Goal: Task Accomplishment & Management: Complete application form

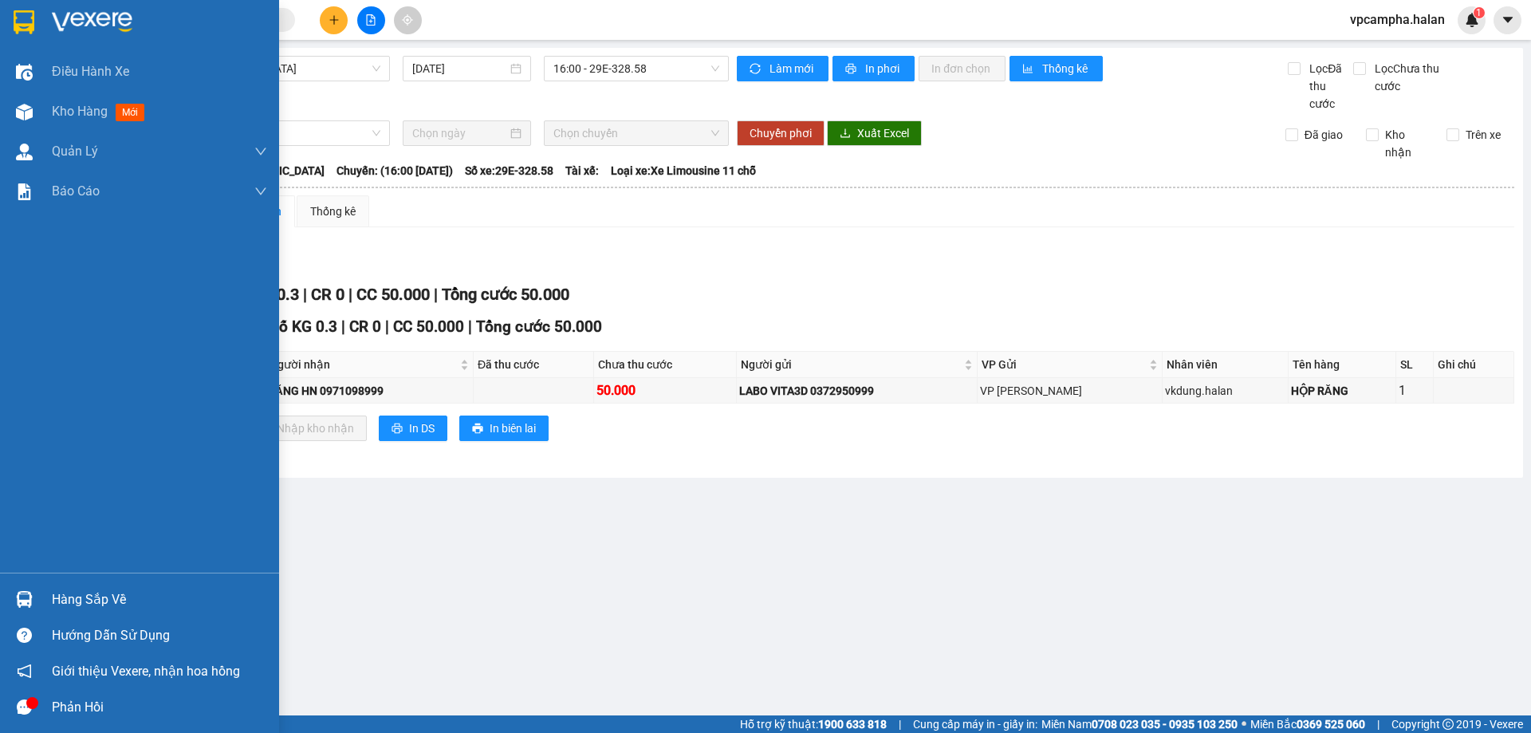
click at [124, 614] on div "Hàng sắp về" at bounding box center [139, 599] width 279 height 36
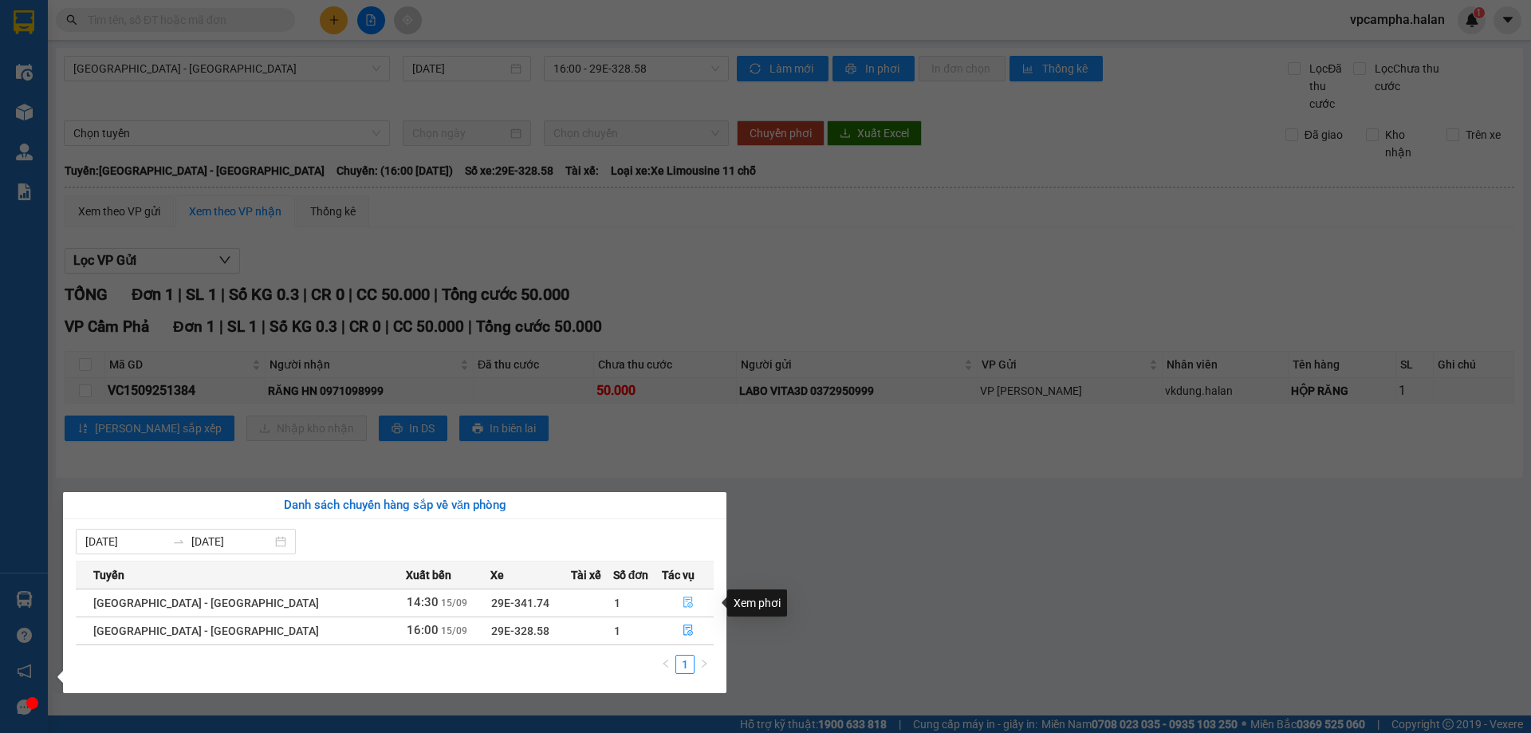
click at [682, 602] on icon "file-done" at bounding box center [687, 601] width 11 height 11
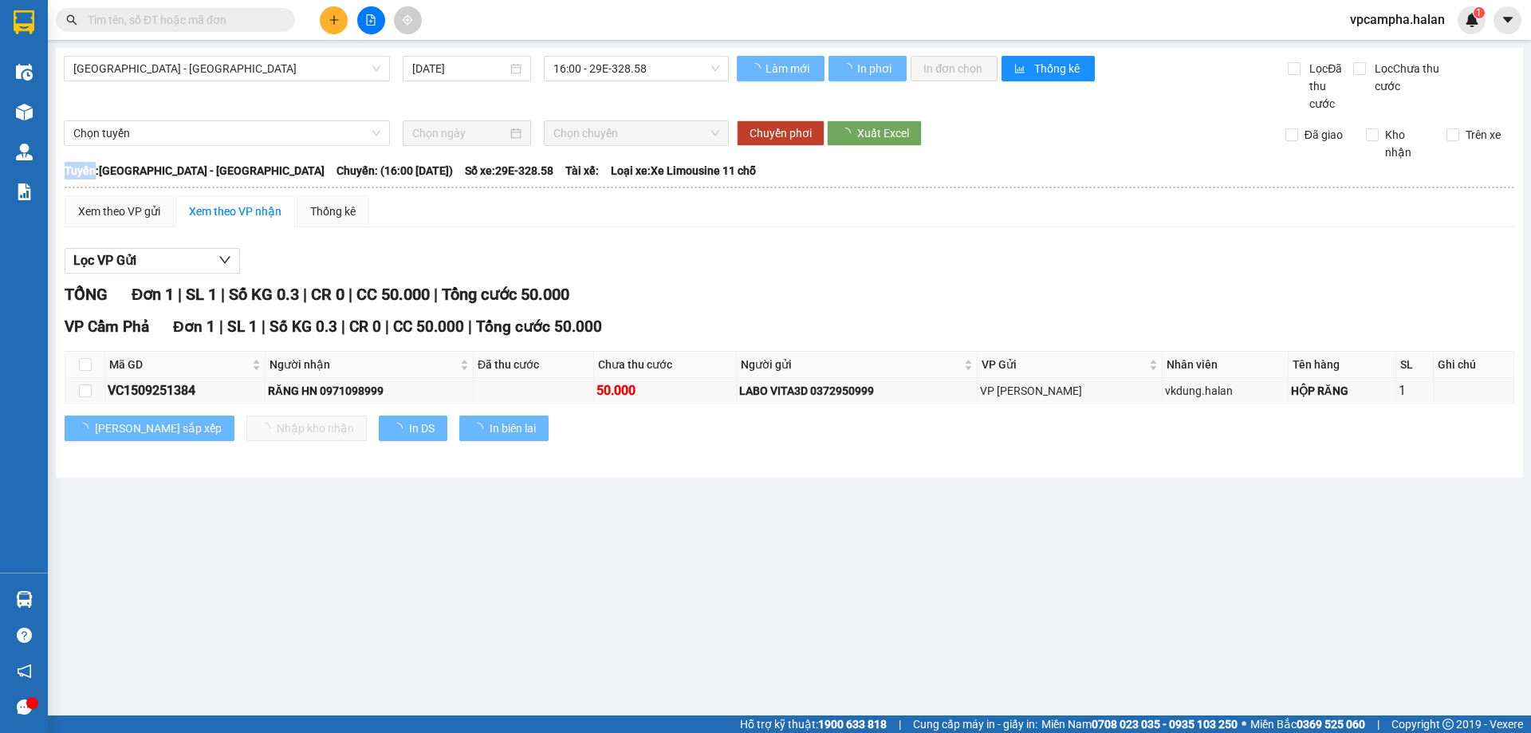
click at [678, 602] on main "[GEOGRAPHIC_DATA] - [GEOGRAPHIC_DATA] [DATE] 16:00 - 29E-328.58 Làm mới In phơi…" at bounding box center [765, 357] width 1531 height 715
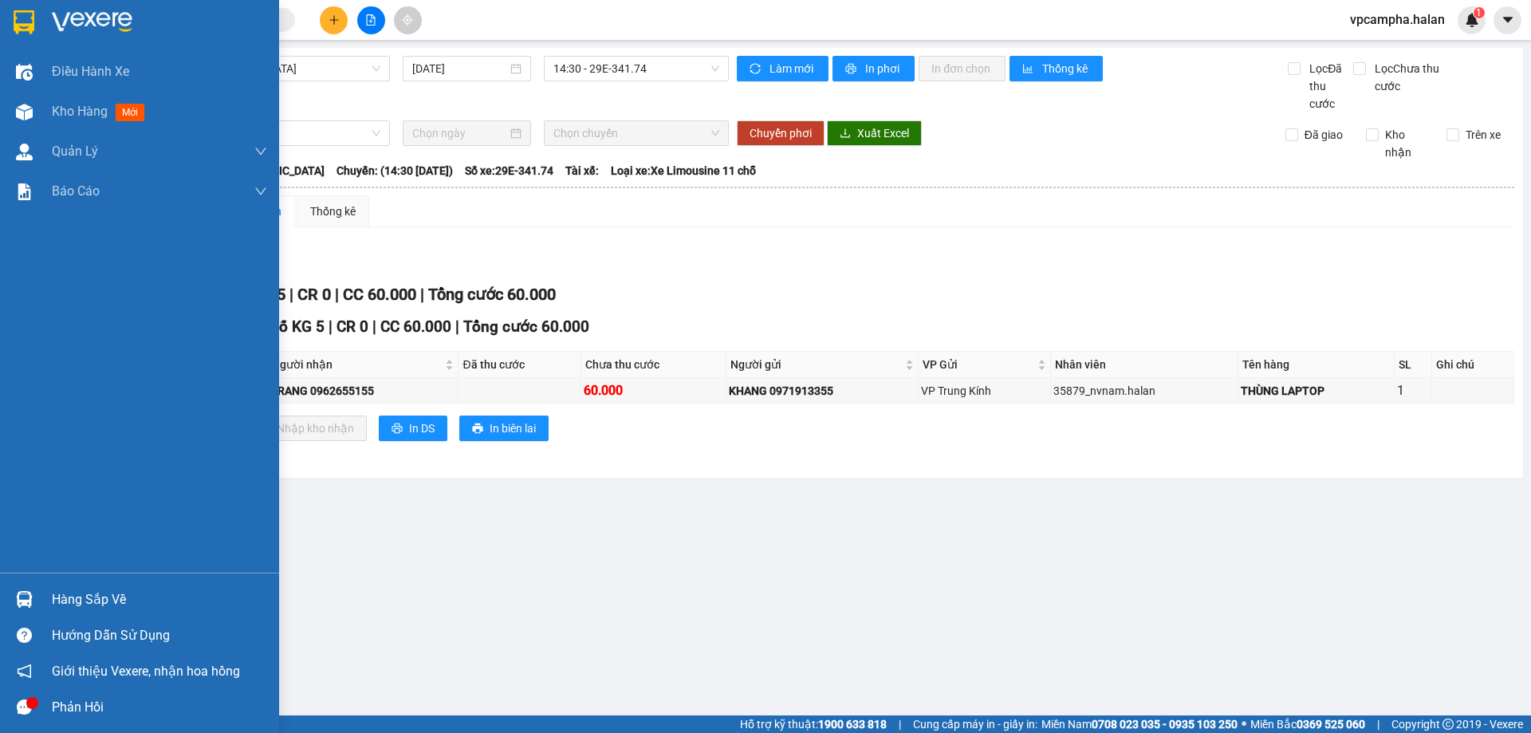
click at [132, 604] on div "Hàng sắp về" at bounding box center [159, 600] width 215 height 24
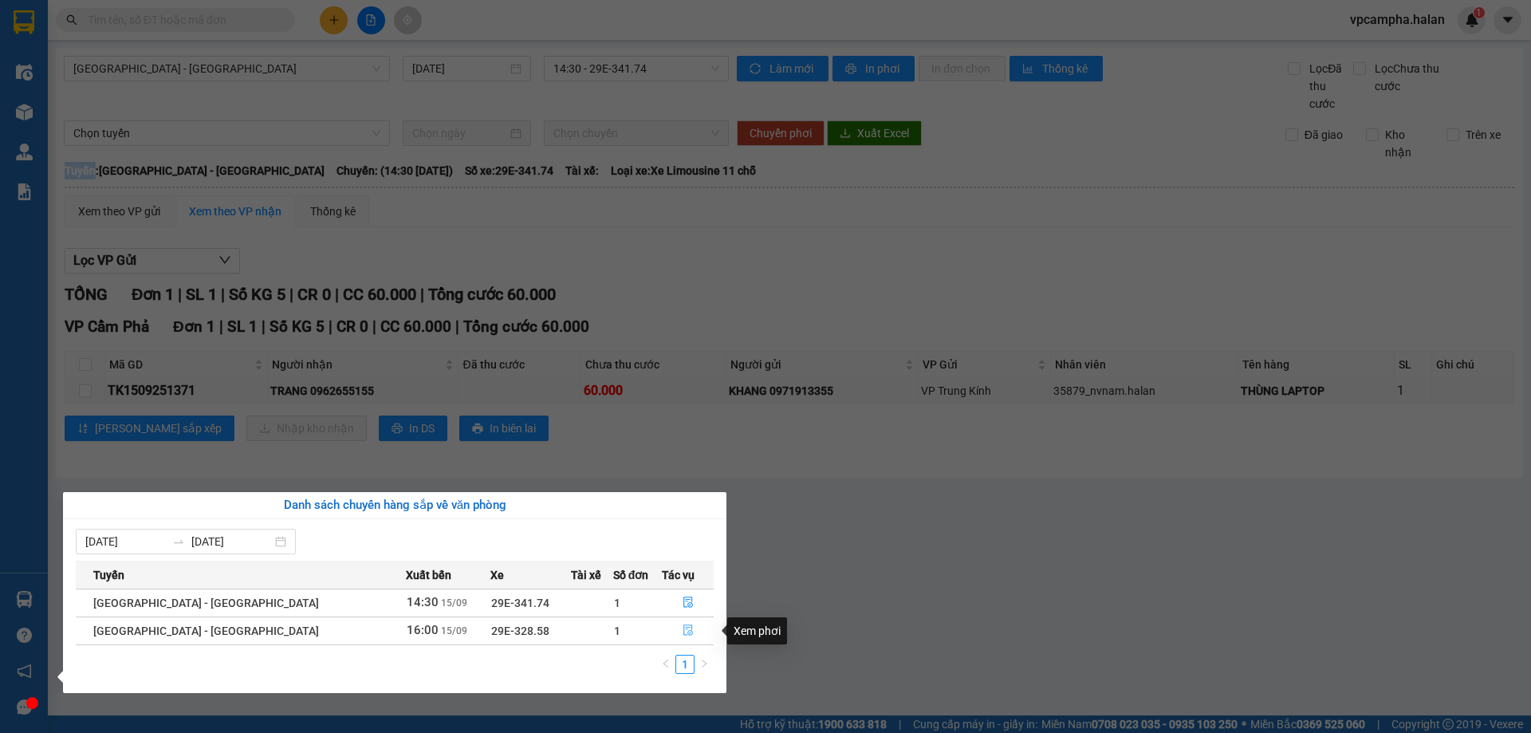
click at [682, 631] on icon "file-done" at bounding box center [687, 629] width 11 height 11
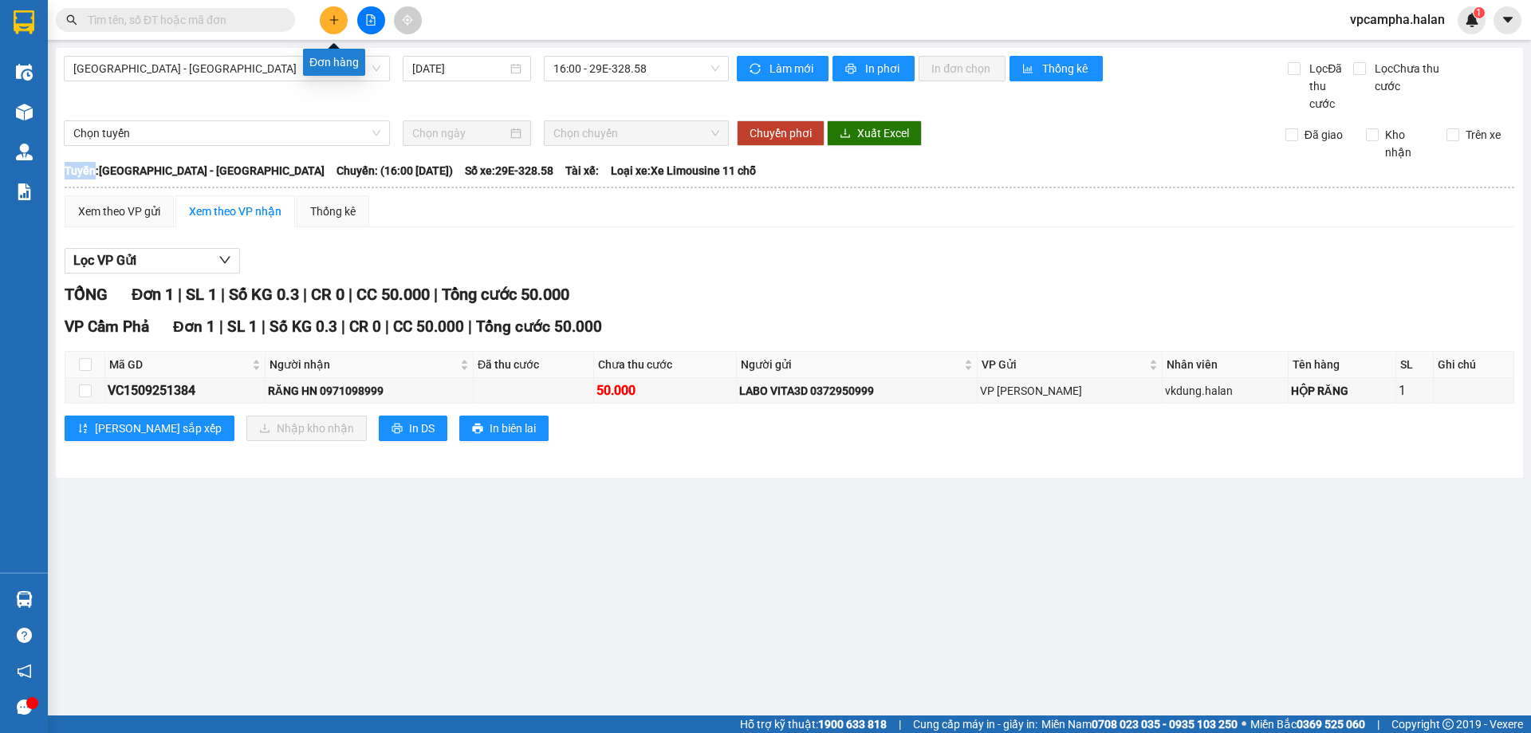
click at [344, 16] on button at bounding box center [334, 20] width 28 height 28
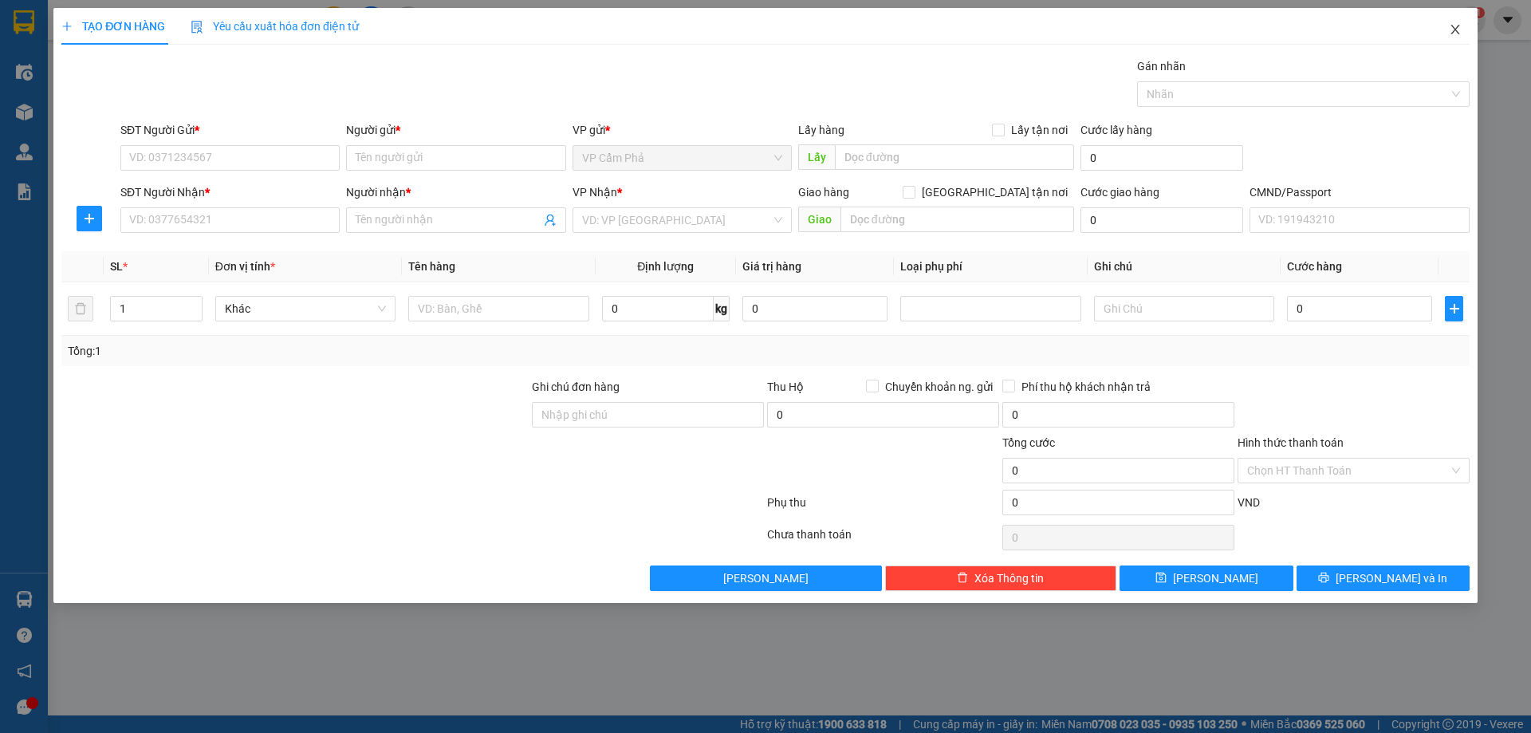
click at [1457, 29] on icon "close" at bounding box center [1454, 29] width 13 height 13
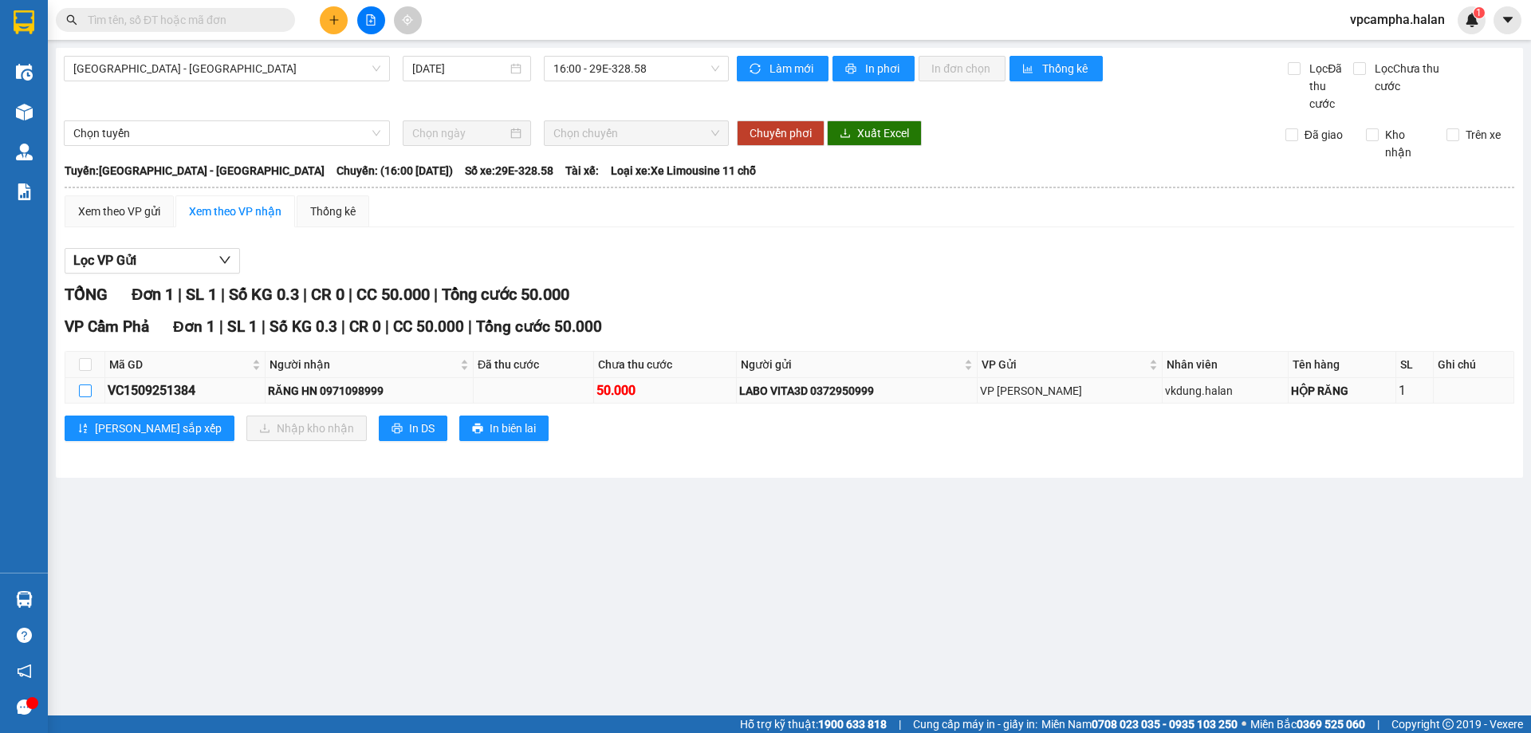
click at [84, 391] on input "checkbox" at bounding box center [85, 390] width 13 height 13
checkbox input "true"
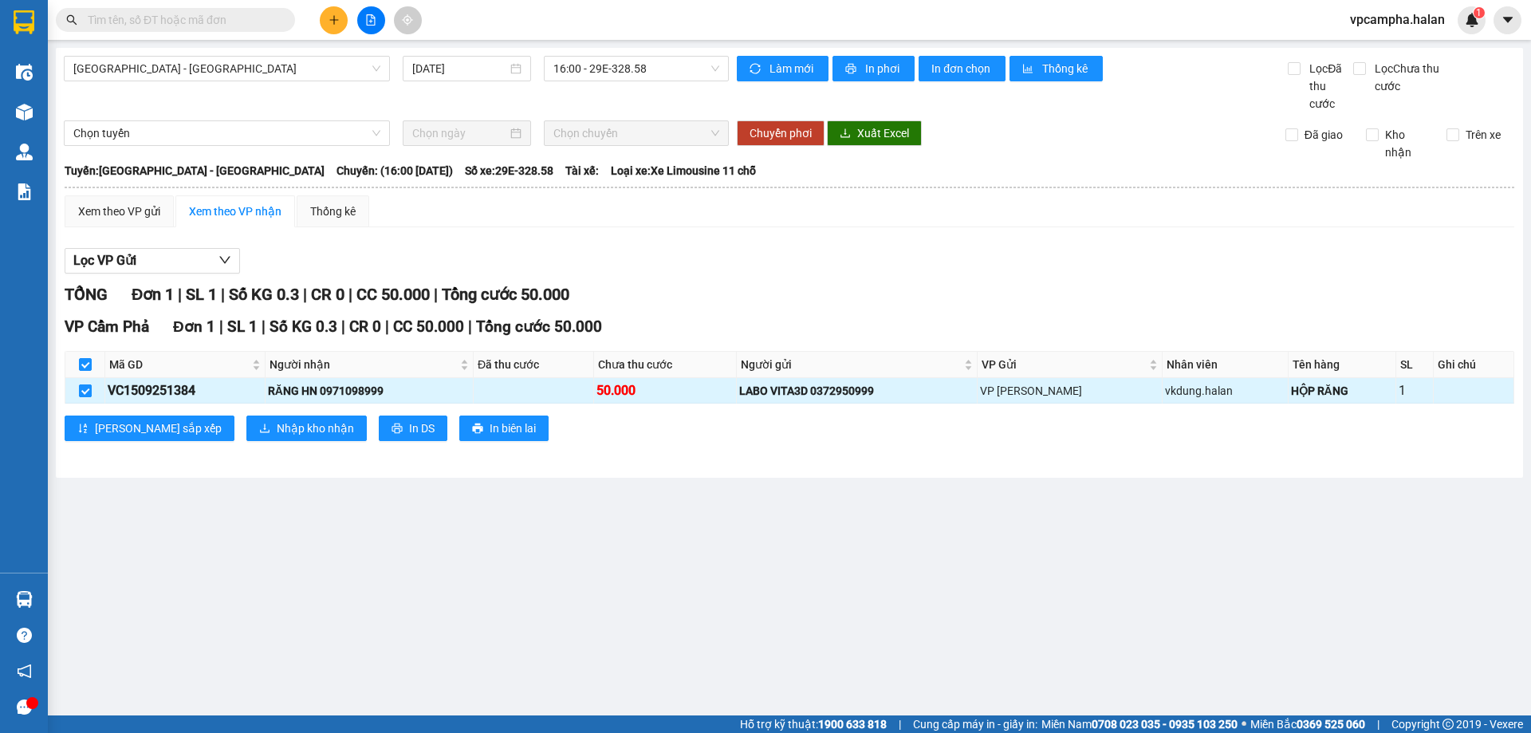
click at [81, 387] on input "checkbox" at bounding box center [85, 390] width 13 height 13
checkbox input "false"
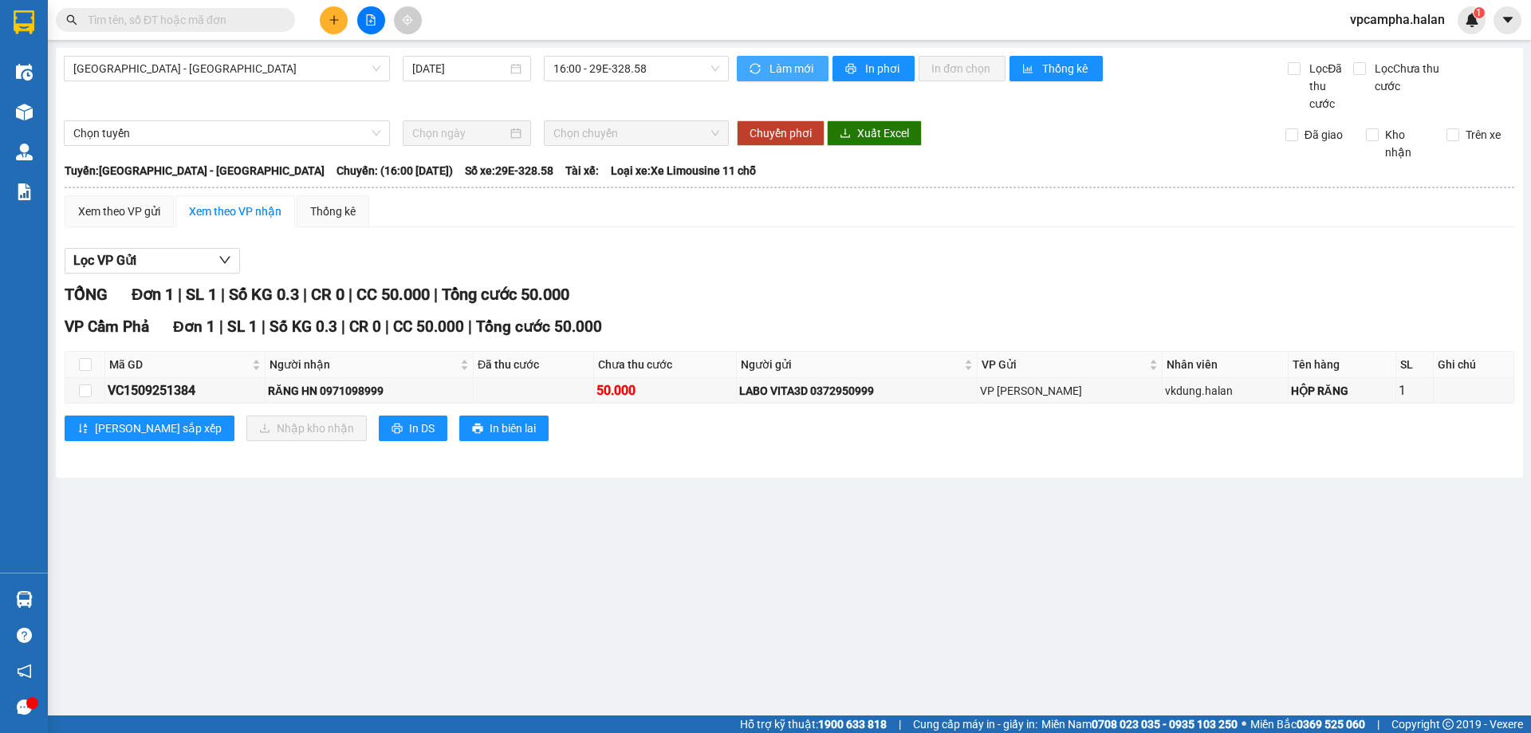
click at [766, 65] on button "Làm mới" at bounding box center [783, 69] width 92 height 26
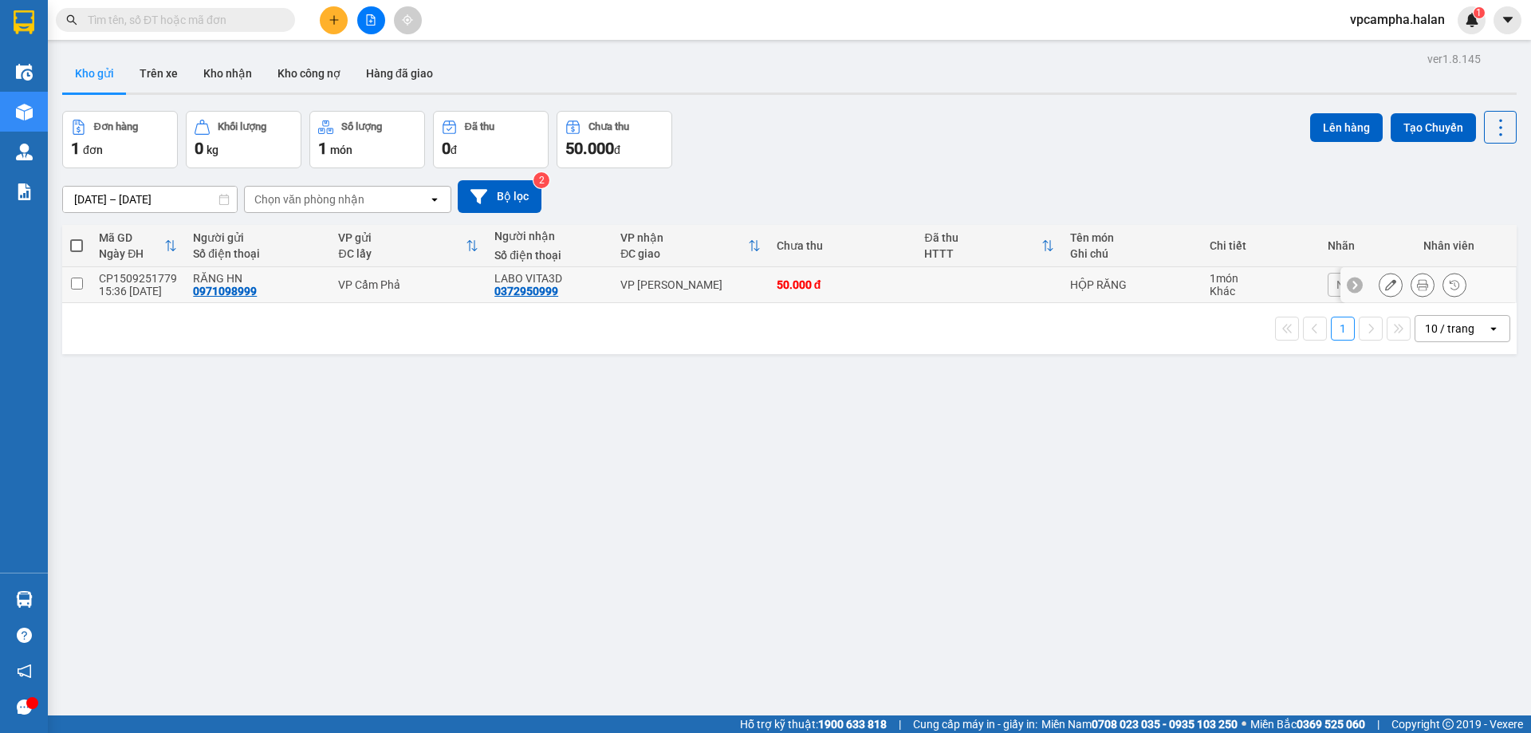
click at [78, 283] on input "checkbox" at bounding box center [77, 283] width 12 height 12
checkbox input "true"
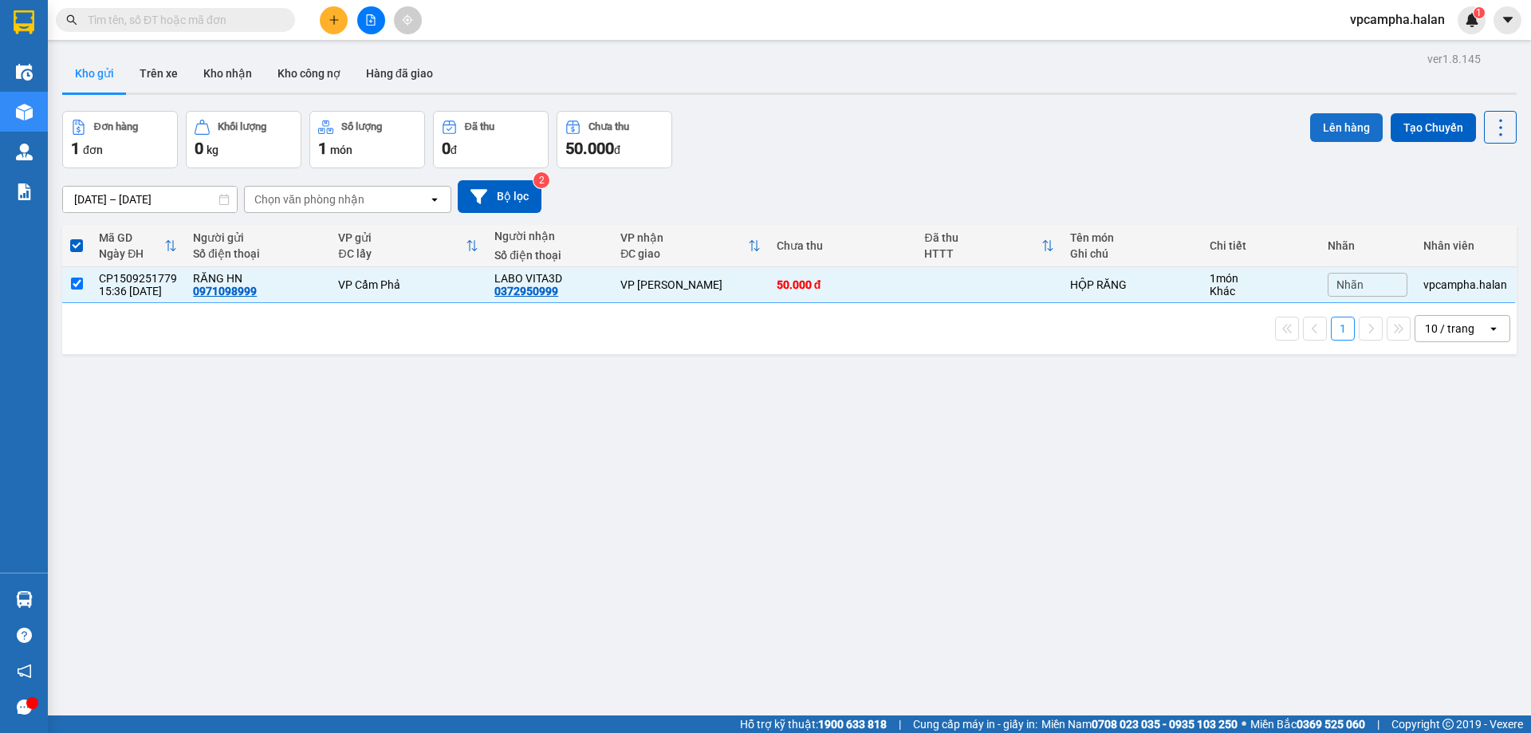
click at [1332, 138] on button "Lên hàng" at bounding box center [1346, 127] width 73 height 29
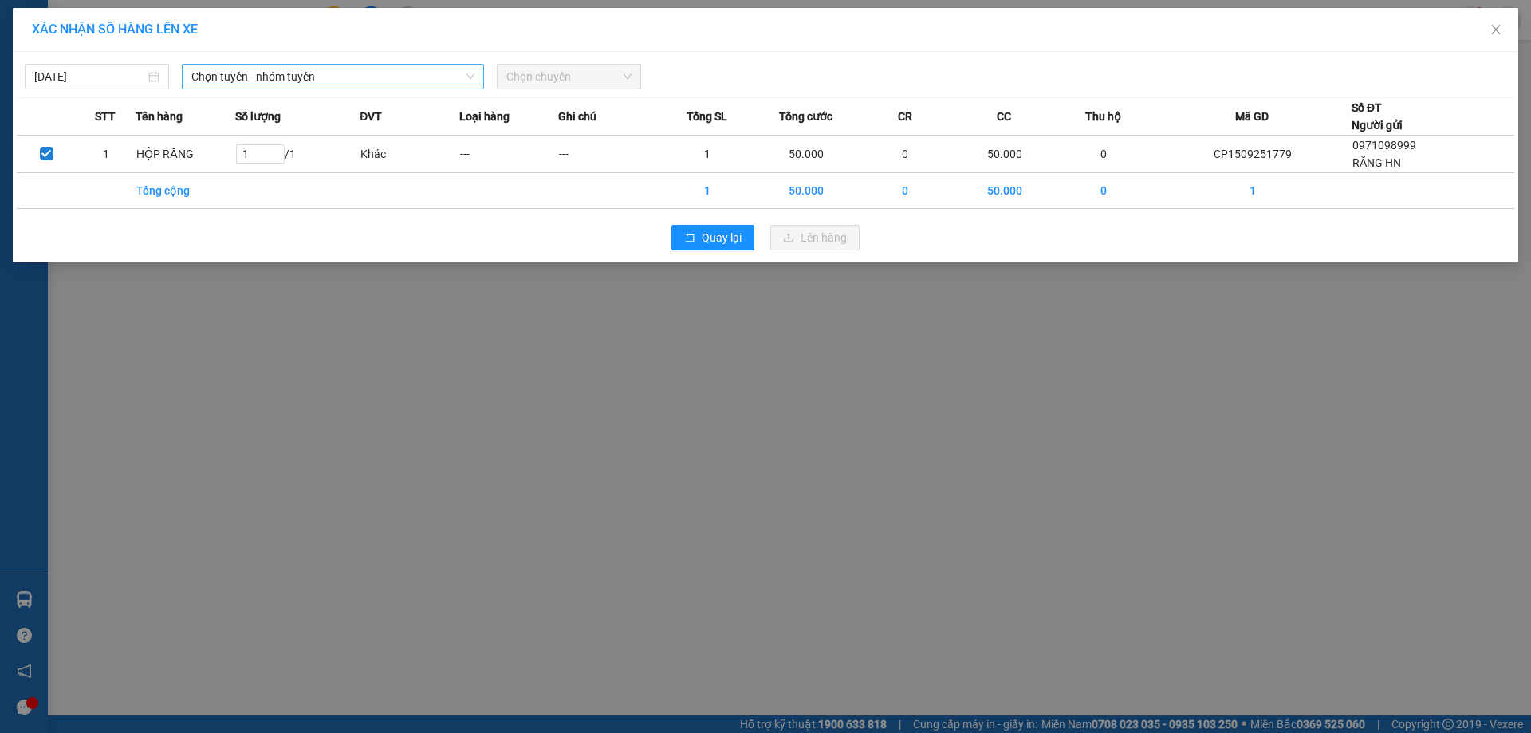
click at [337, 77] on span "Chọn tuyến - nhóm tuyến" at bounding box center [332, 77] width 283 height 24
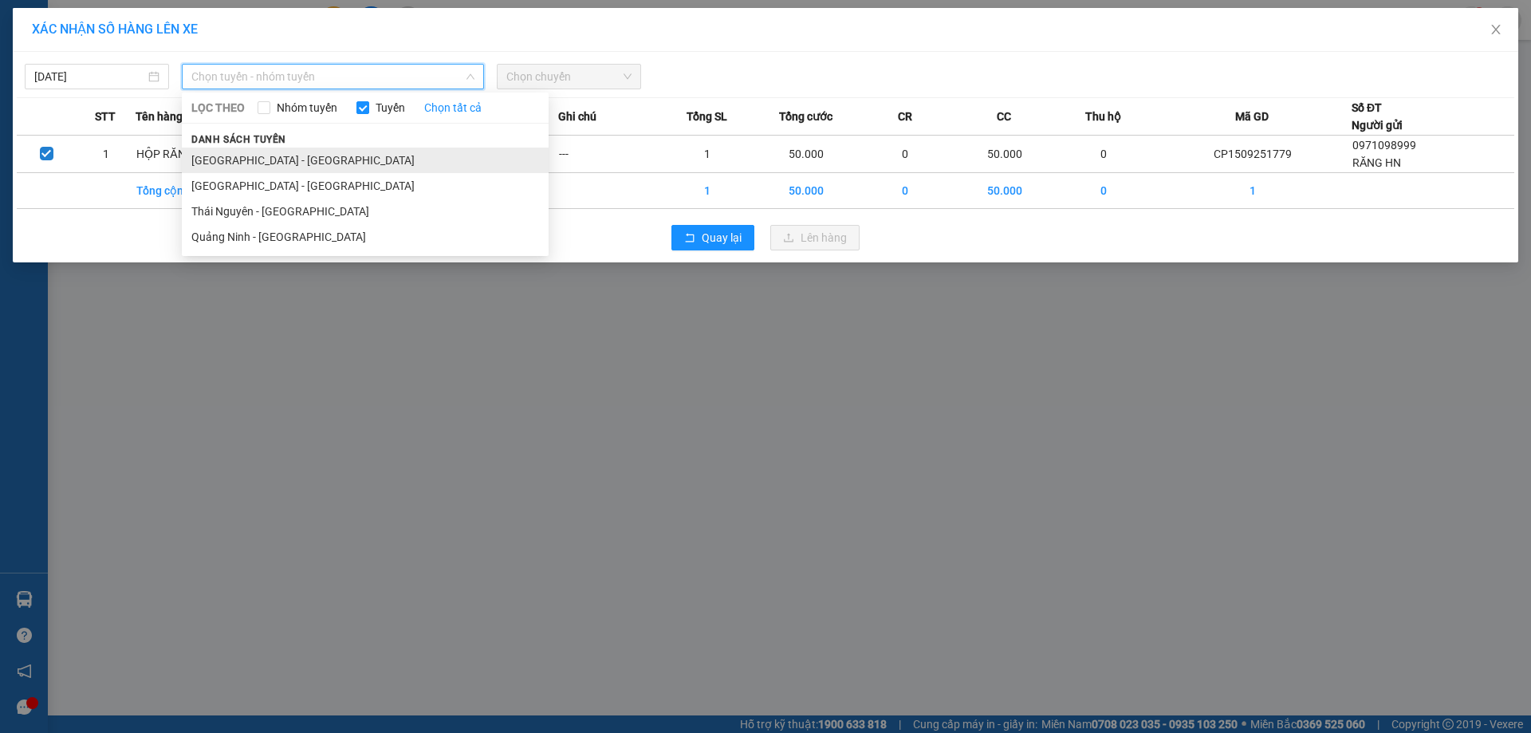
click at [312, 166] on li "[GEOGRAPHIC_DATA] - [GEOGRAPHIC_DATA]" at bounding box center [365, 160] width 367 height 26
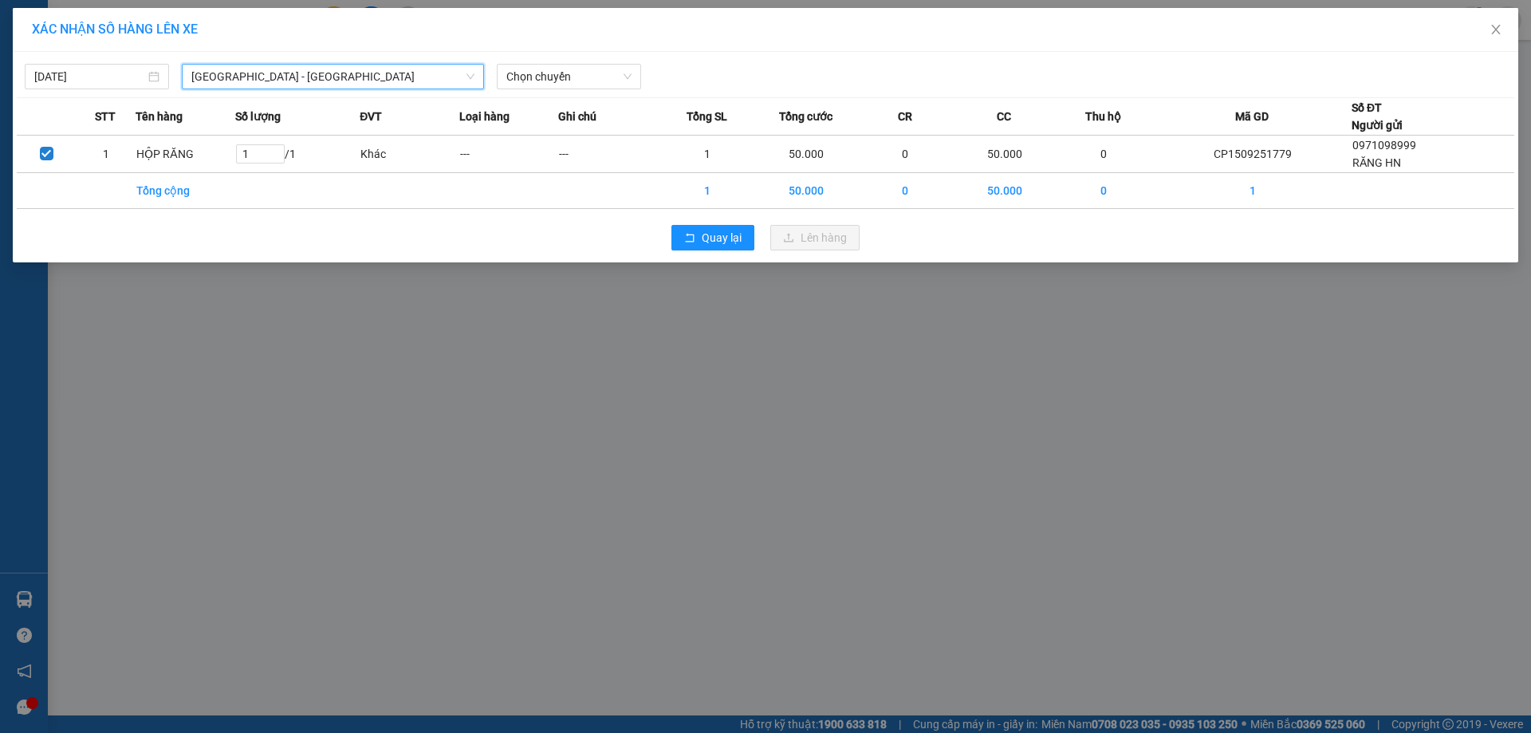
click at [436, 81] on span "[GEOGRAPHIC_DATA] - [GEOGRAPHIC_DATA]" at bounding box center [332, 77] width 283 height 24
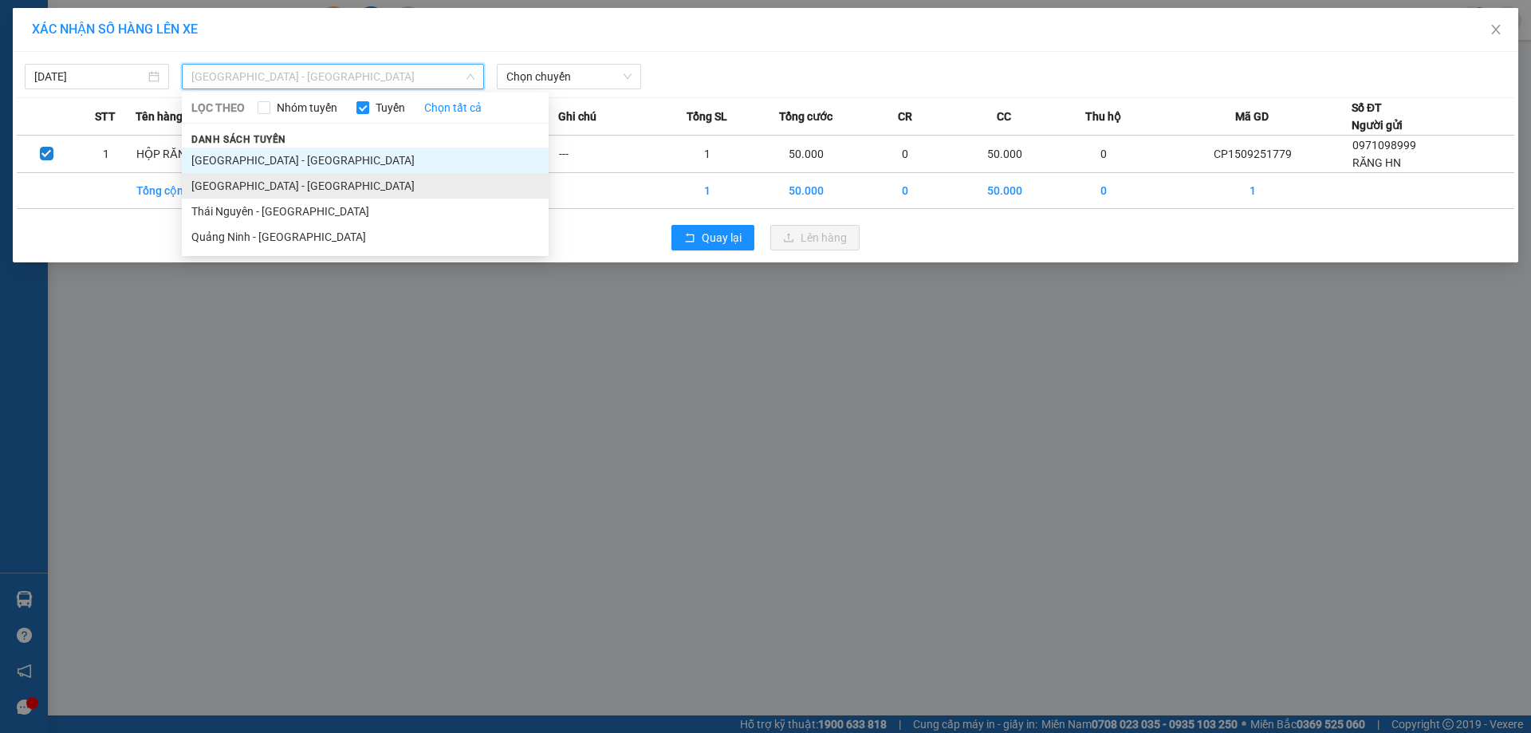
click at [343, 189] on li "[GEOGRAPHIC_DATA] - [GEOGRAPHIC_DATA]" at bounding box center [365, 186] width 367 height 26
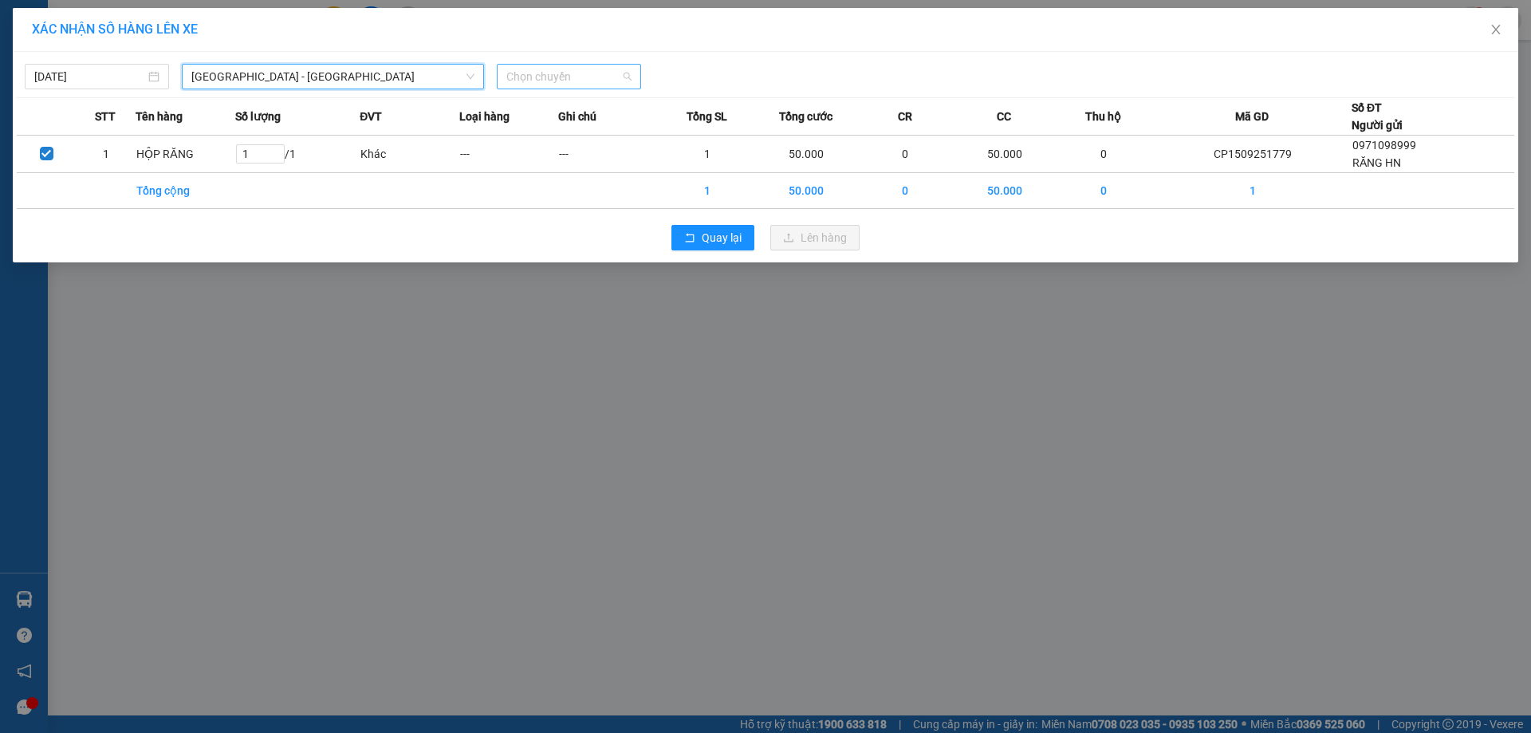
click at [583, 75] on span "Chọn chuyến" at bounding box center [568, 77] width 125 height 24
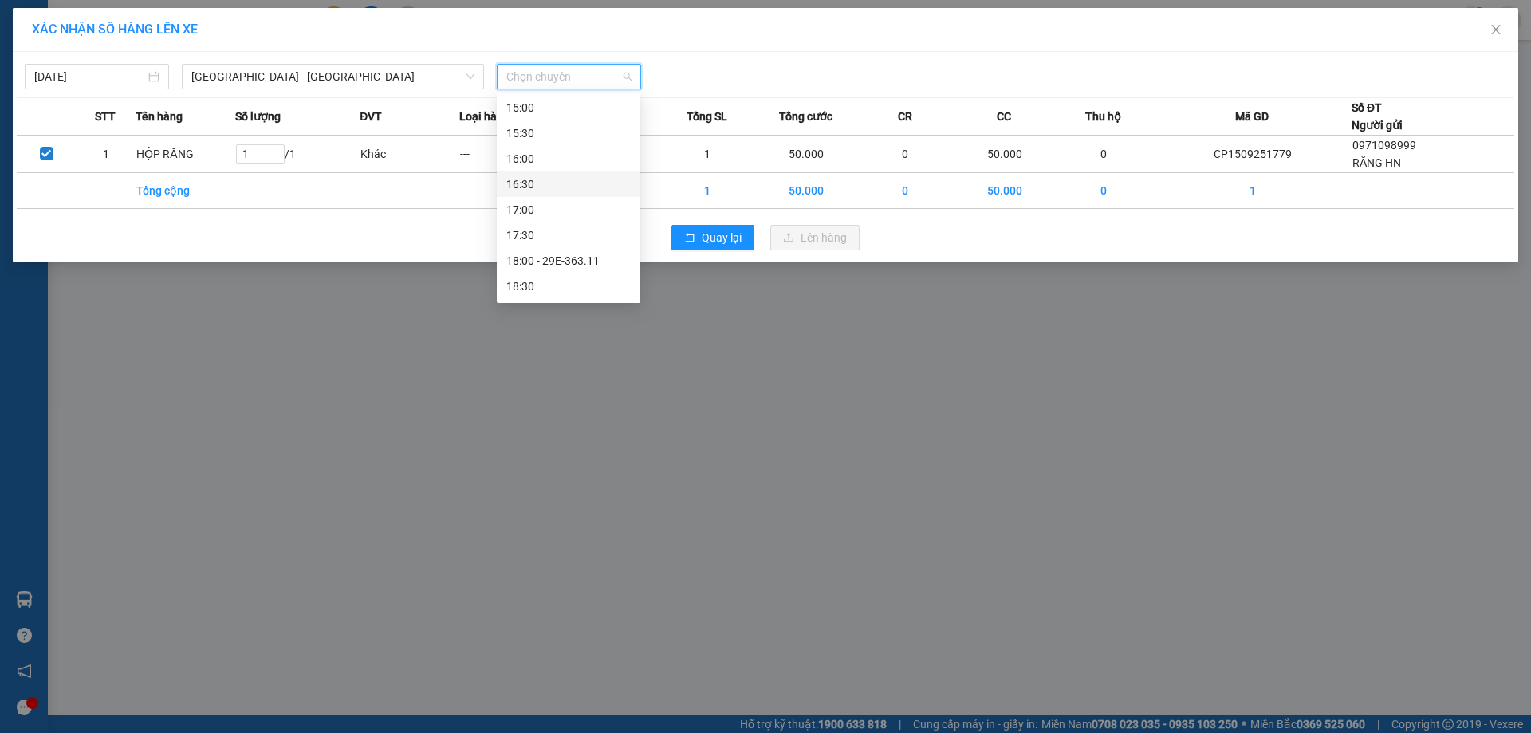
scroll to position [638, 0]
click at [548, 240] on div "18:00 - 29E-363.11" at bounding box center [568, 236] width 124 height 18
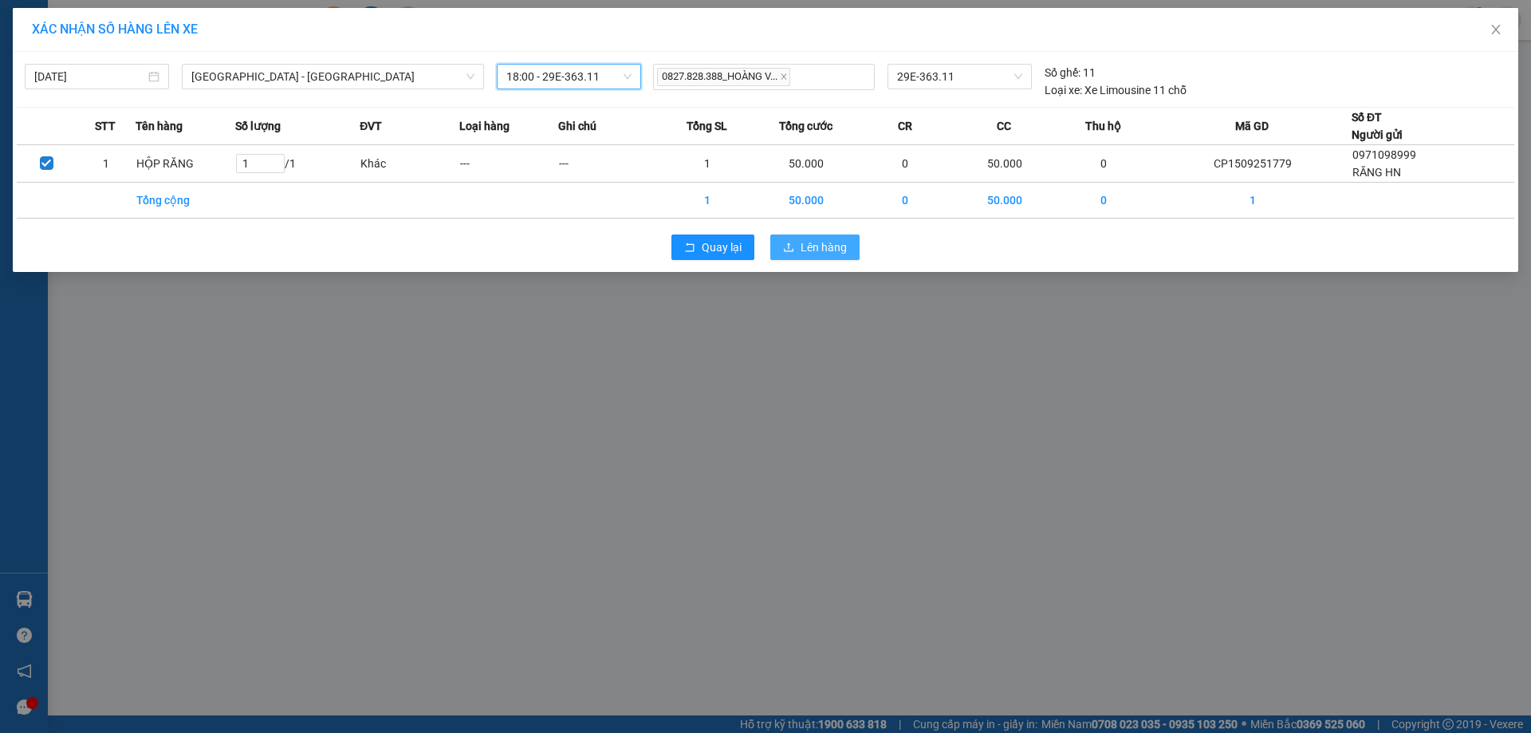
click at [825, 254] on span "Lên hàng" at bounding box center [823, 247] width 46 height 18
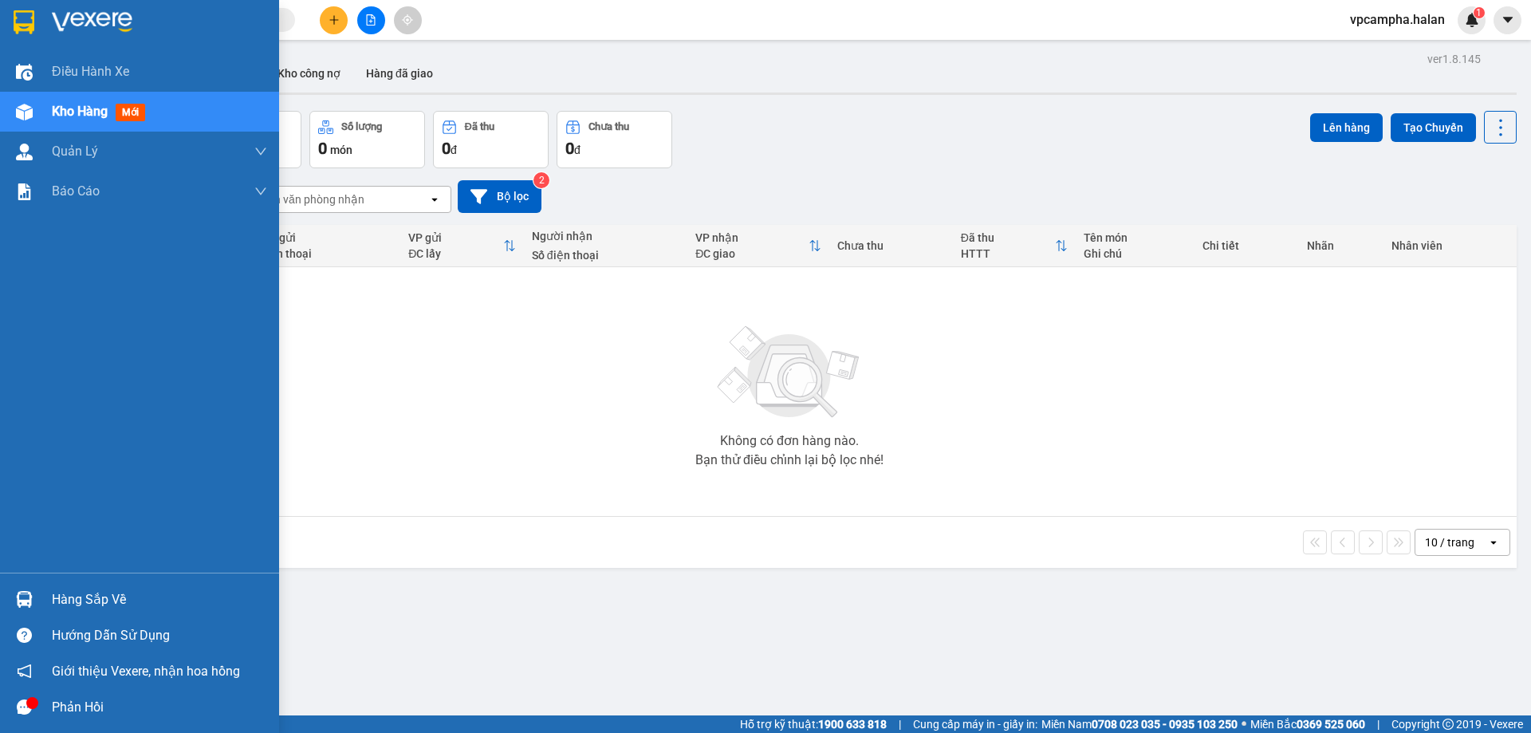
click at [100, 603] on div "Hàng sắp về" at bounding box center [159, 600] width 215 height 24
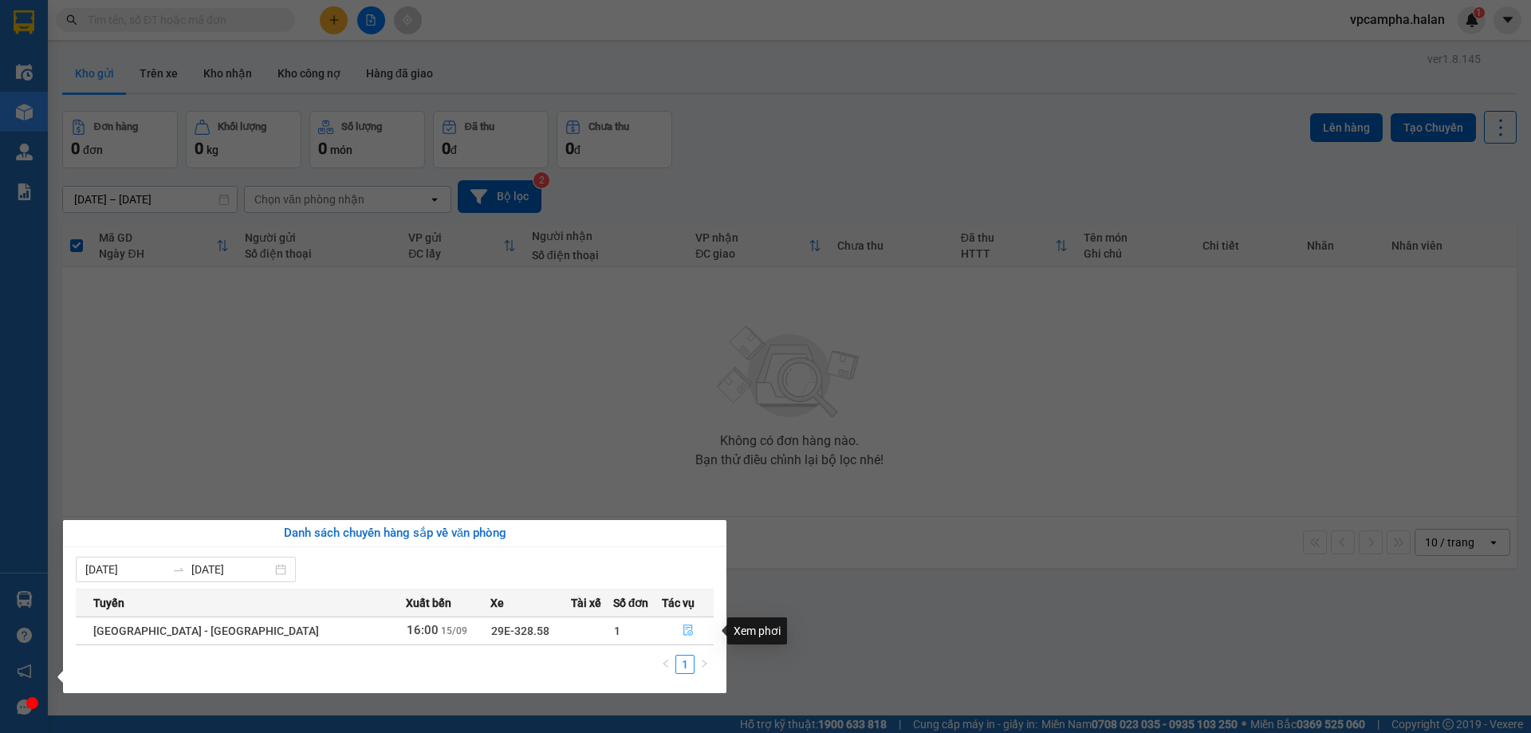
click at [682, 635] on icon "file-done" at bounding box center [687, 629] width 11 height 11
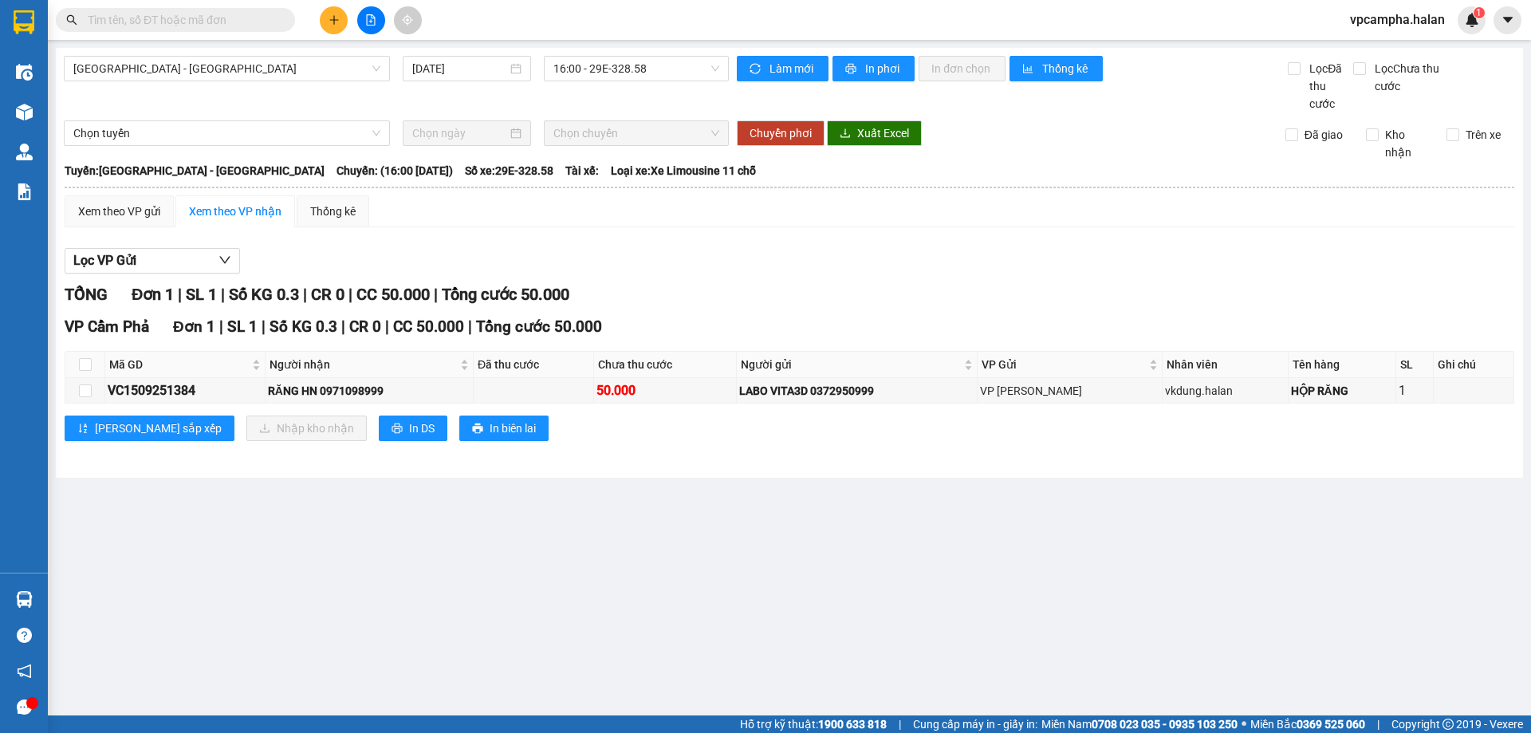
click at [453, 586] on main "Hà Nội - Quảng Ninh 15/09/2025 16:00 - 29E-328.58 Làm mới In phơi In đơn chọn T…" at bounding box center [765, 357] width 1531 height 715
drag, startPoint x: 158, startPoint y: 0, endPoint x: 132, endPoint y: 111, distance: 113.9
click at [132, 111] on div "Hà Nội - Quảng Ninh 15/09/2025 16:00 - 29E-328.58" at bounding box center [396, 84] width 665 height 57
click at [641, 614] on main "Hà Nội - Quảng Ninh 15/09/2025 16:00 - 29E-328.58 Làm mới In phơi In đơn chọn T…" at bounding box center [765, 357] width 1531 height 715
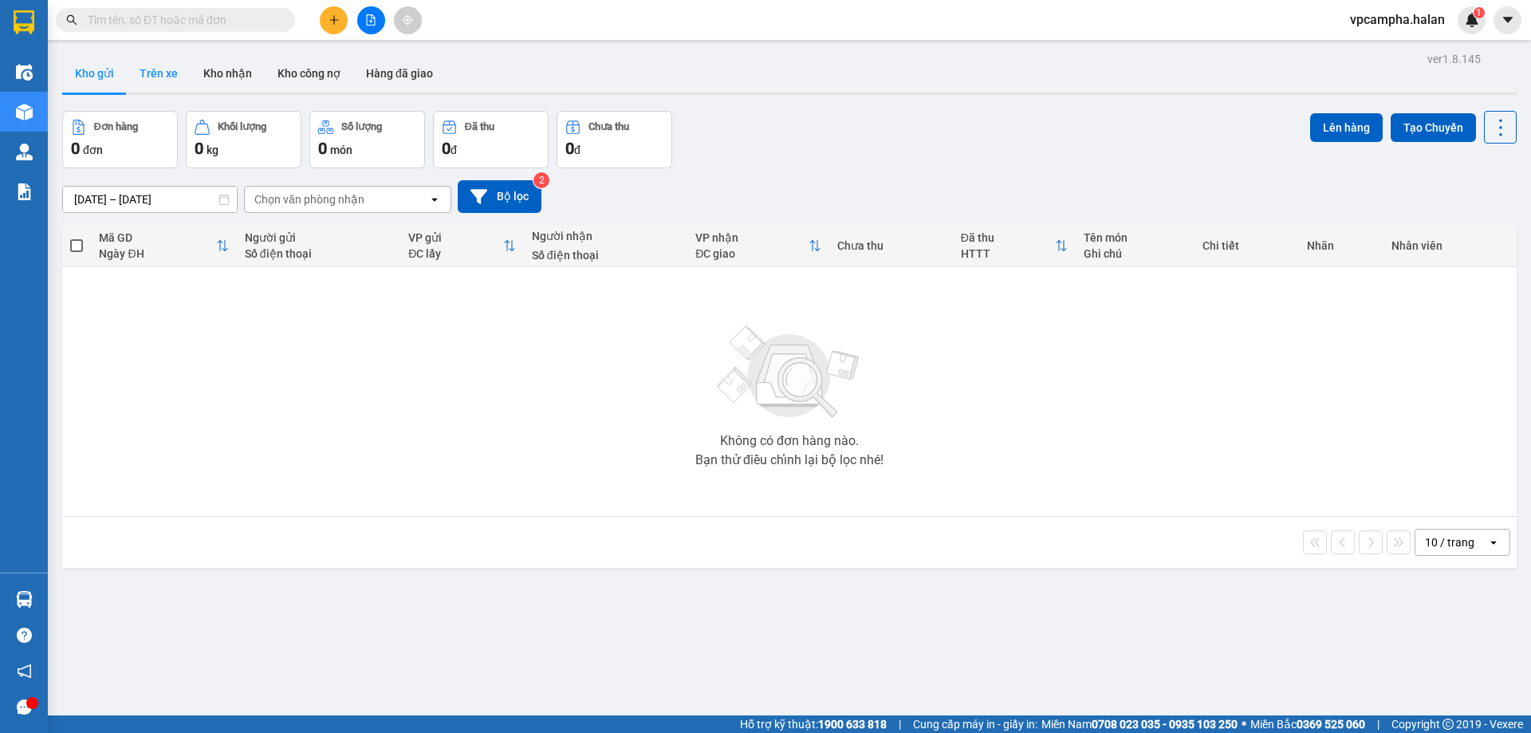
click at [161, 72] on button "Trên xe" at bounding box center [159, 73] width 64 height 38
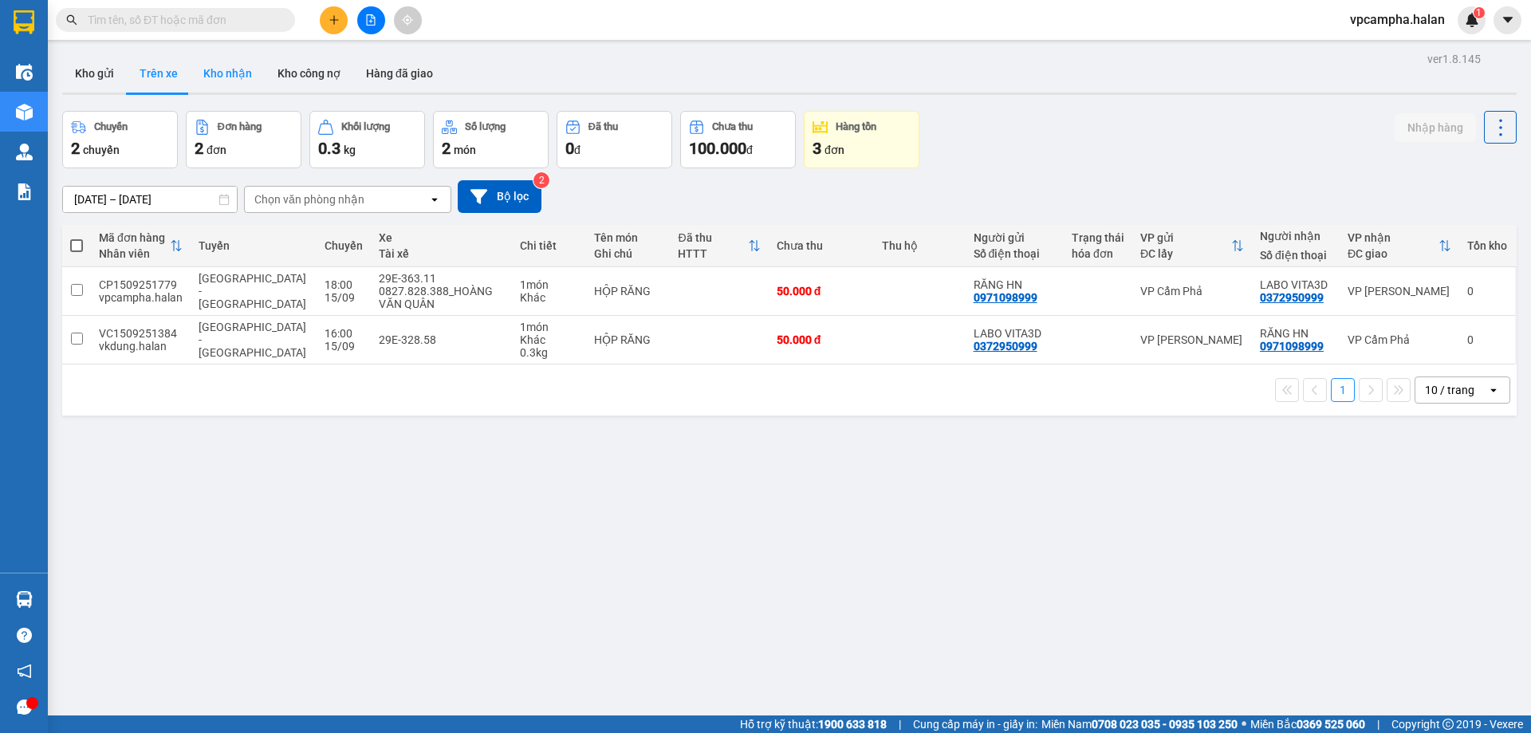
click at [240, 82] on button "Kho nhận" at bounding box center [228, 73] width 74 height 38
type input "18/07/2025 – 15/09/2025"
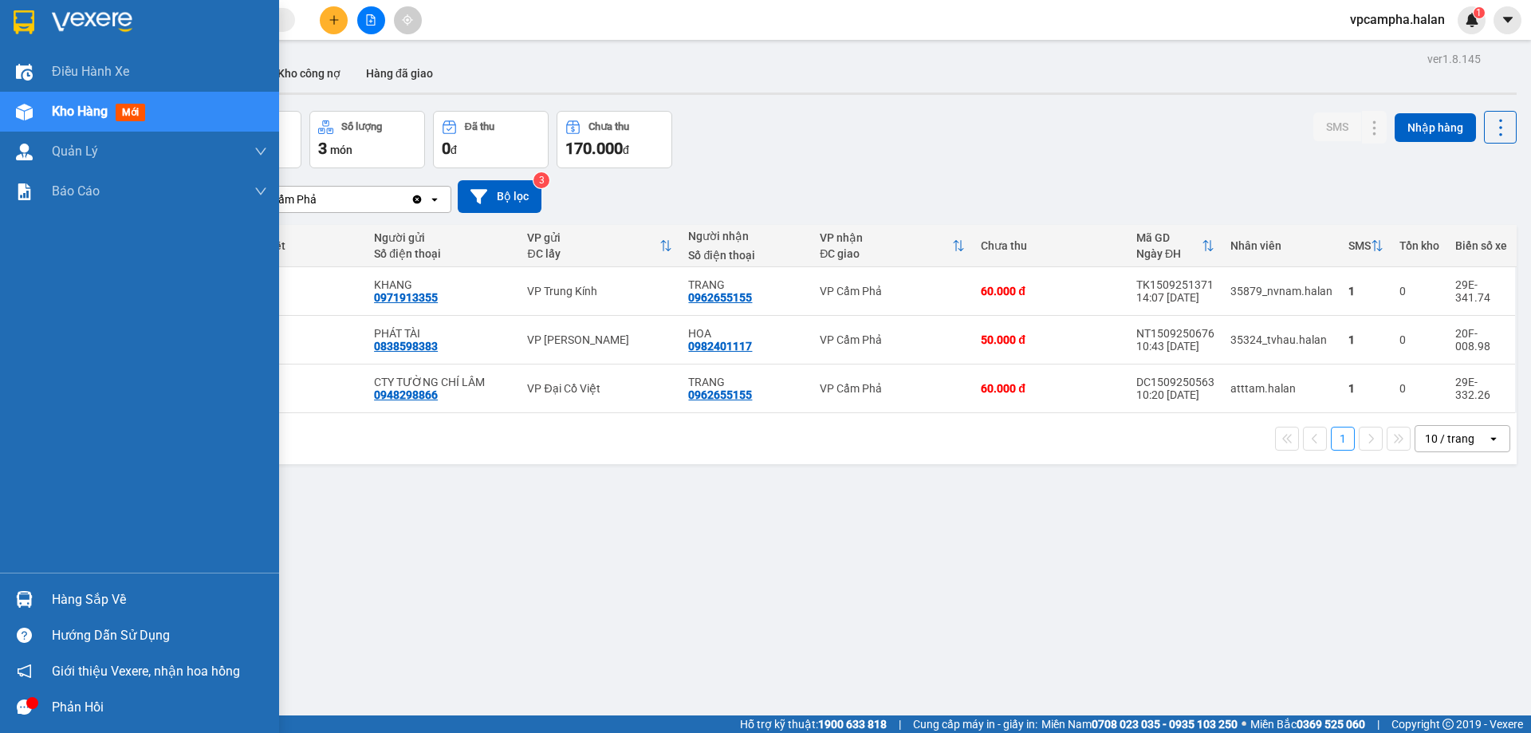
click at [139, 597] on div "Hàng sắp về" at bounding box center [159, 600] width 215 height 24
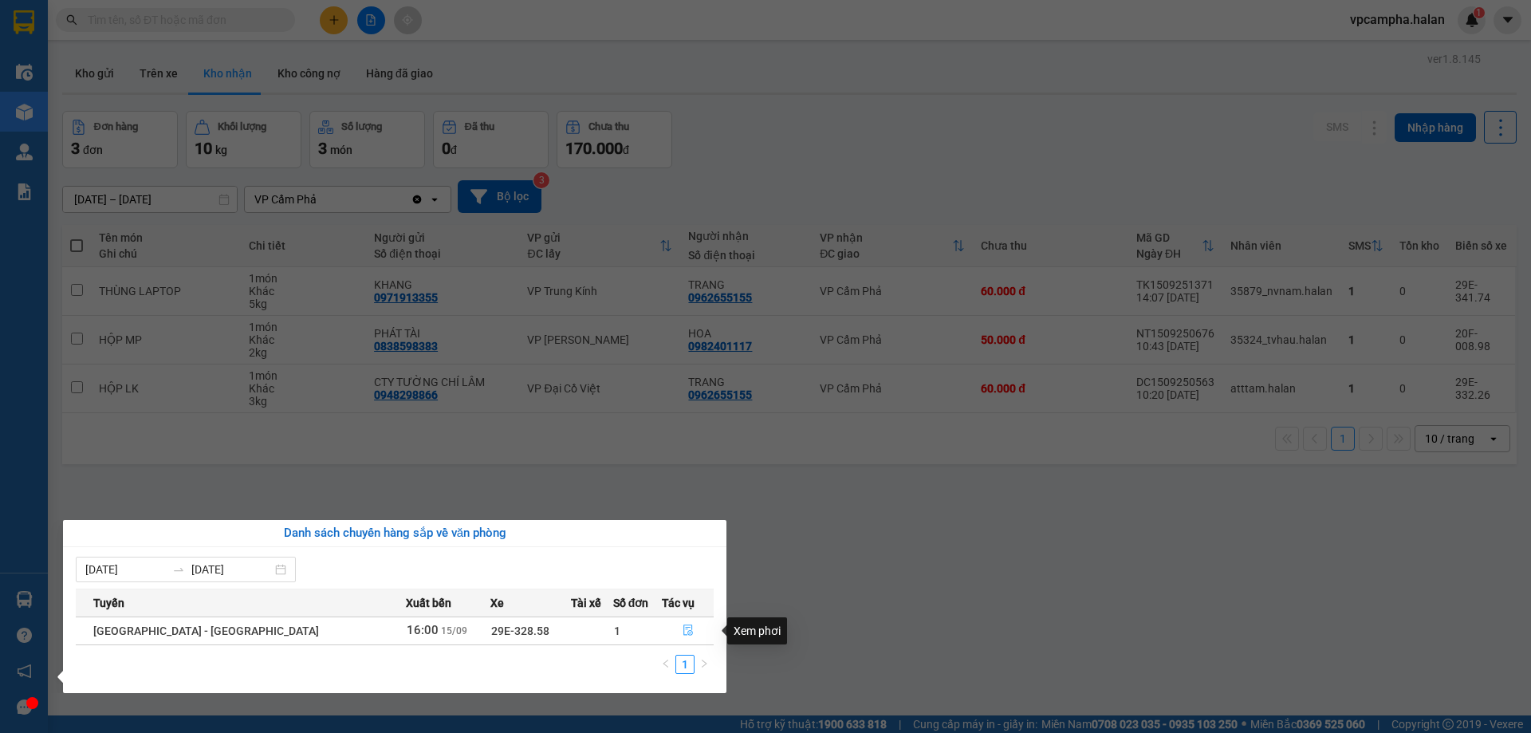
click at [671, 628] on button "button" at bounding box center [687, 631] width 50 height 26
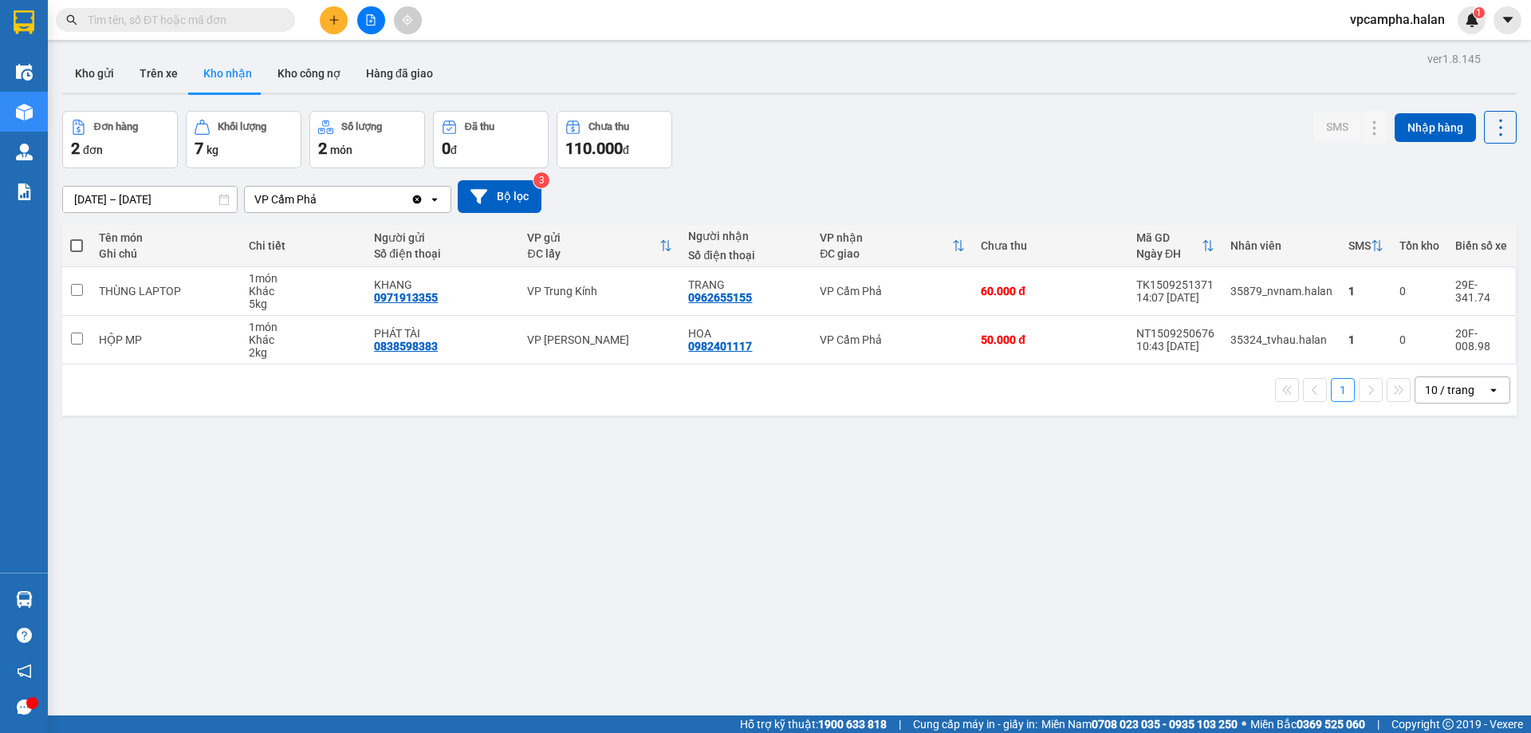
click at [337, 23] on icon "plus" at bounding box center [333, 19] width 11 height 11
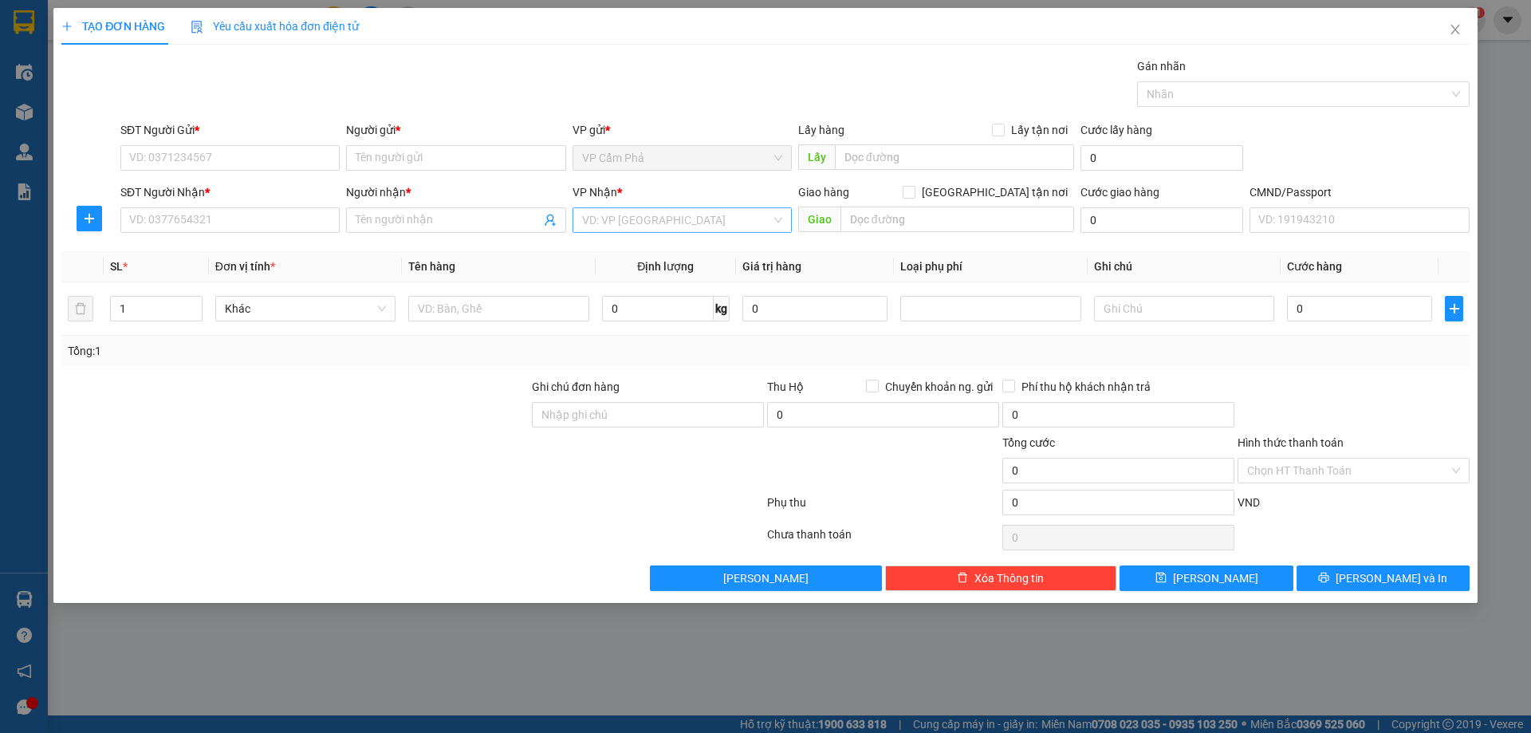
click at [734, 218] on input "search" at bounding box center [676, 220] width 189 height 24
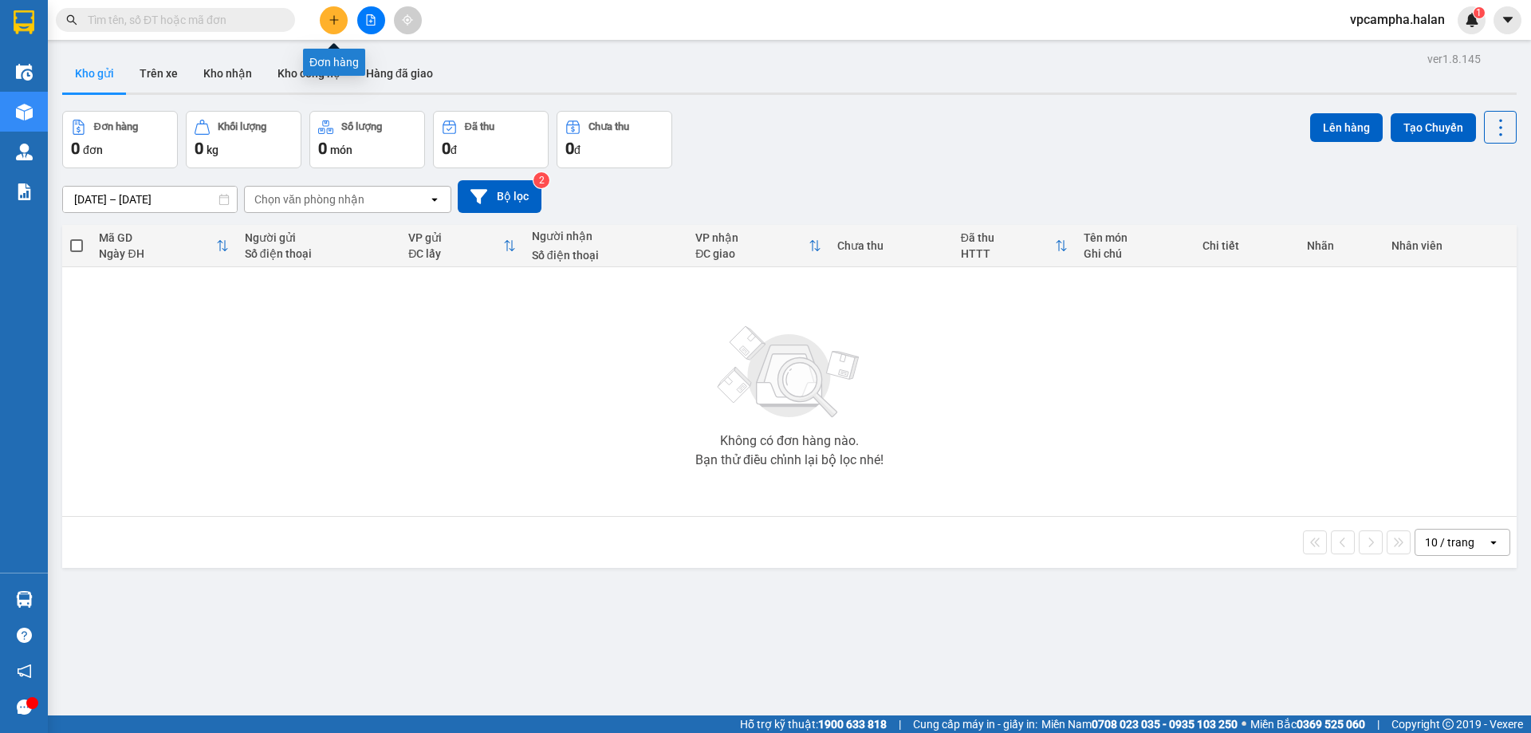
click at [334, 18] on icon "plus" at bounding box center [333, 19] width 1 height 9
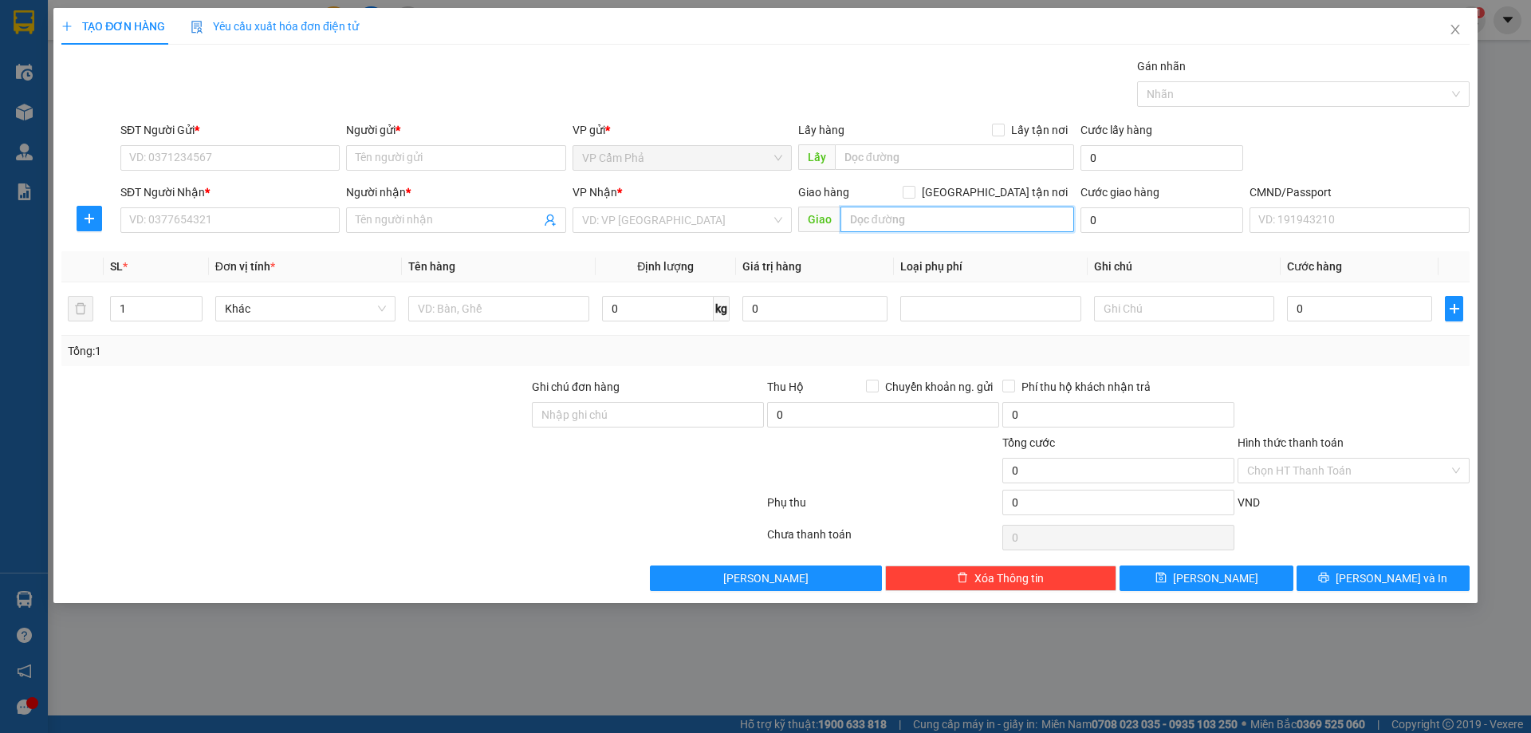
click at [1003, 218] on input "text" at bounding box center [957, 219] width 234 height 26
paste input "Phú Thượng, Tây Hồ, Hà Nội, Việt Nam"
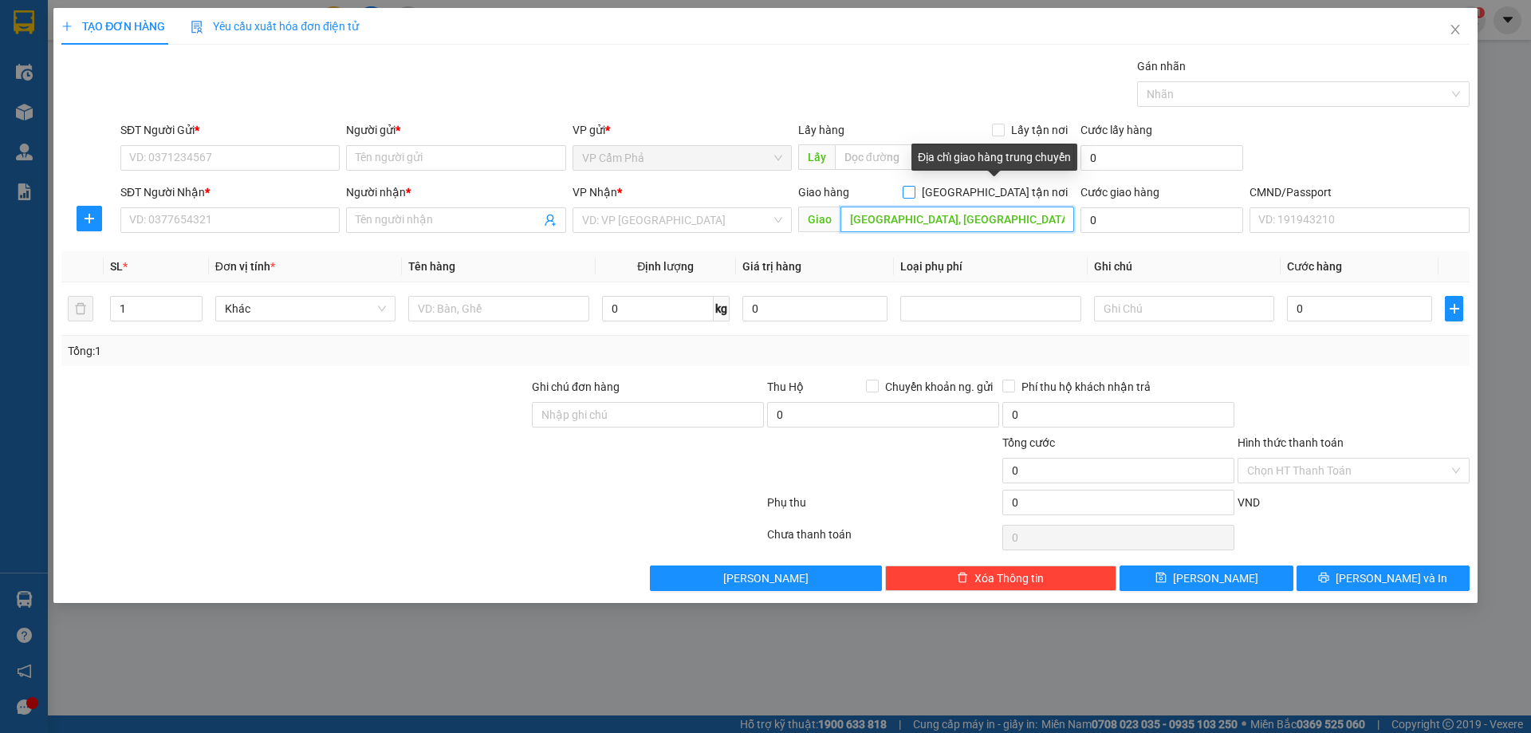
type input "Phú Thượng, Tây Hồ, Hà Nội, Việt Nam"
click at [1001, 194] on span "[GEOGRAPHIC_DATA] tận nơi" at bounding box center [994, 192] width 159 height 18
click at [914, 194] on input "[GEOGRAPHIC_DATA] tận nơi" at bounding box center [907, 191] width 11 height 11
checkbox input "true"
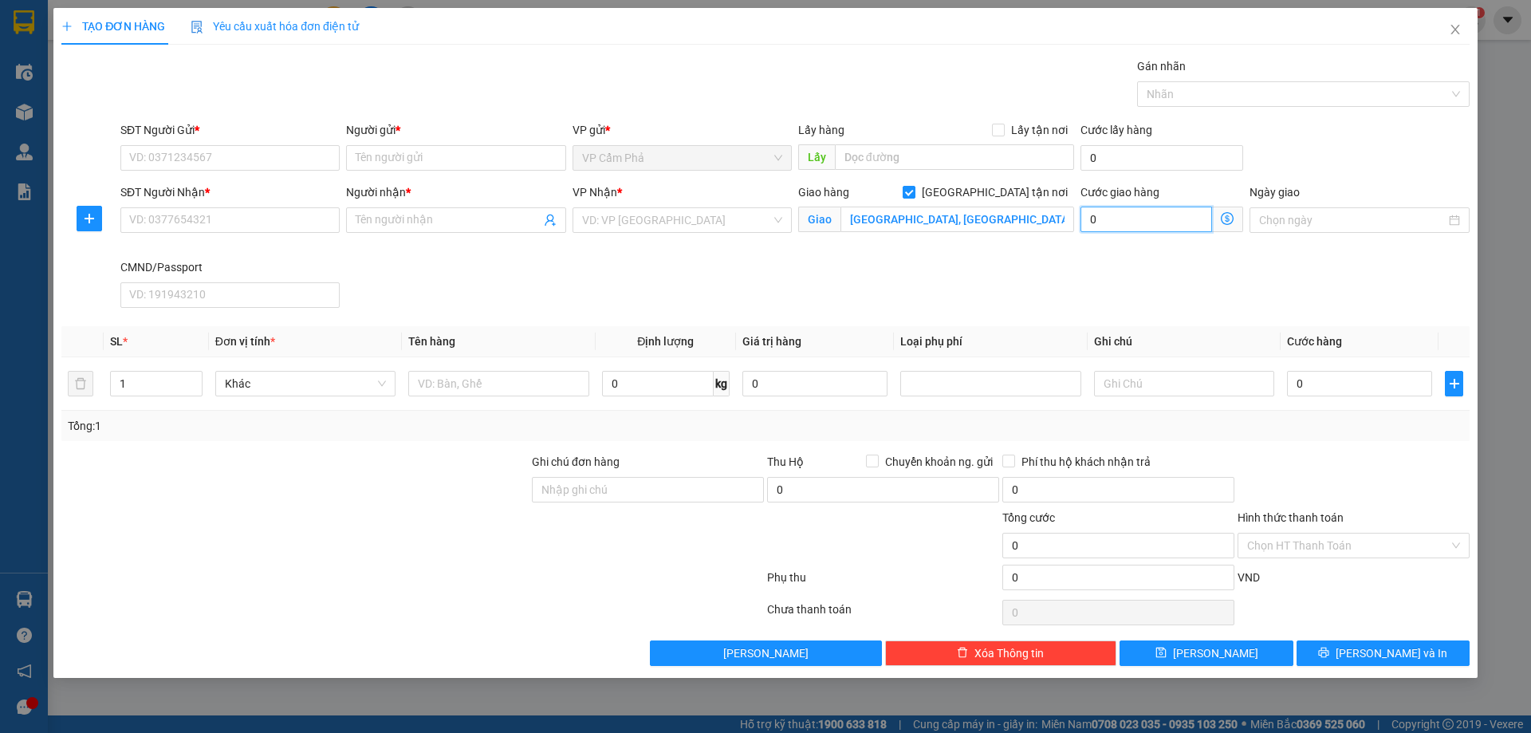
click at [1191, 215] on input "0" at bounding box center [1146, 219] width 132 height 26
click at [1051, 224] on input "Phú Thượng, Tây Hồ, Hà Nội, Việt Nam" at bounding box center [957, 219] width 234 height 26
click at [770, 216] on input "search" at bounding box center [676, 220] width 189 height 24
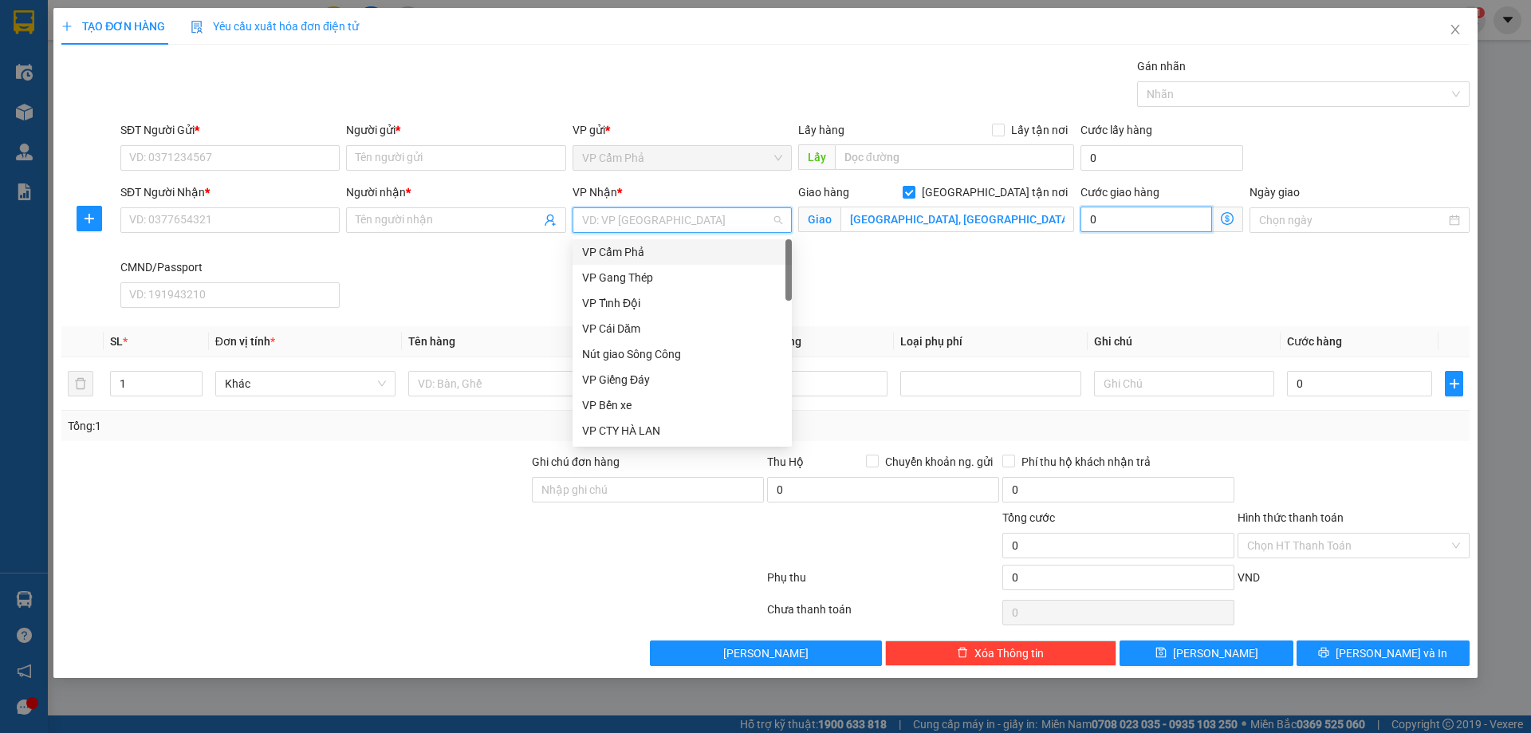
click at [1127, 223] on input "0" at bounding box center [1146, 219] width 132 height 26
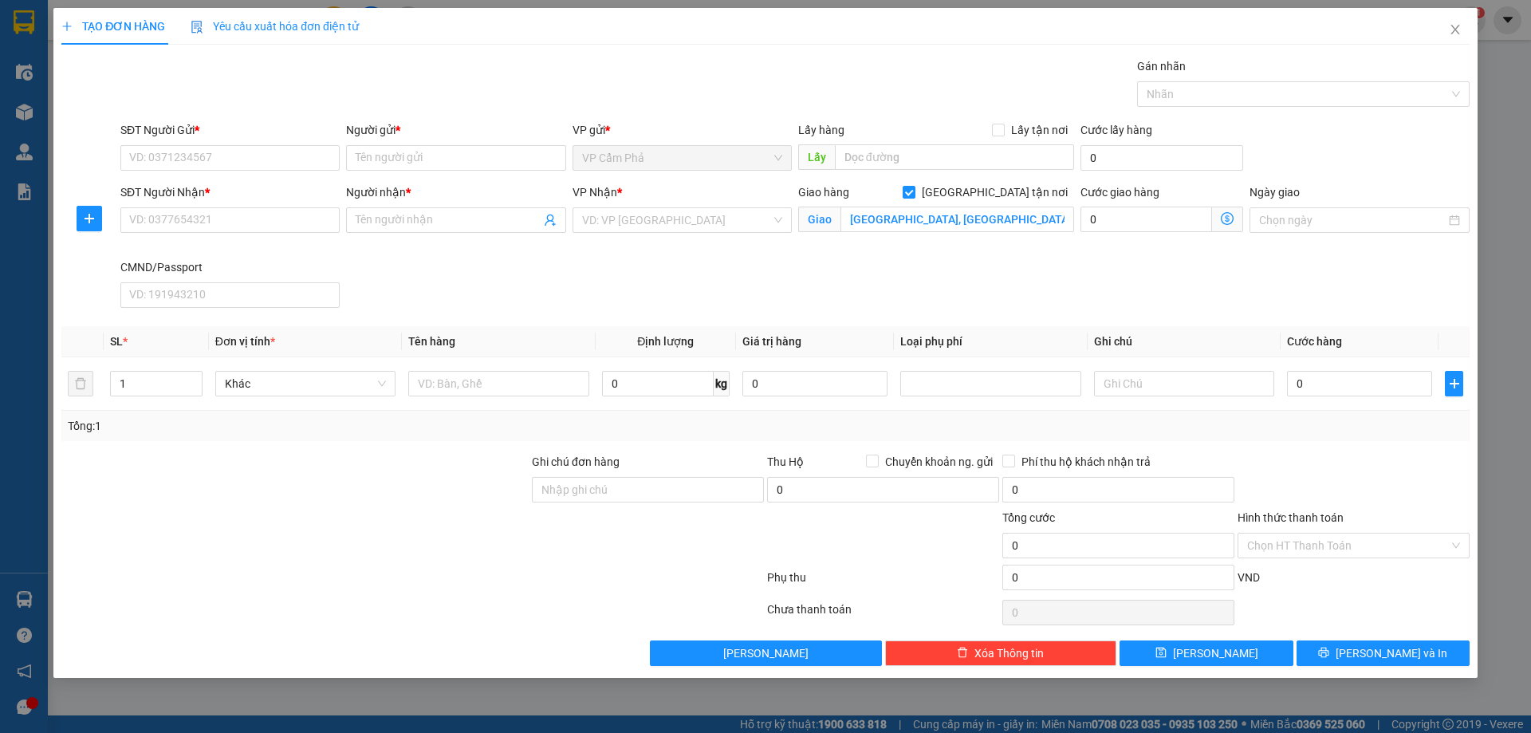
click at [1219, 222] on span at bounding box center [1227, 219] width 31 height 26
click at [1223, 221] on icon "dollar-circle" at bounding box center [1226, 218] width 13 height 13
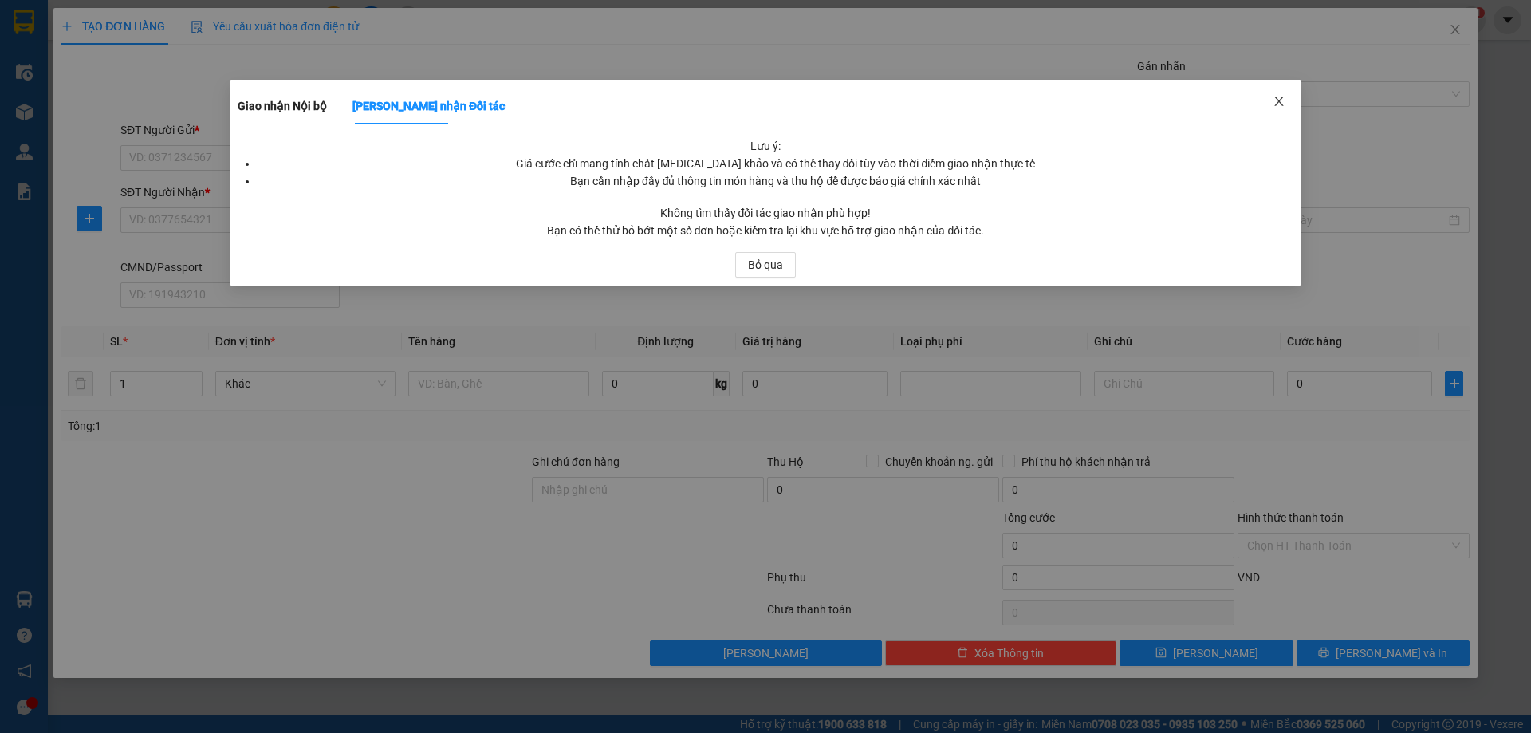
click at [1278, 102] on icon "close" at bounding box center [1278, 101] width 13 height 13
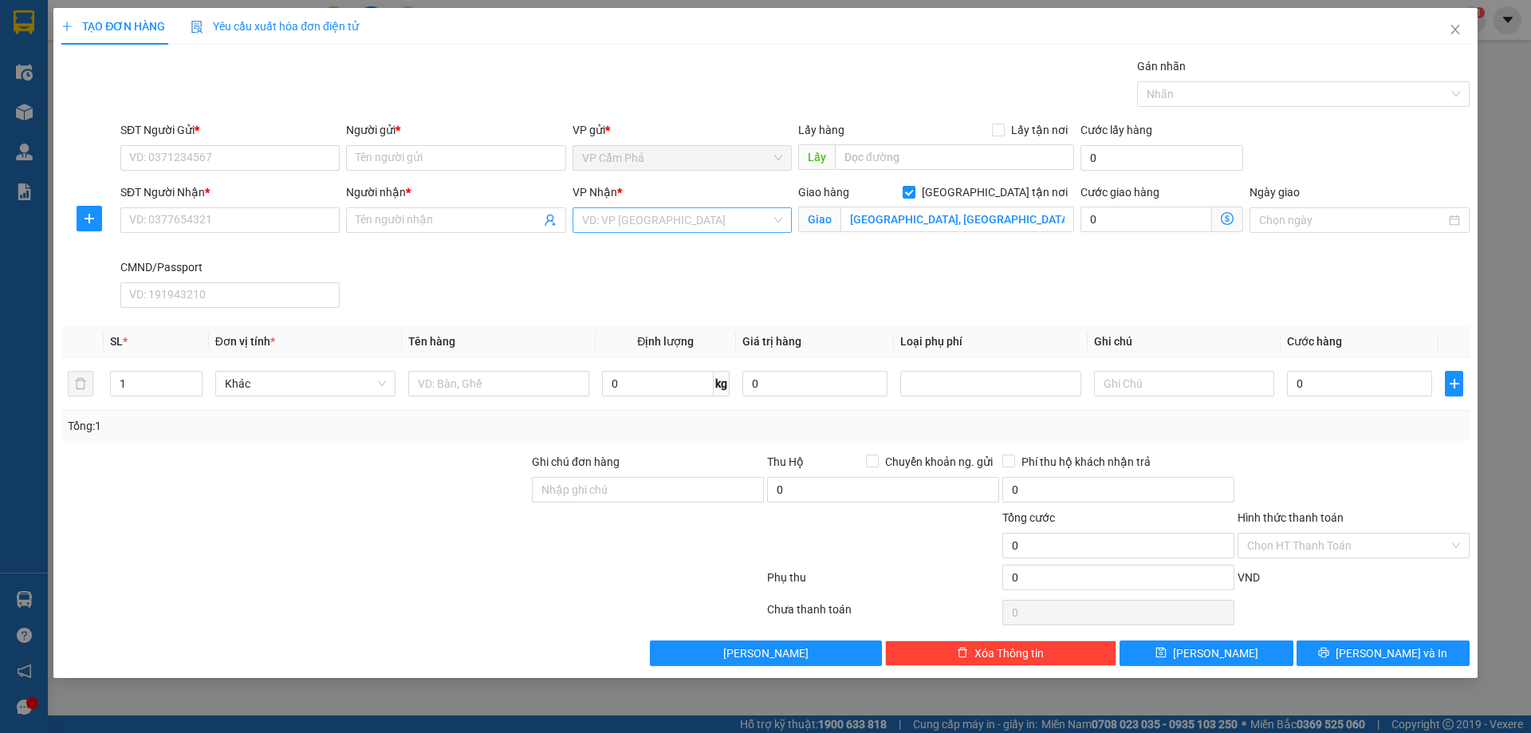
click at [789, 218] on div "VD: VP [GEOGRAPHIC_DATA]" at bounding box center [681, 220] width 219 height 26
type input "VÕ"
click at [654, 254] on div "VP [PERSON_NAME]" at bounding box center [682, 252] width 200 height 18
click at [1224, 217] on icon "dollar-circle" at bounding box center [1226, 218] width 13 height 13
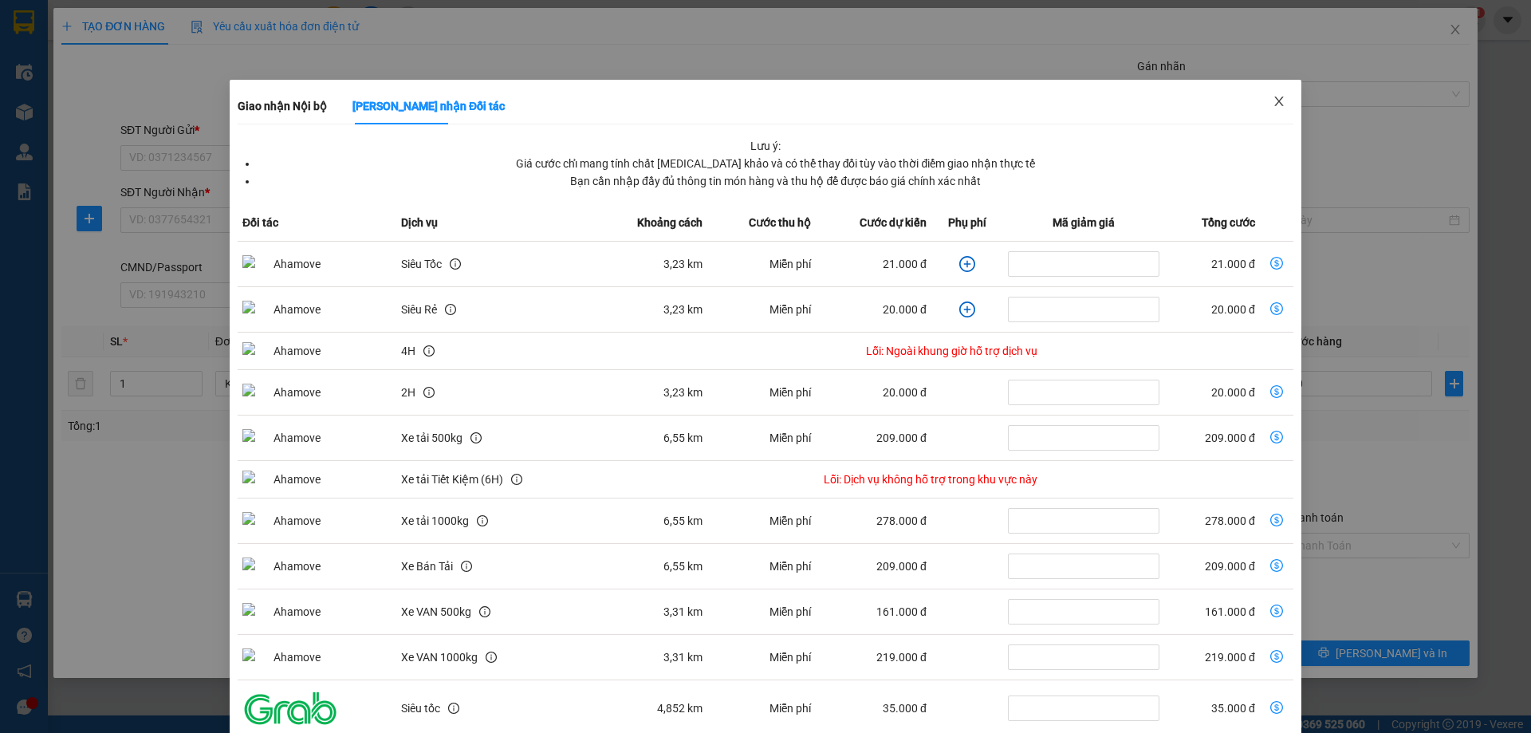
click at [1277, 97] on span "Close" at bounding box center [1278, 102] width 45 height 45
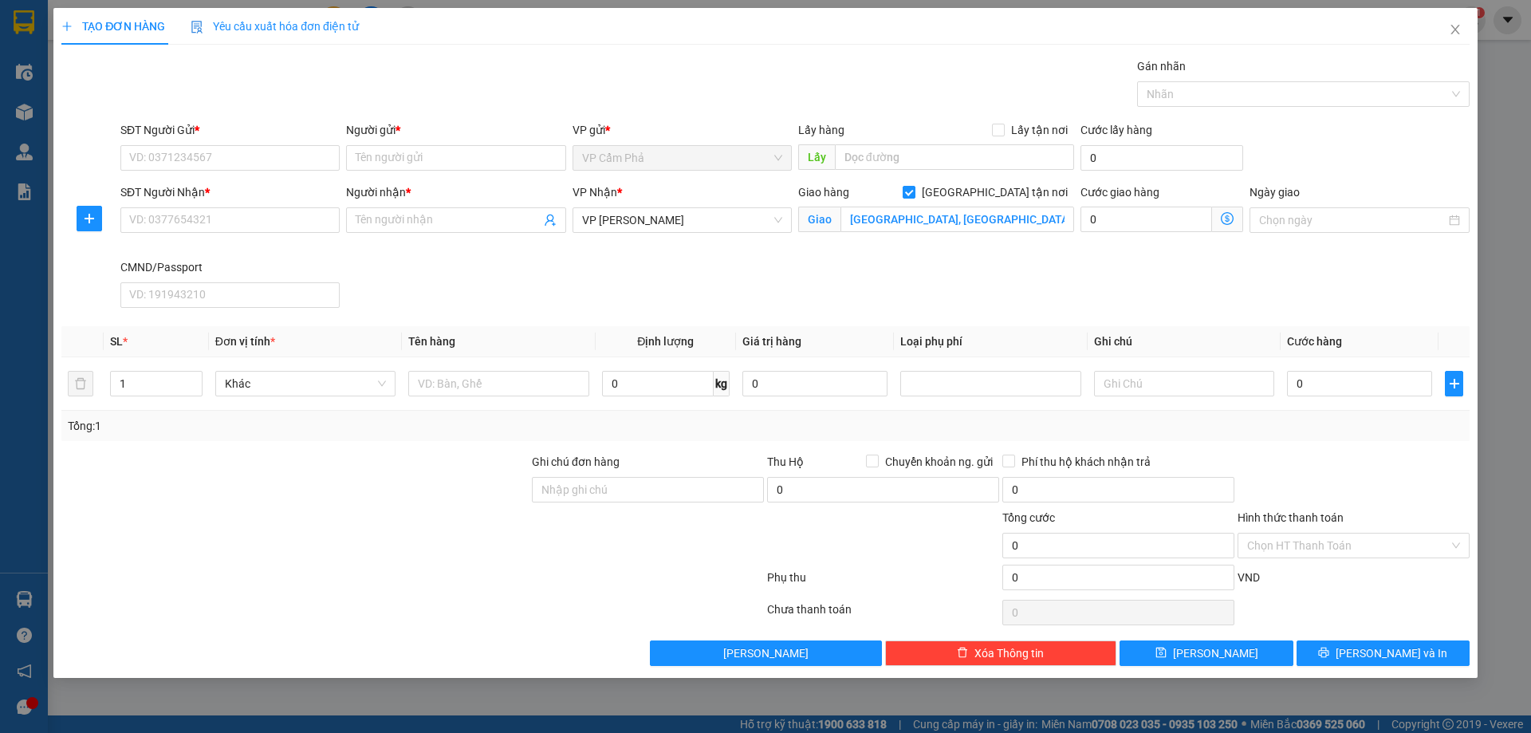
click at [1228, 220] on icon "dollar-circle" at bounding box center [1226, 218] width 13 height 13
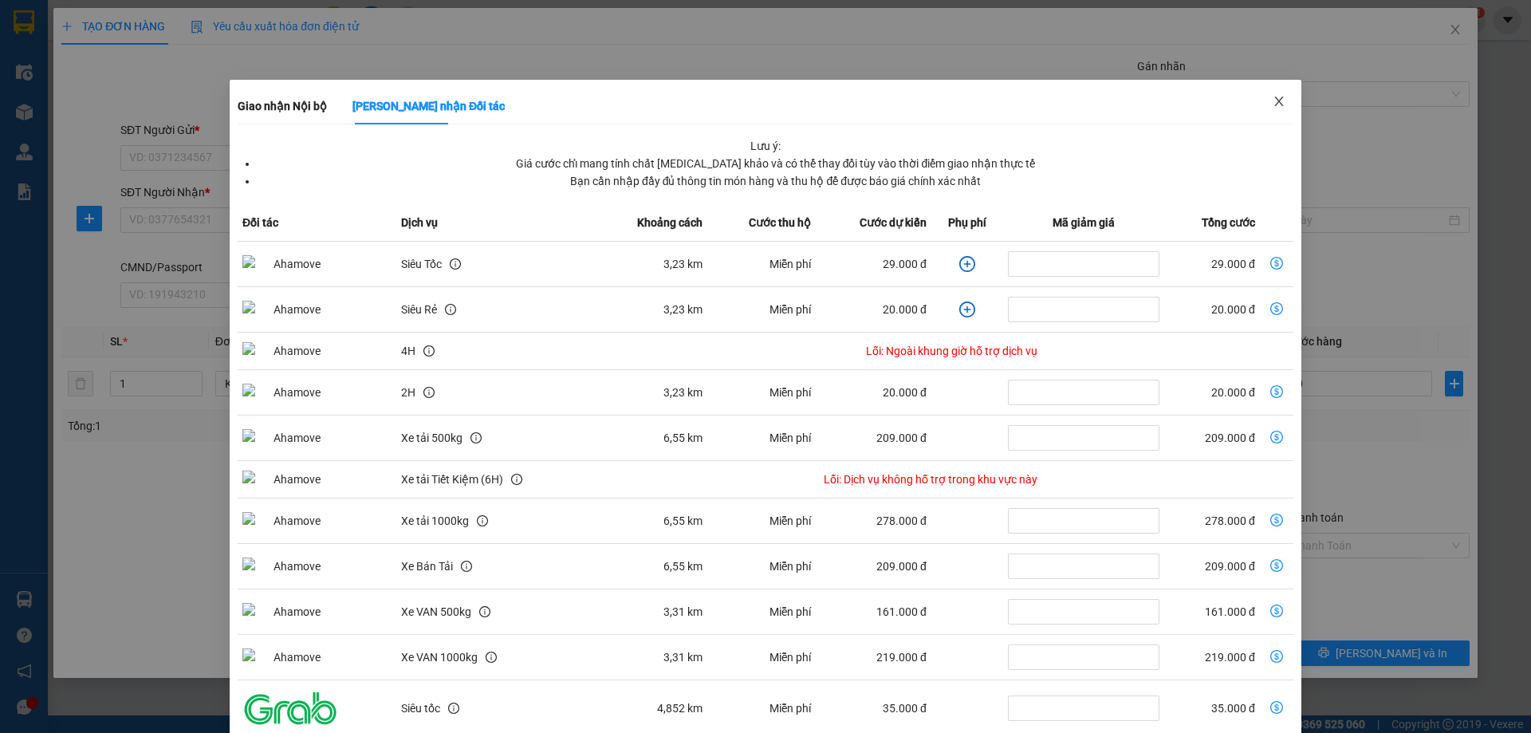
click at [1277, 98] on span "Close" at bounding box center [1278, 102] width 45 height 45
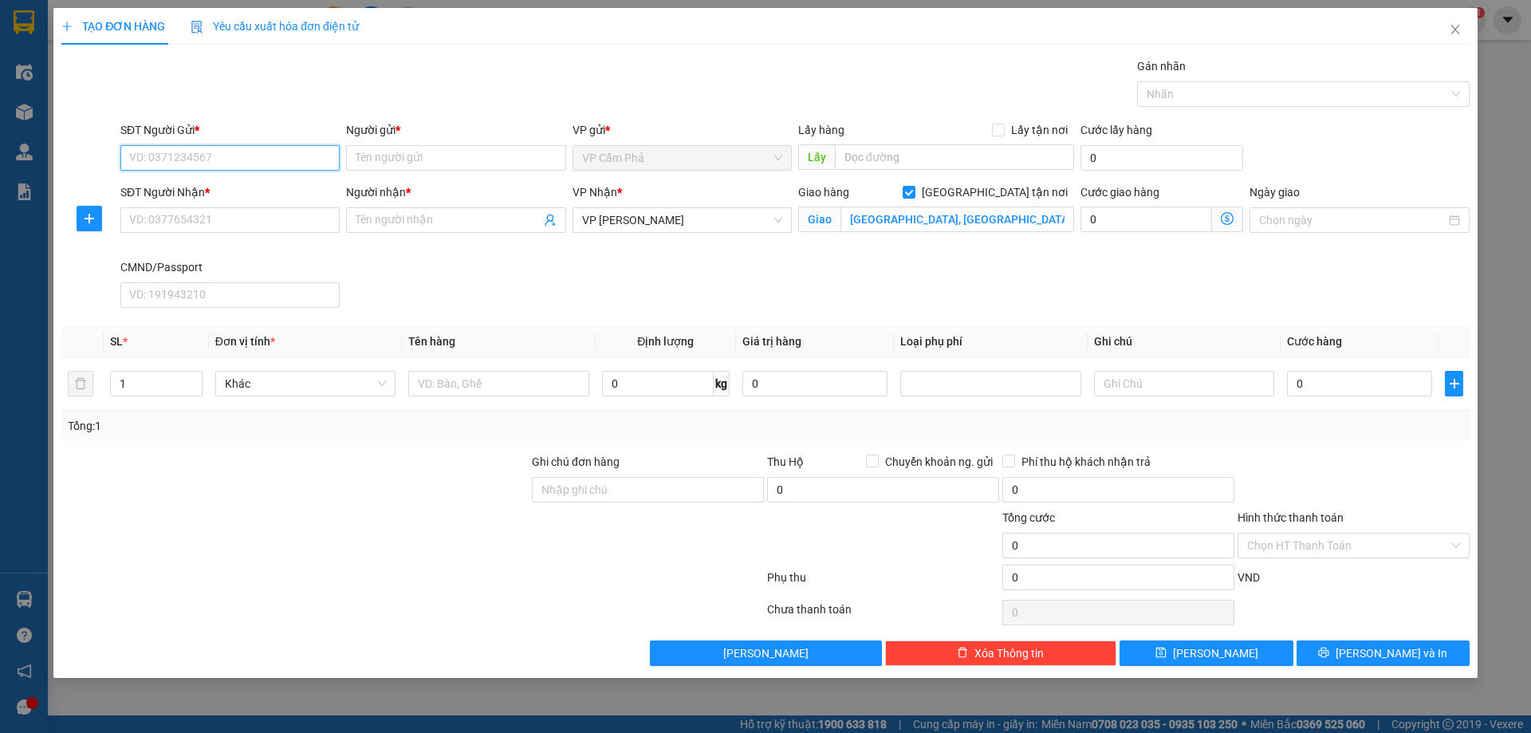
click at [274, 150] on input "SĐT Người Gửi *" at bounding box center [229, 158] width 219 height 26
type input "0972499848"
click at [512, 153] on input "Người gửi *" at bounding box center [455, 158] width 219 height 26
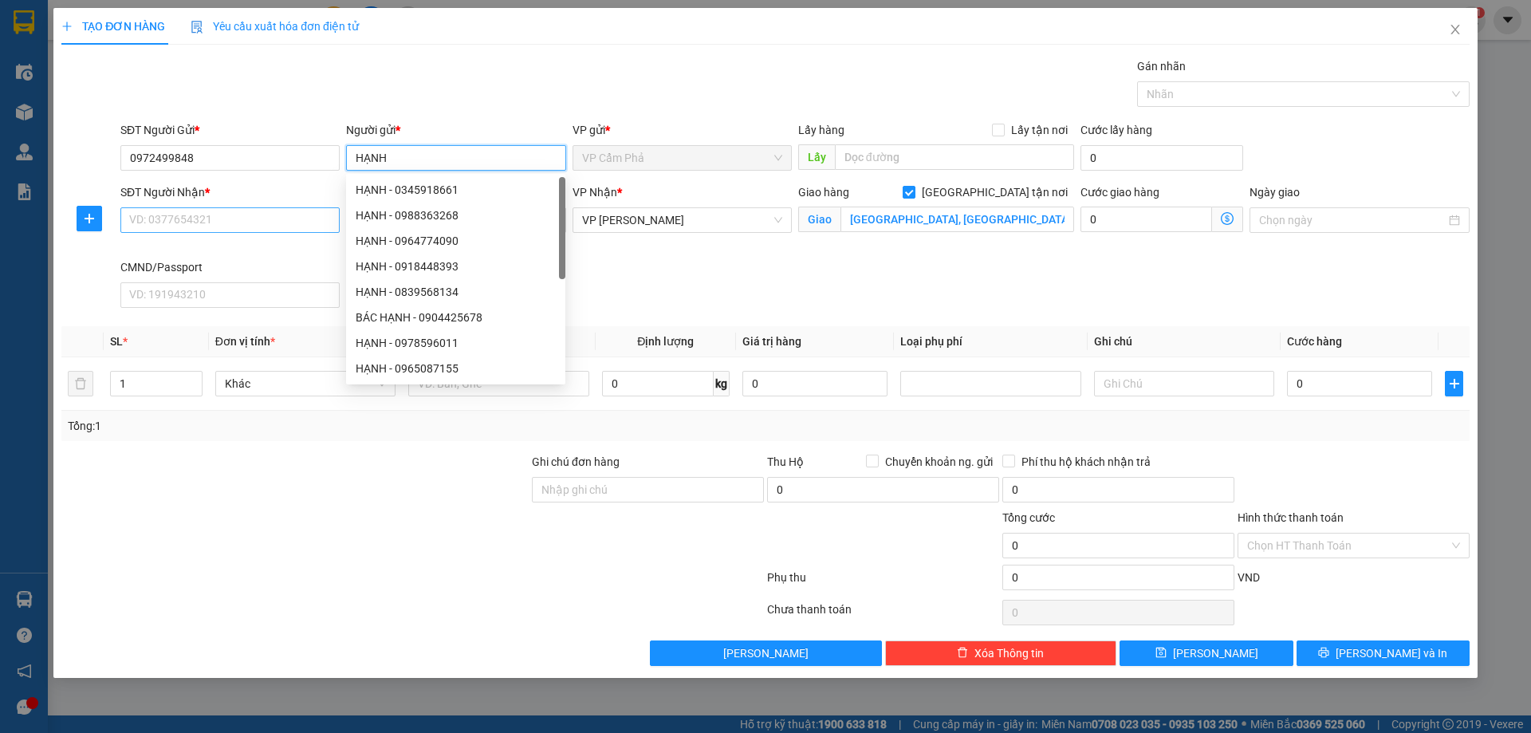
type input "HẠNH"
click at [219, 222] on input "SĐT Người Nhận *" at bounding box center [229, 220] width 219 height 26
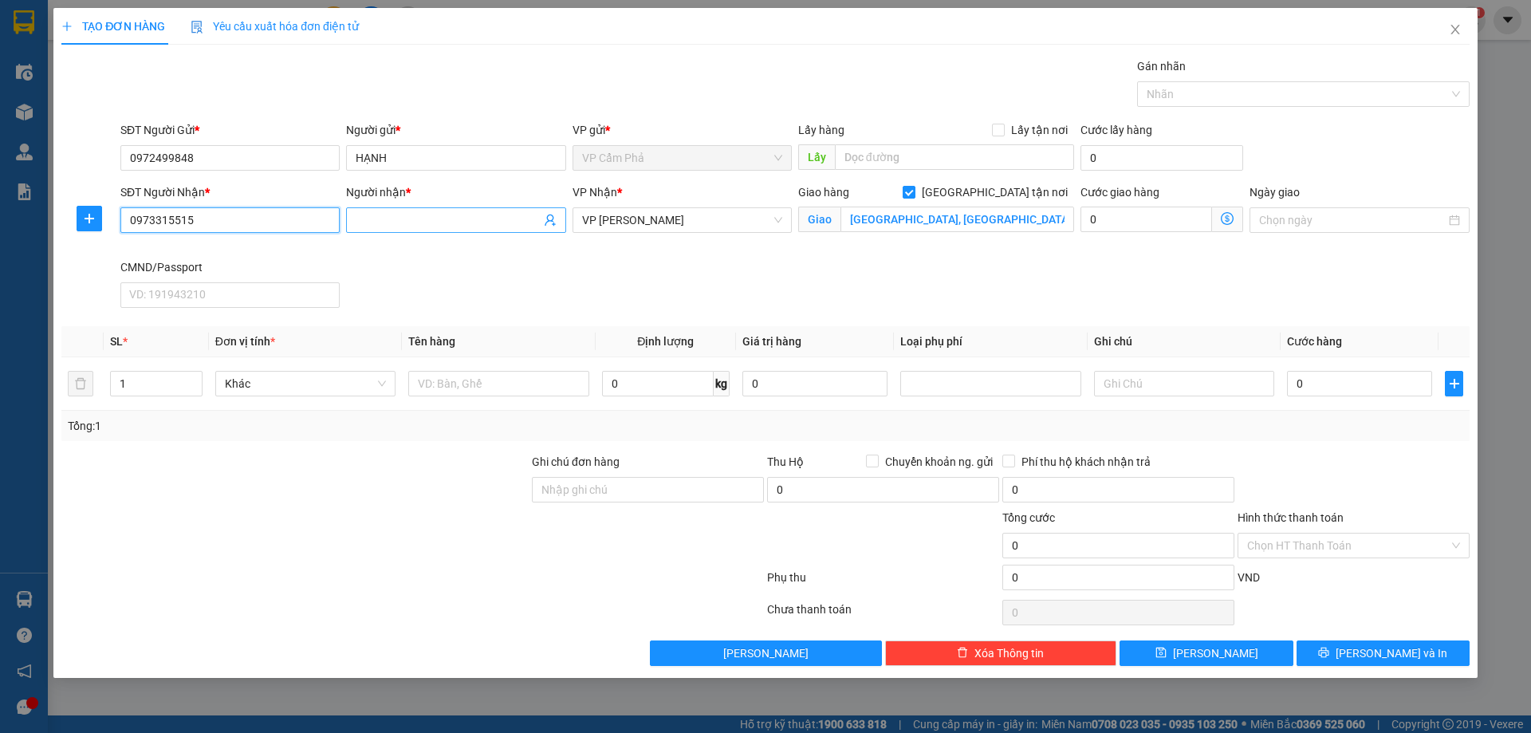
type input "0973315515"
click at [500, 224] on input "Người nhận *" at bounding box center [448, 220] width 184 height 18
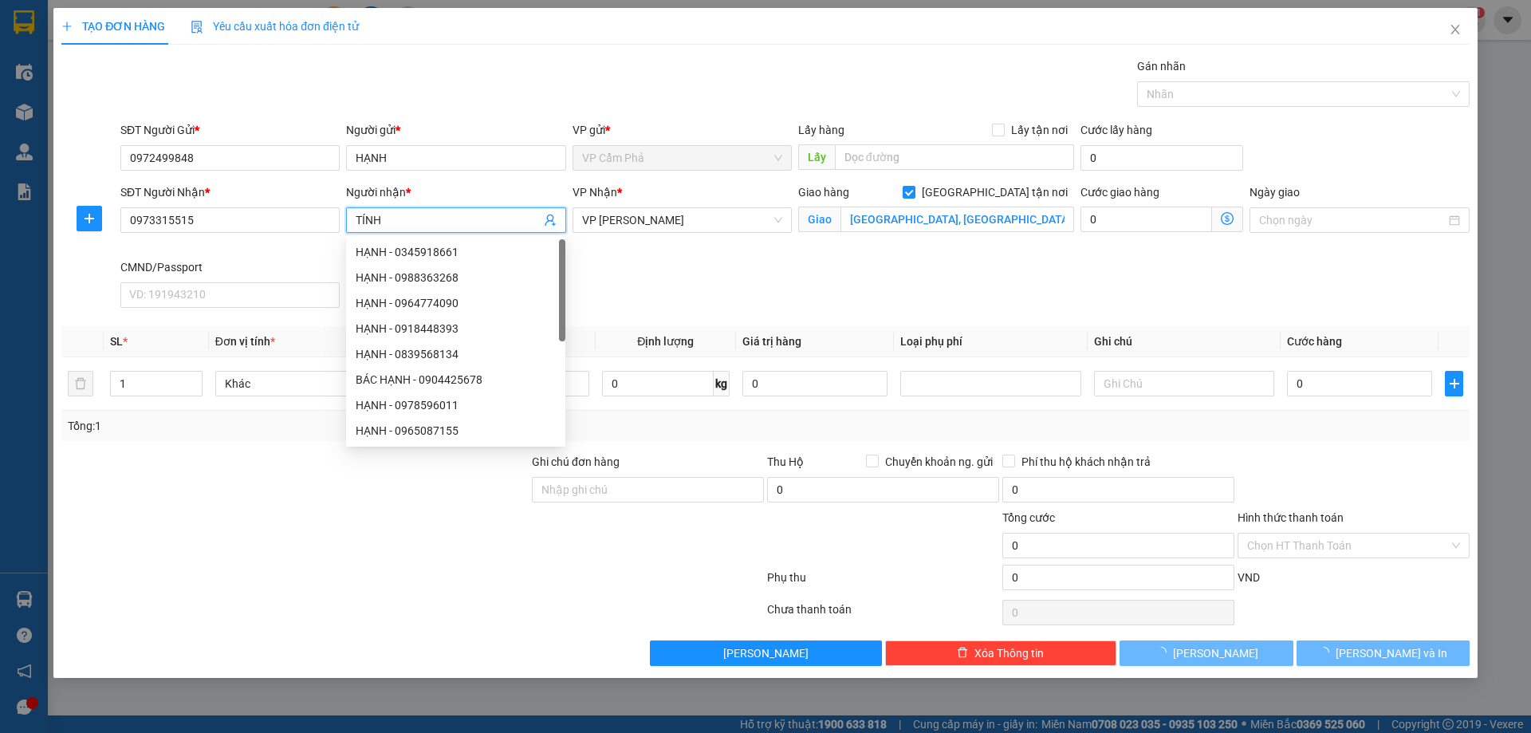
type input "TÍNH"
click at [749, 269] on div "SĐT Người Nhận * 0973315515 Người nhận * TÍNH VP Nhận * VP Võ Chí Công Giao hàn…" at bounding box center [794, 248] width 1355 height 131
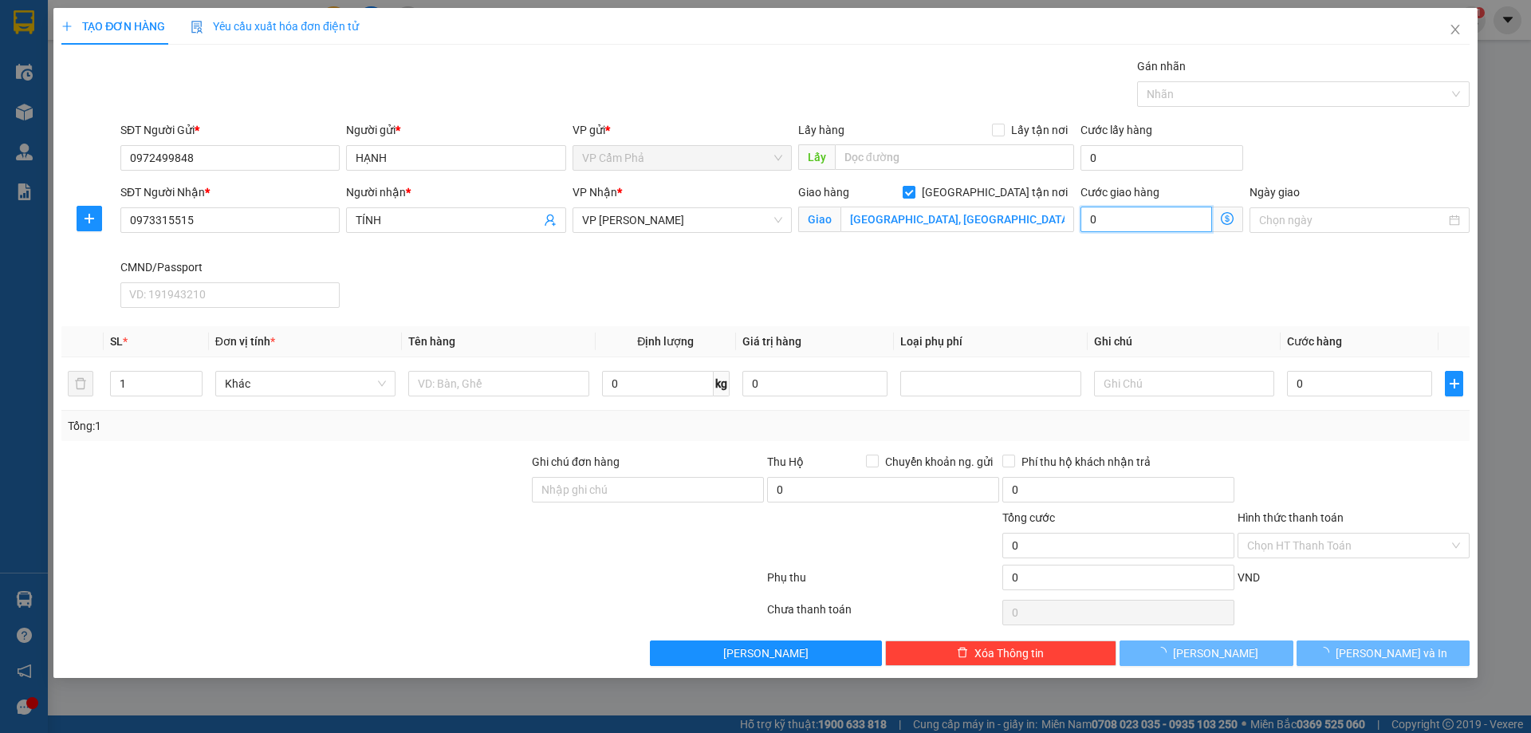
click at [1145, 221] on input "0" at bounding box center [1146, 219] width 132 height 26
type input "3"
type input "35"
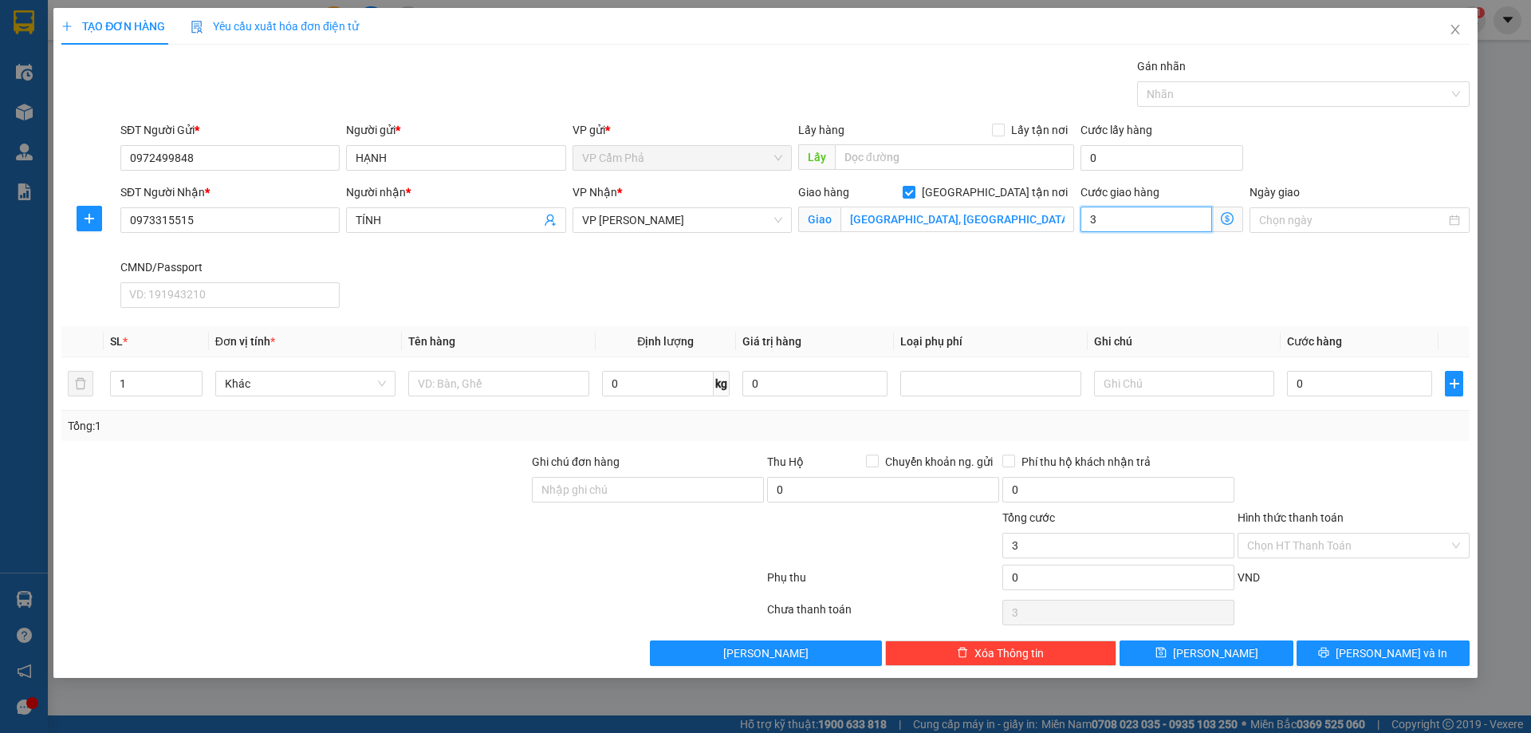
type input "35"
type input "350"
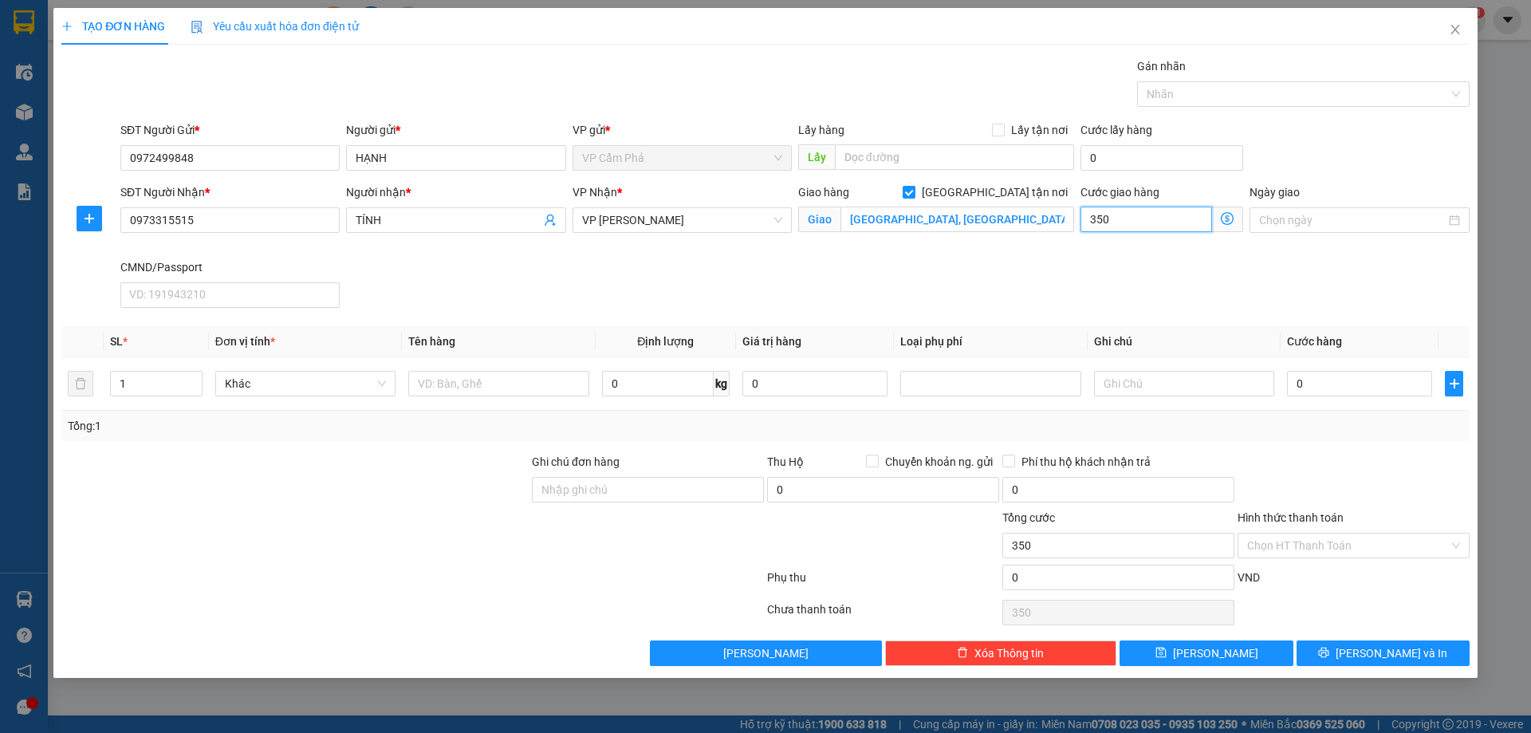
type input "3.500"
type input "35.000"
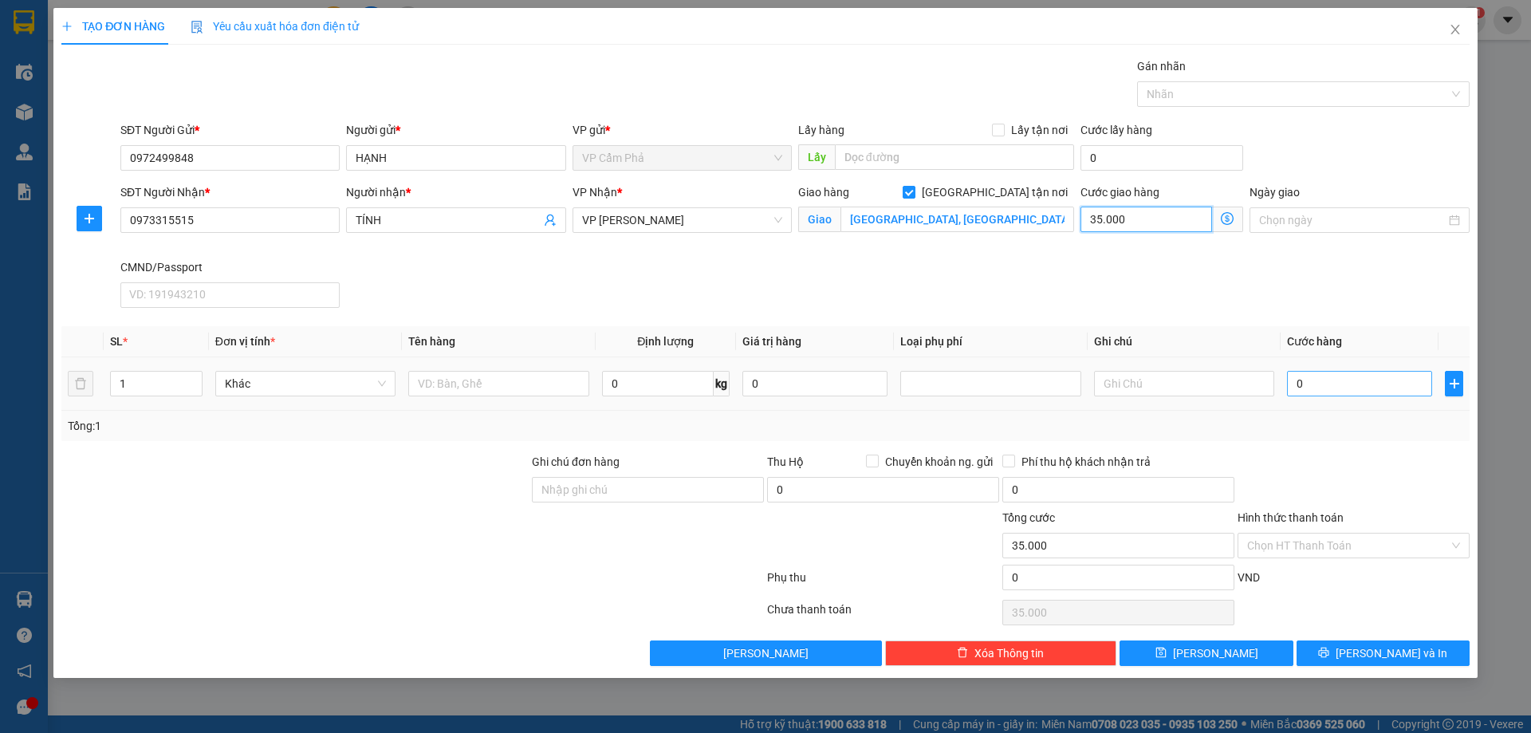
type input "35.000"
click at [1315, 387] on input "0" at bounding box center [1359, 384] width 145 height 26
type input "5"
type input "35.005"
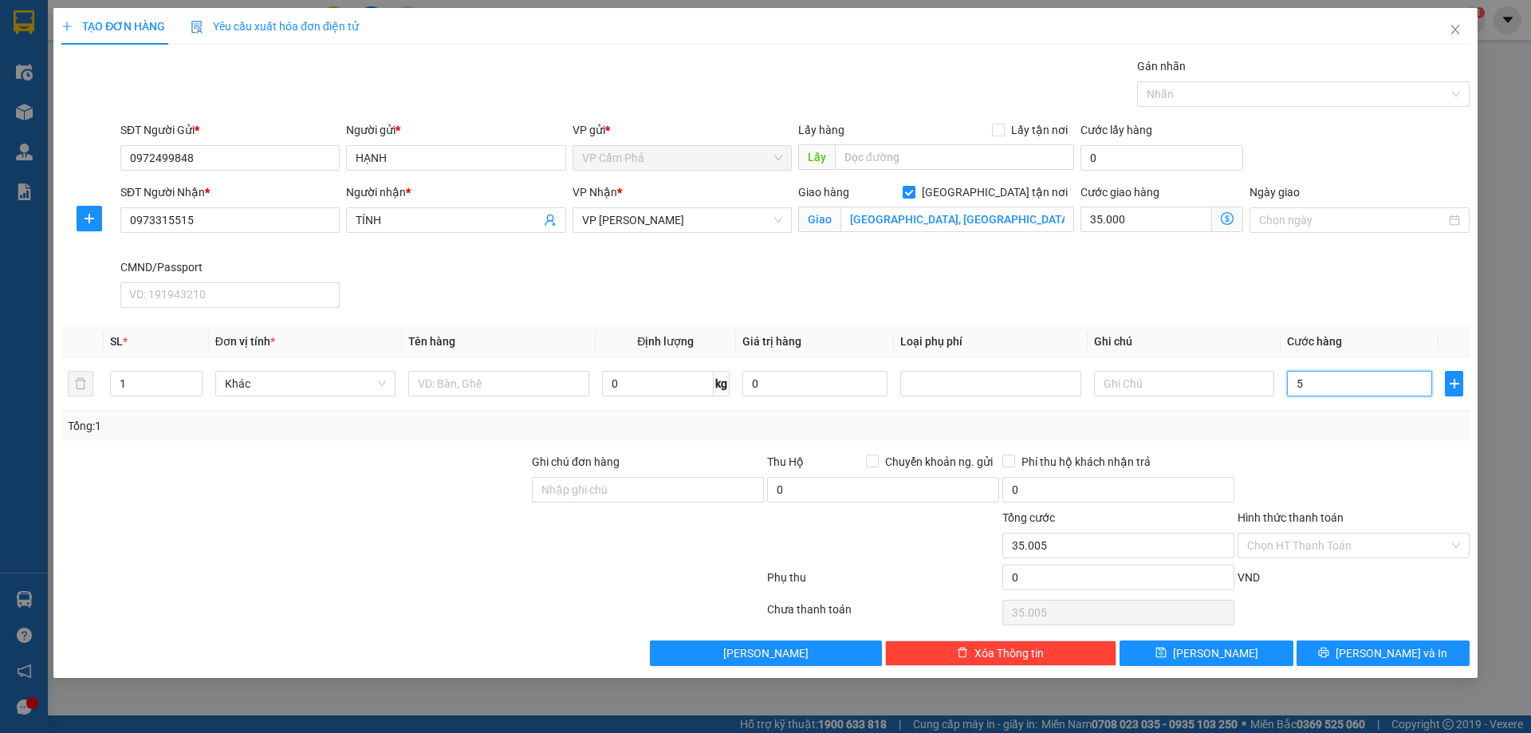
type input "50"
type input "35.050"
type input "500"
type input "35.500"
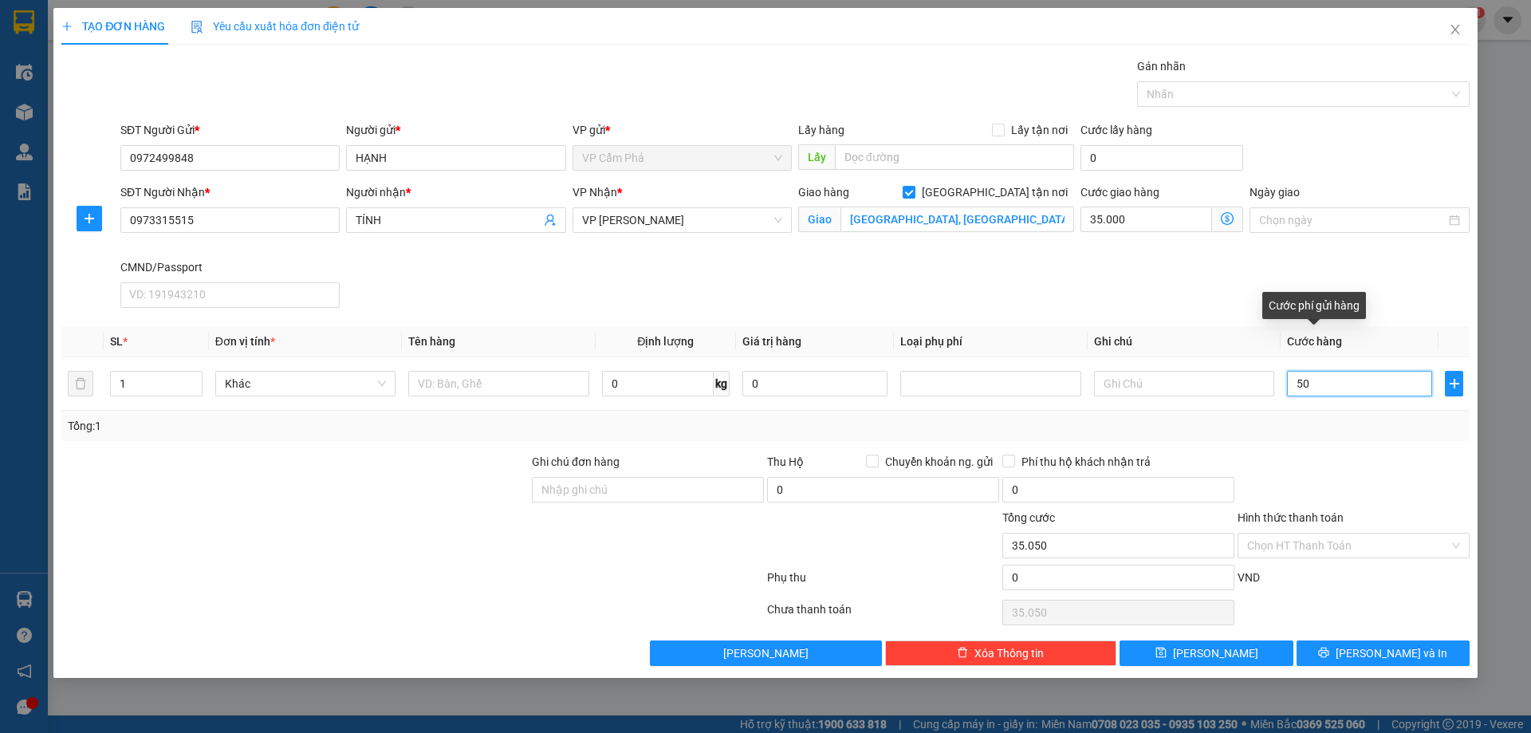
type input "35.500"
type input "5.000"
type input "40.000"
type input "50.000"
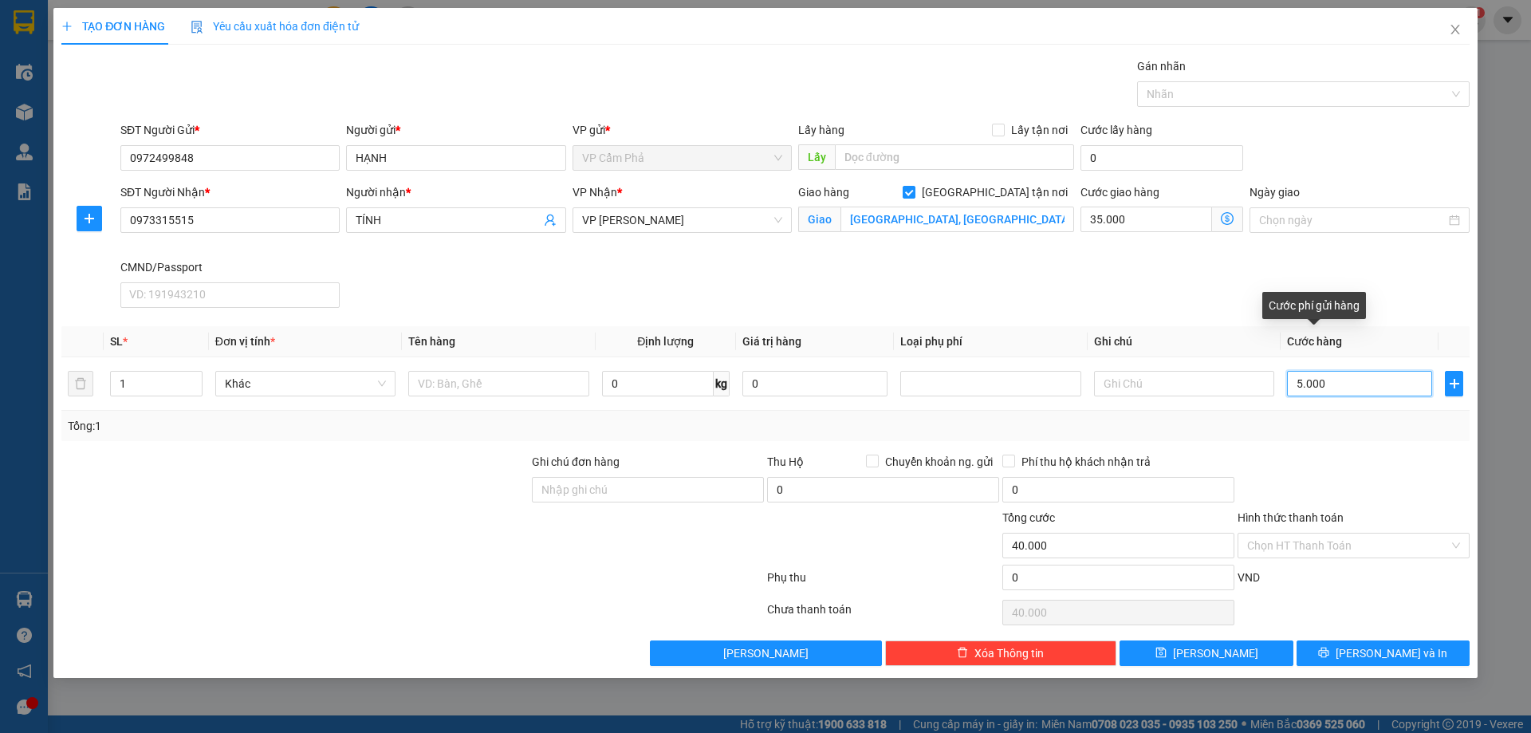
type input "85.000"
type input "50.000"
click at [1393, 491] on div at bounding box center [1353, 481] width 235 height 56
click at [1458, 541] on div "Chọn HT Thanh Toán" at bounding box center [1353, 546] width 232 height 26
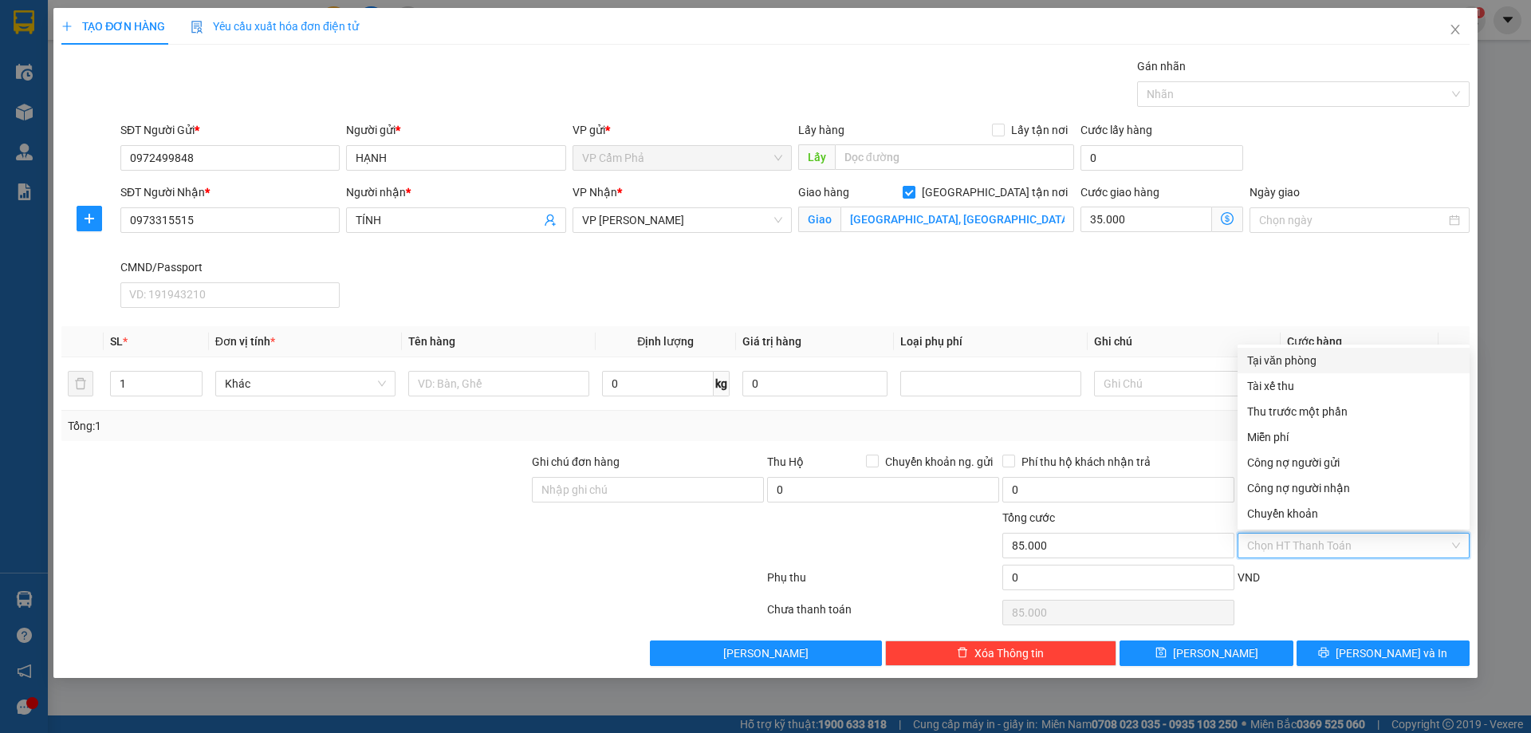
click at [1316, 289] on div "SĐT Người Nhận * 0973315515 Người nhận * TÍNH VP Nhận * VP Võ Chí Công Giao hàn…" at bounding box center [794, 248] width 1355 height 131
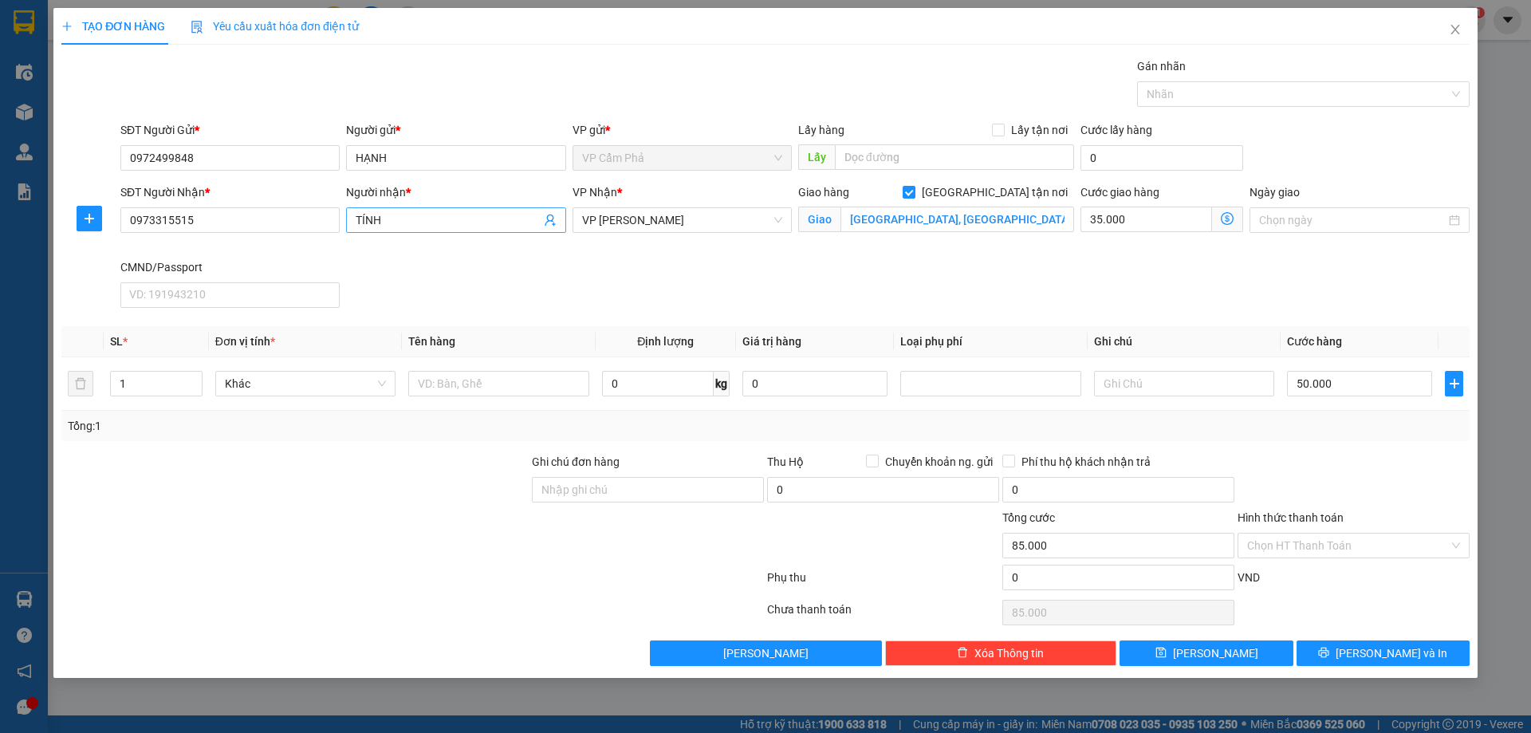
click at [399, 218] on input "TÍNH" at bounding box center [448, 220] width 184 height 18
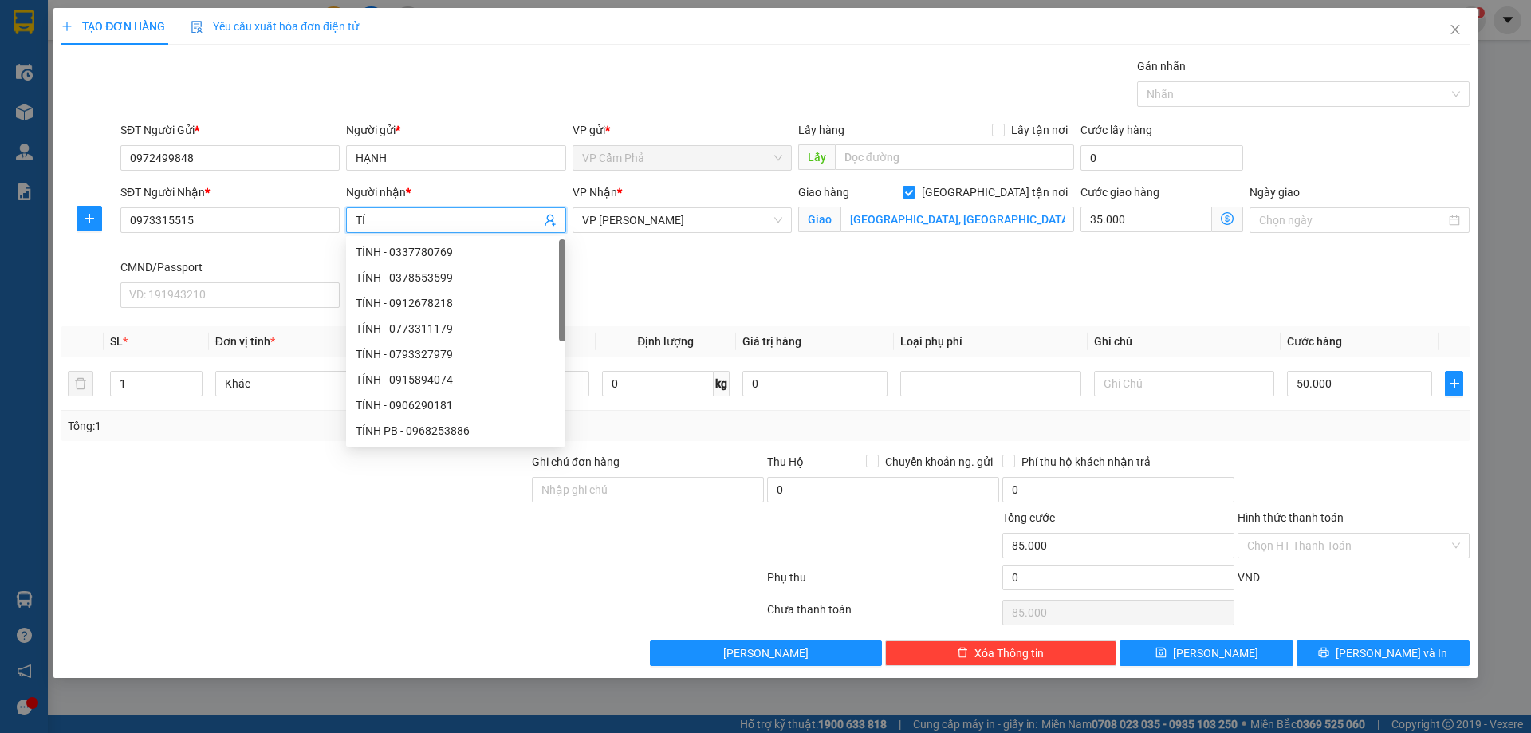
type input "T"
type input "LINH"
click at [643, 272] on div "SĐT Người Nhận * 0973315515 Người nhận * LINH VP Nhận * VP Võ Chí Công Giao hàn…" at bounding box center [794, 248] width 1355 height 131
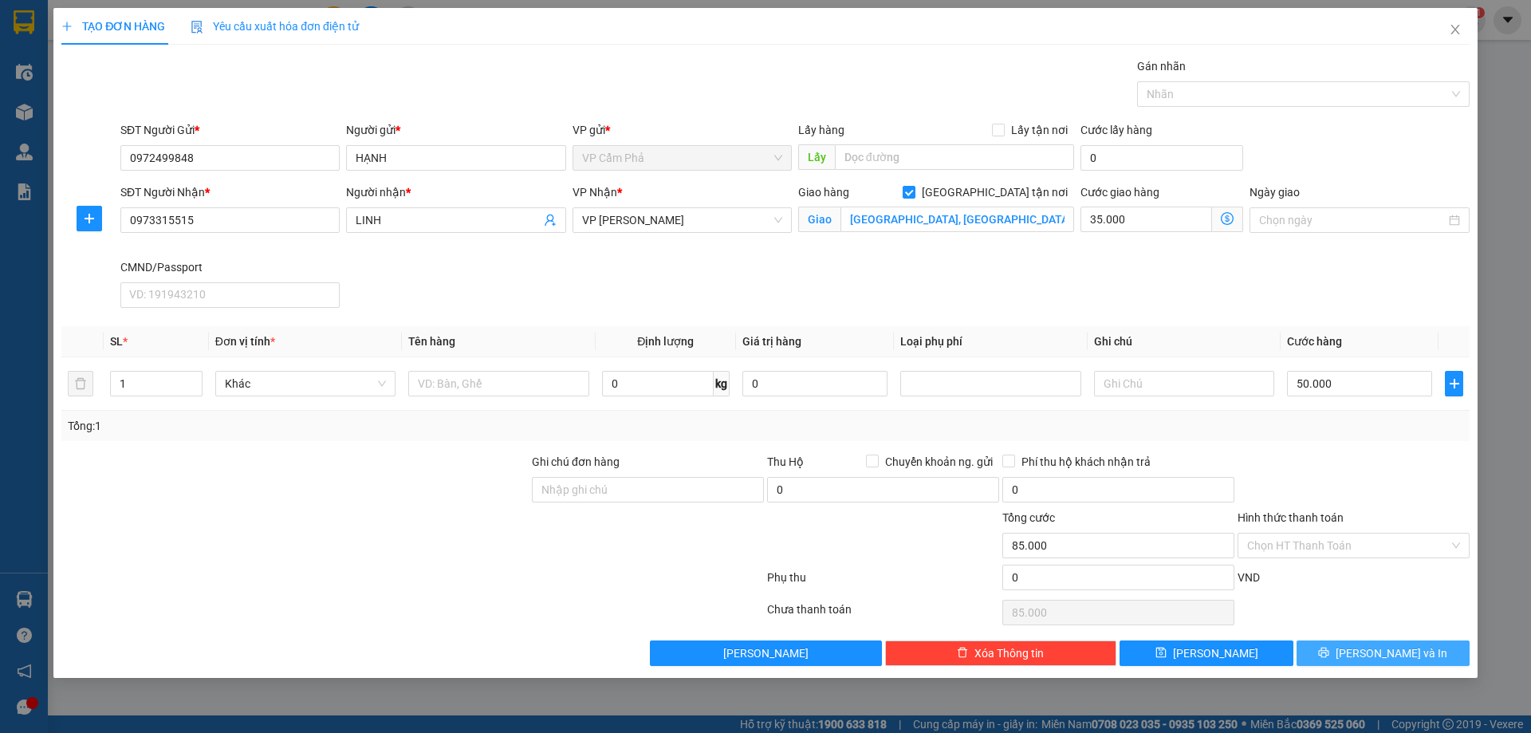
click at [1362, 644] on button "[PERSON_NAME] và In" at bounding box center [1382, 653] width 173 height 26
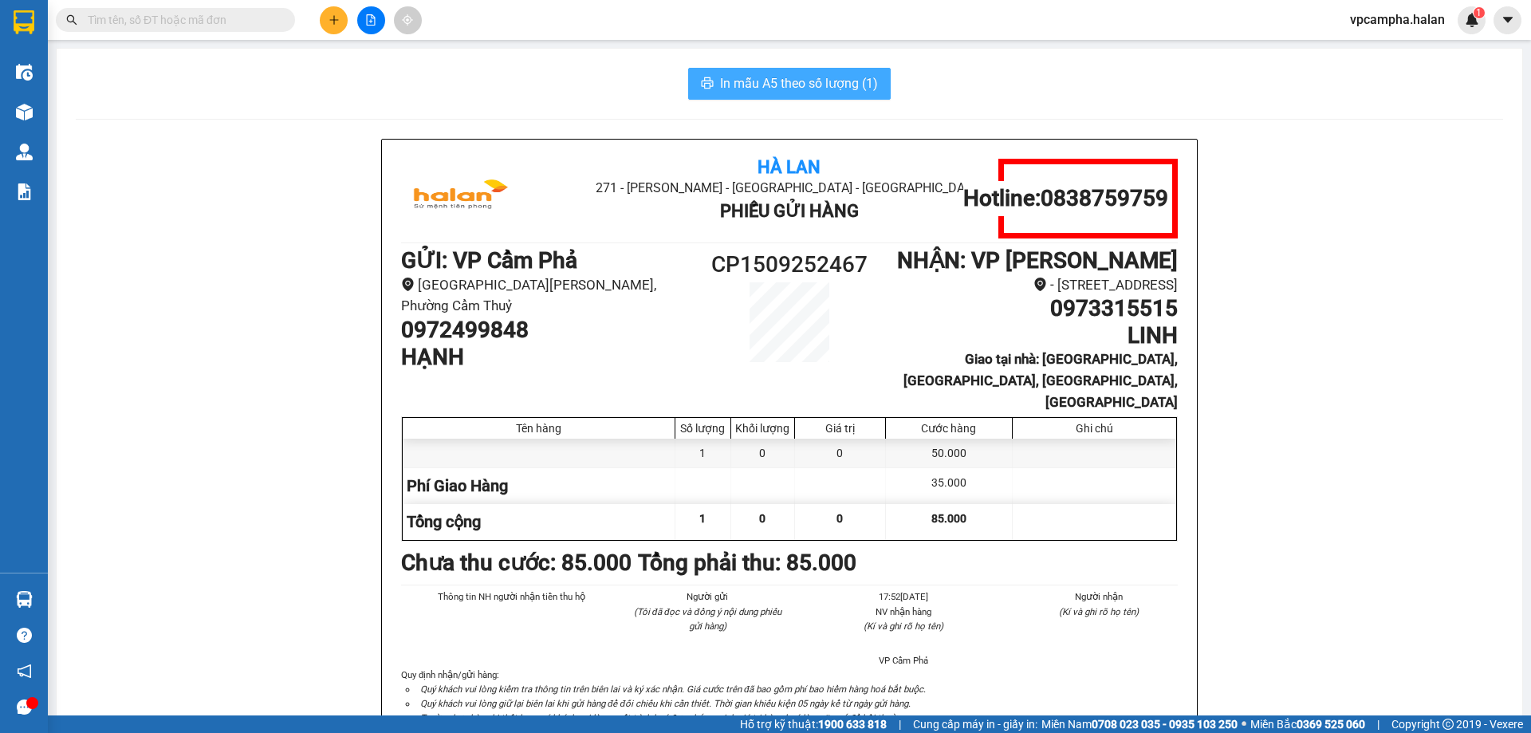
click at [796, 81] on span "In mẫu A5 theo số lượng (1)" at bounding box center [799, 83] width 158 height 20
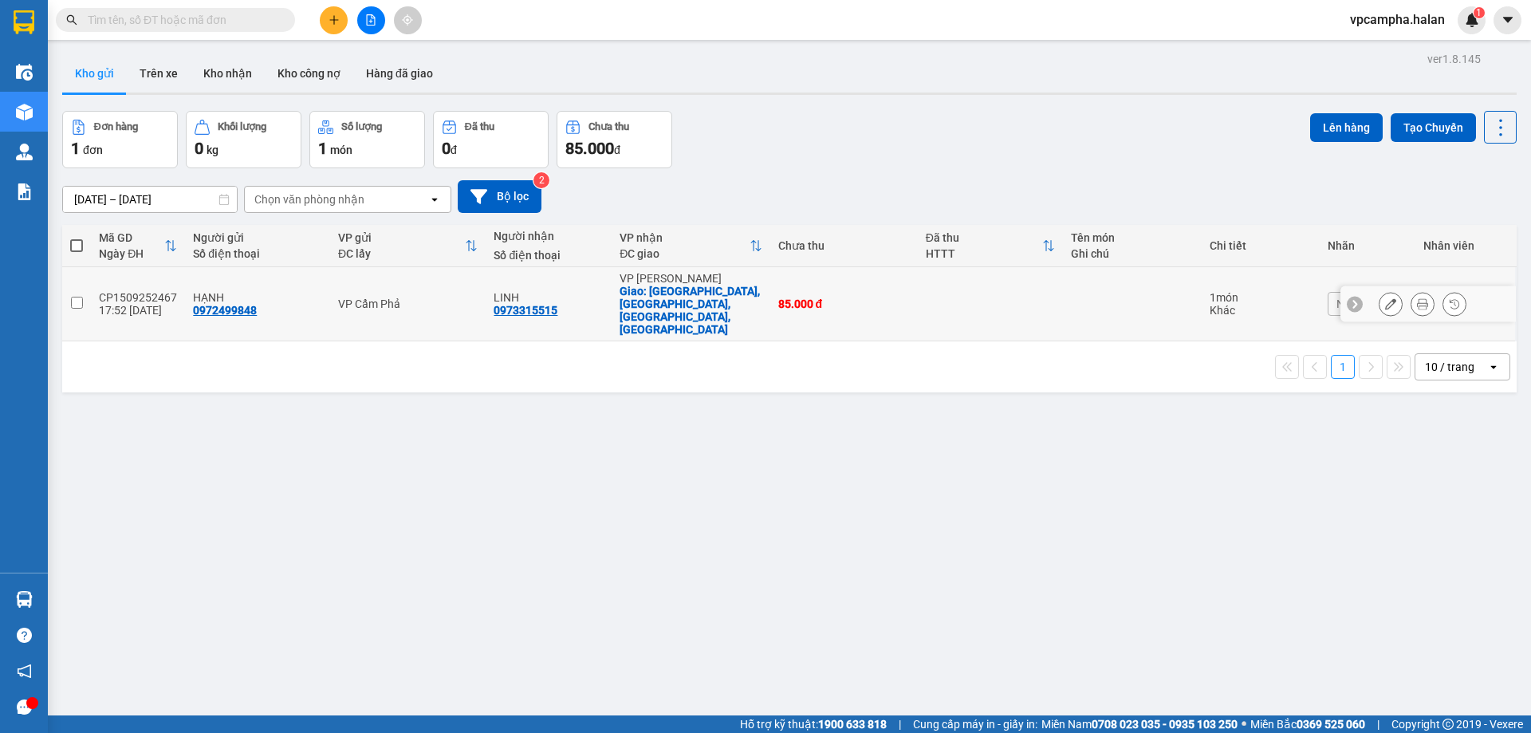
drag, startPoint x: 171, startPoint y: 289, endPoint x: 107, endPoint y: 286, distance: 64.6
click at [101, 291] on td "CP1509252467 17:52 [DATE]" at bounding box center [138, 304] width 94 height 74
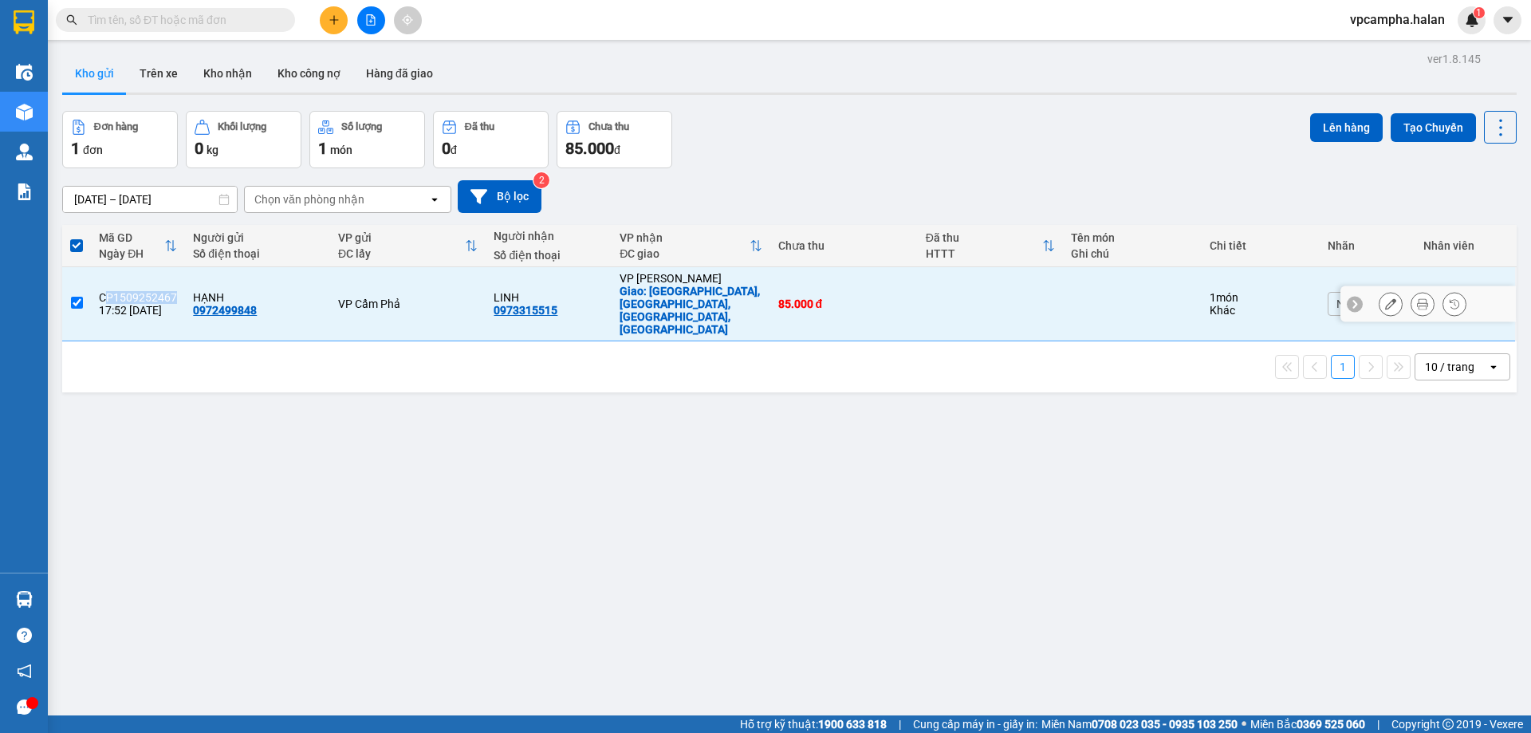
drag, startPoint x: 107, startPoint y: 280, endPoint x: 175, endPoint y: 280, distance: 67.8
click at [175, 280] on td "CP1509252467 17:52 [DATE]" at bounding box center [138, 304] width 94 height 74
checkbox input "false"
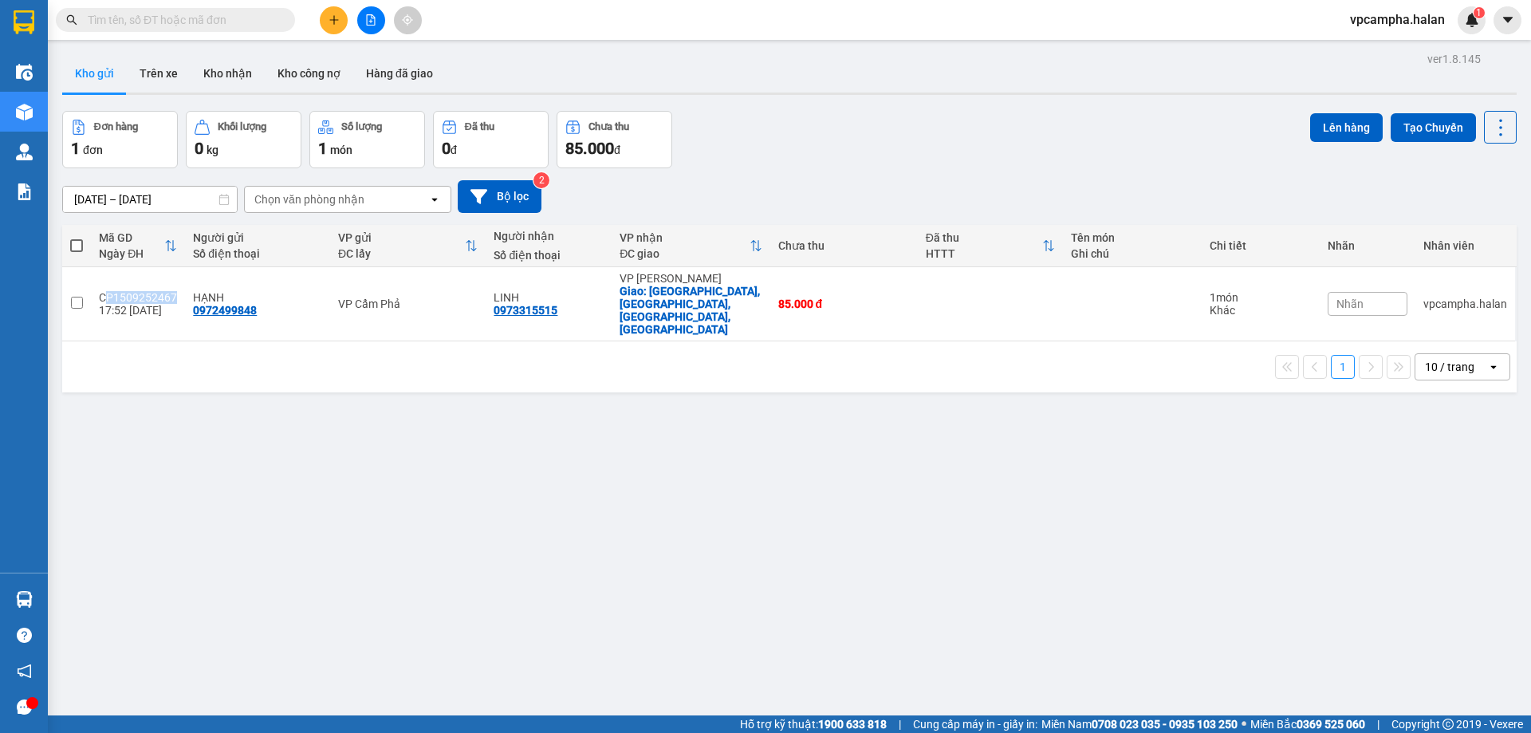
copy div "P1509252467"
click at [187, 26] on input "text" at bounding box center [182, 20] width 188 height 18
paste input "P1509252467"
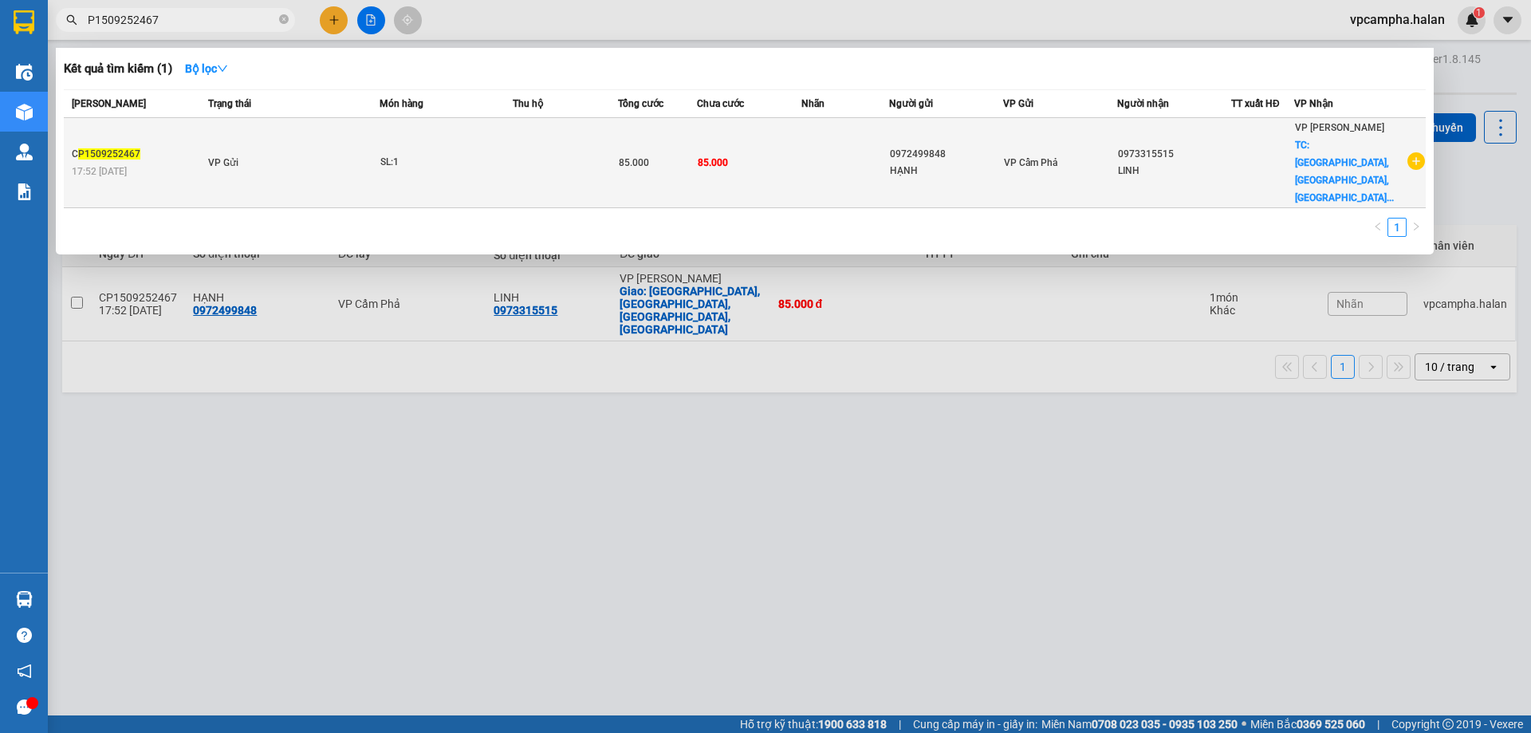
type input "P1509252467"
click at [430, 154] on div "SL: 1" at bounding box center [440, 163] width 120 height 18
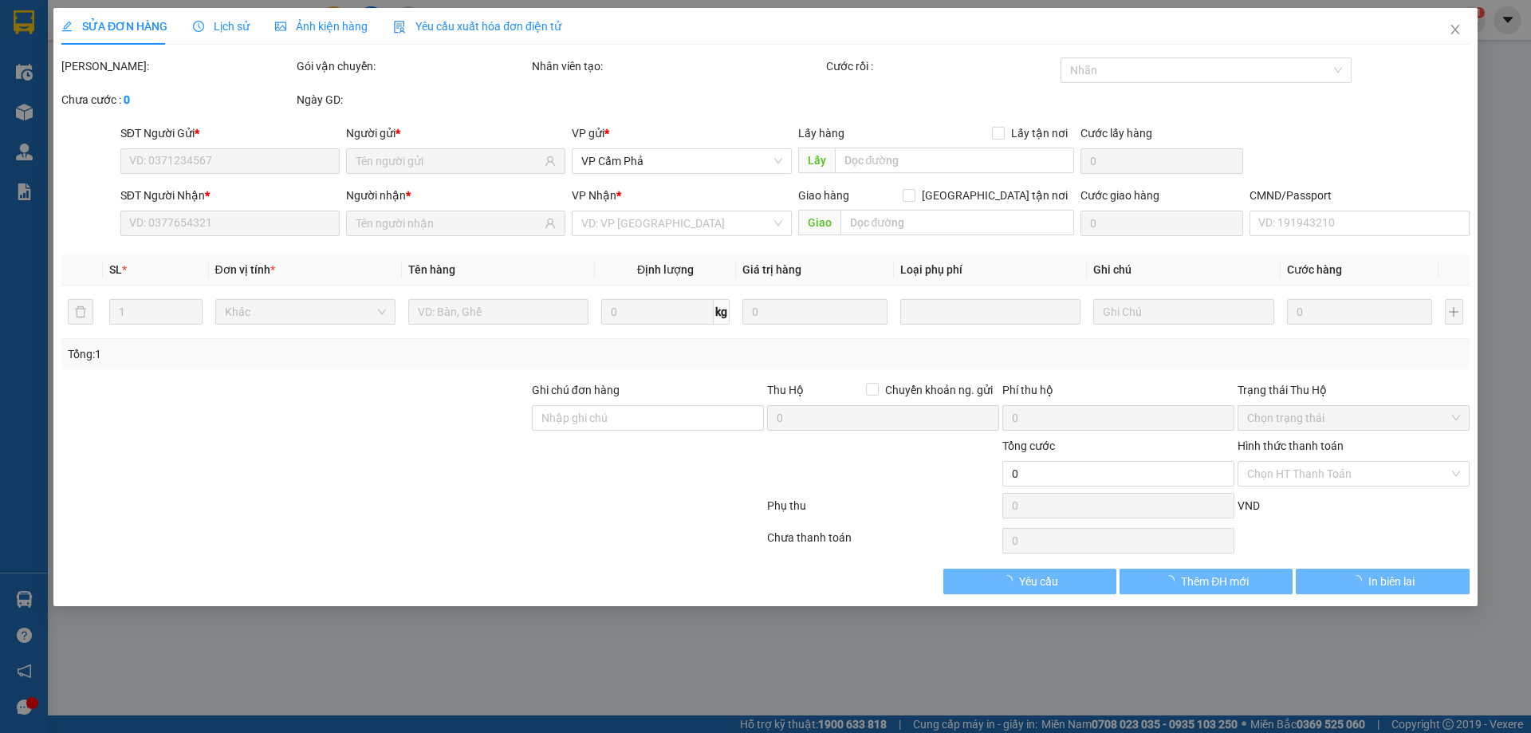
type input "0972499848"
type input "0973315515"
checkbox input "true"
type input "[GEOGRAPHIC_DATA], [GEOGRAPHIC_DATA], [GEOGRAPHIC_DATA], [GEOGRAPHIC_DATA]"
type input "85.000"
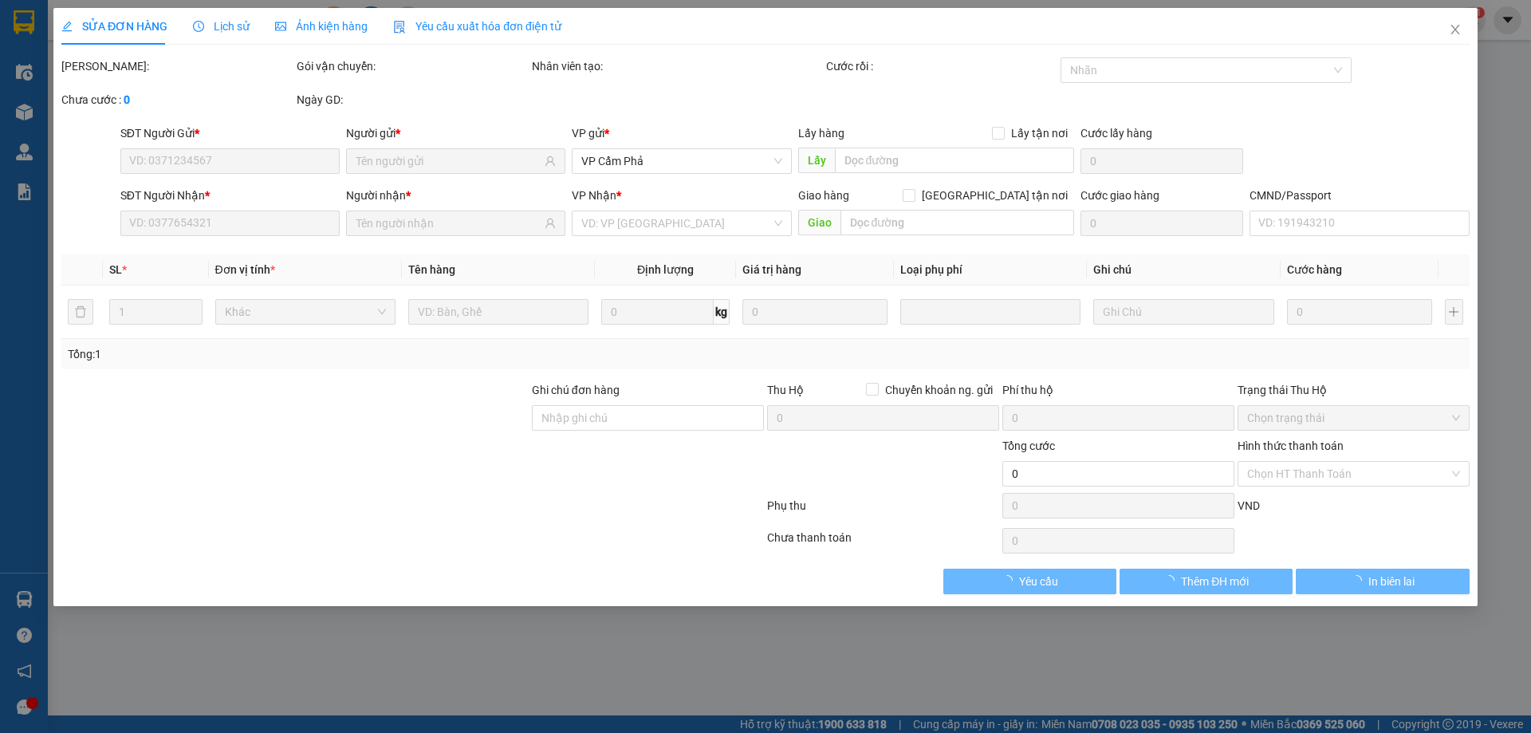
type input "85.000"
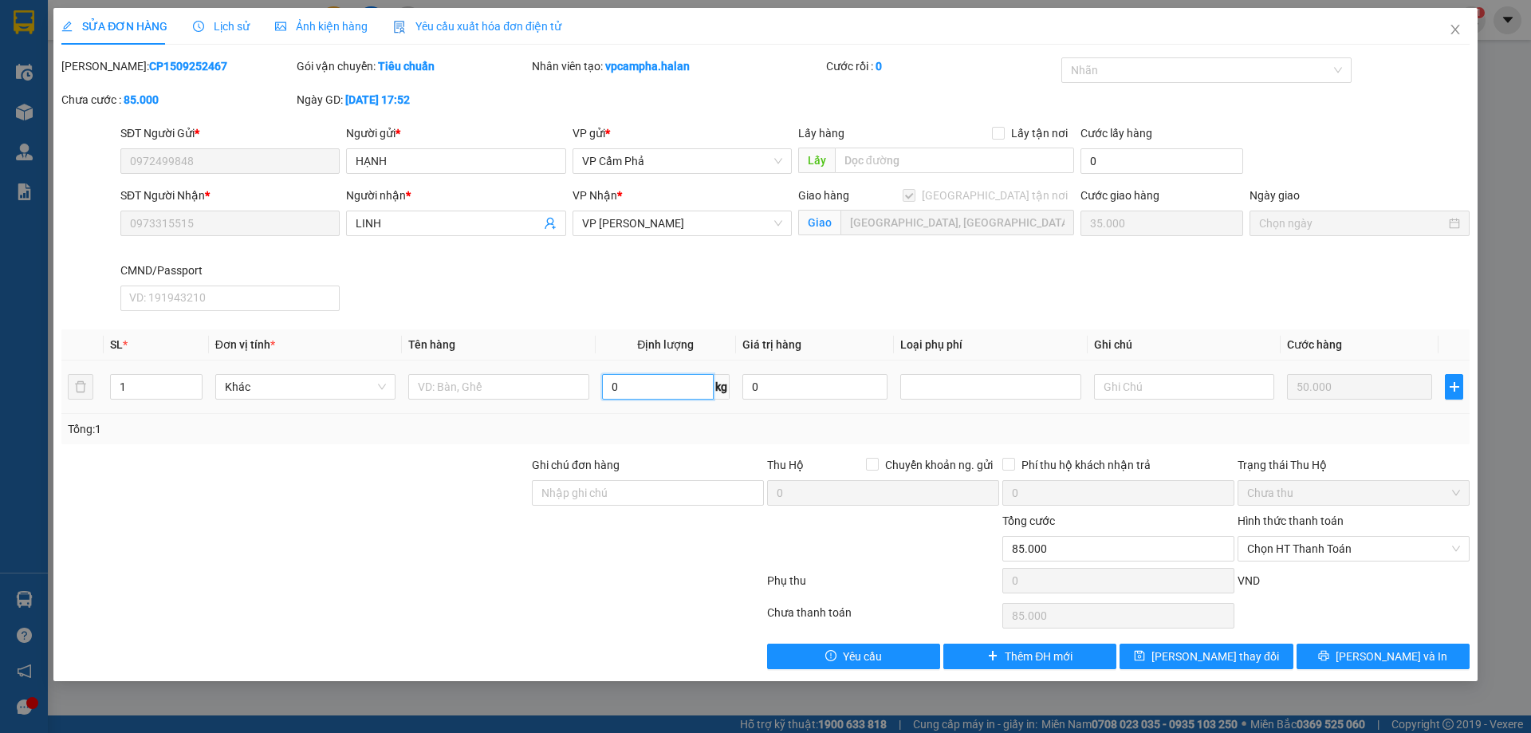
click at [672, 390] on input "0" at bounding box center [658, 387] width 112 height 26
type input "3"
type input "2"
click at [452, 392] on input "text" at bounding box center [498, 387] width 180 height 26
type input "D"
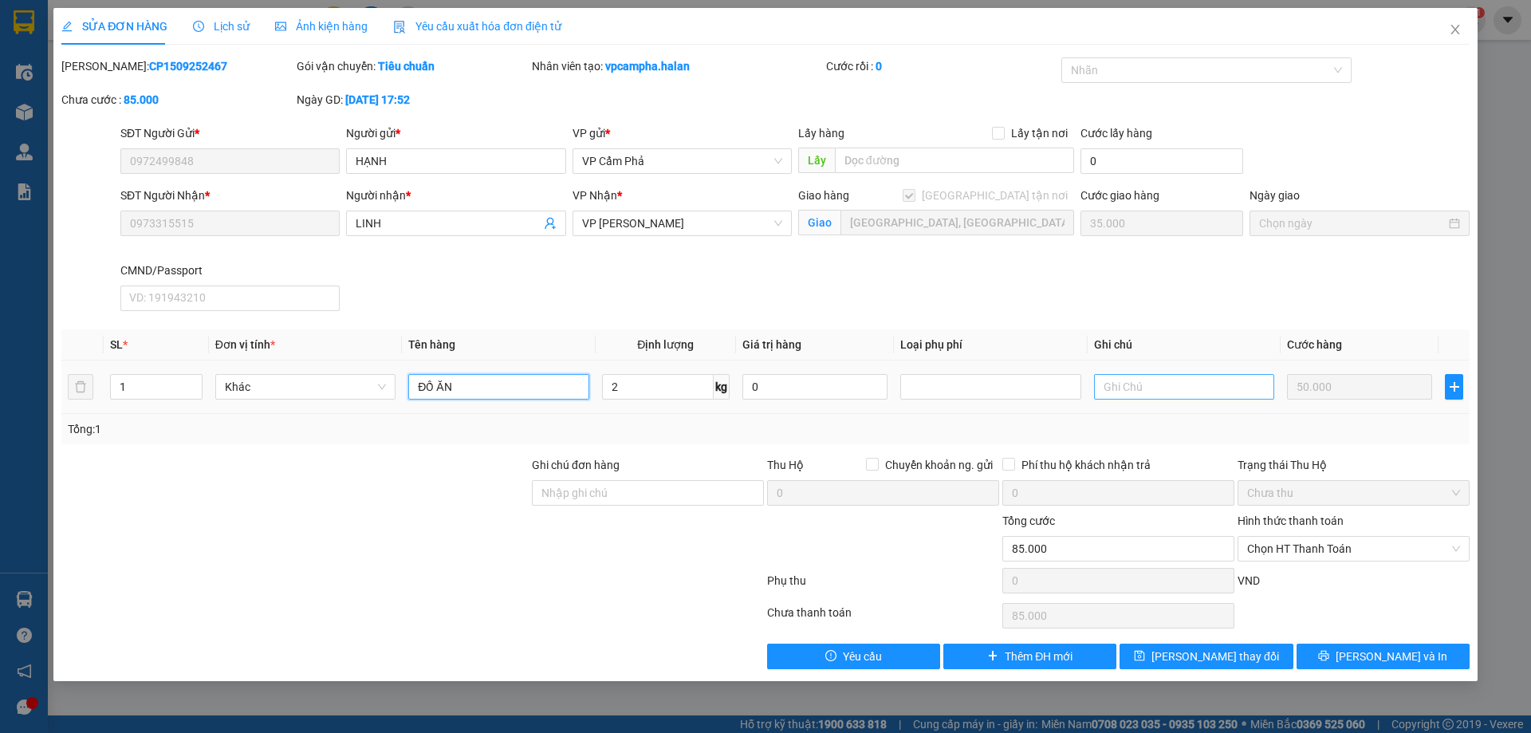
type input "ĐỒ ĂN"
click at [1165, 380] on input "text" at bounding box center [1184, 387] width 180 height 26
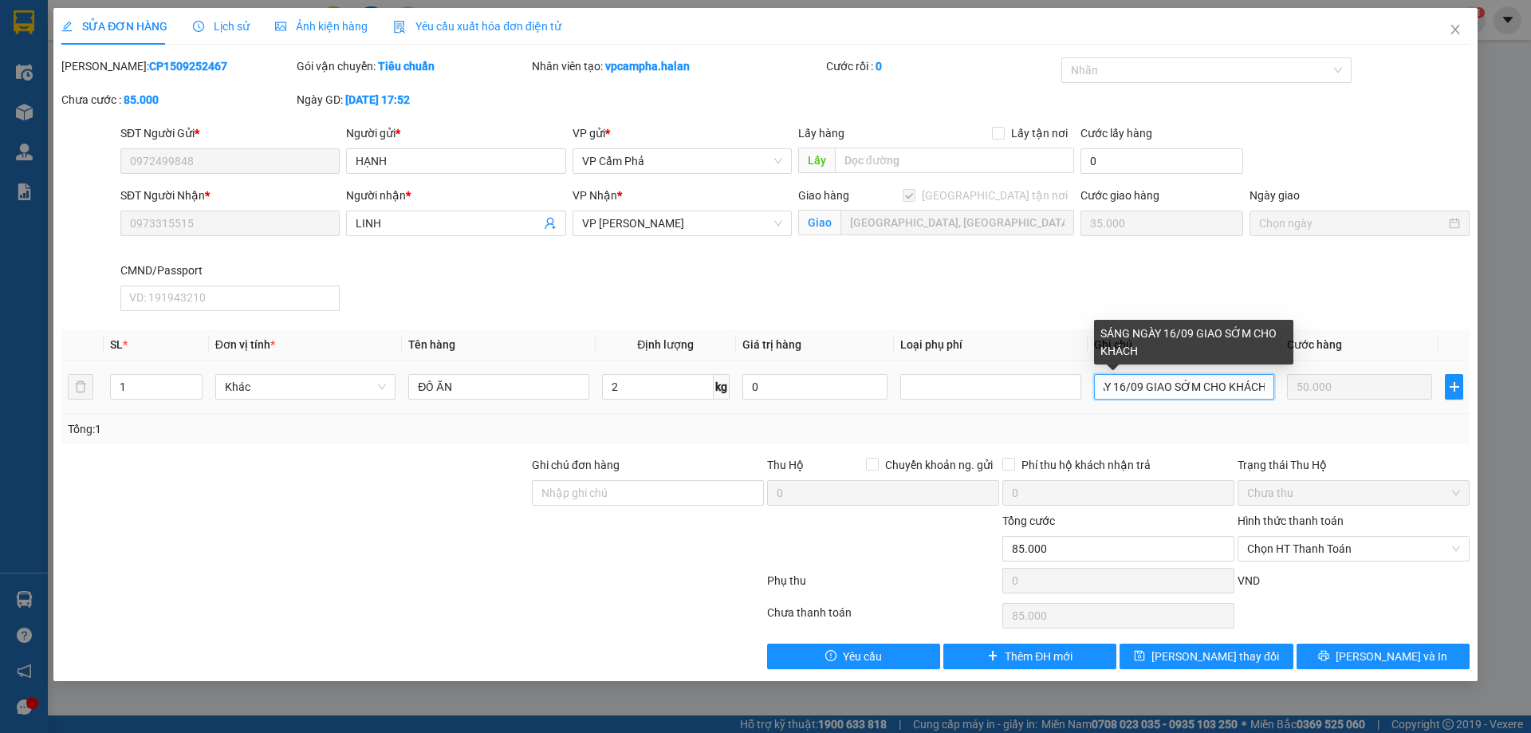
scroll to position [0, 53]
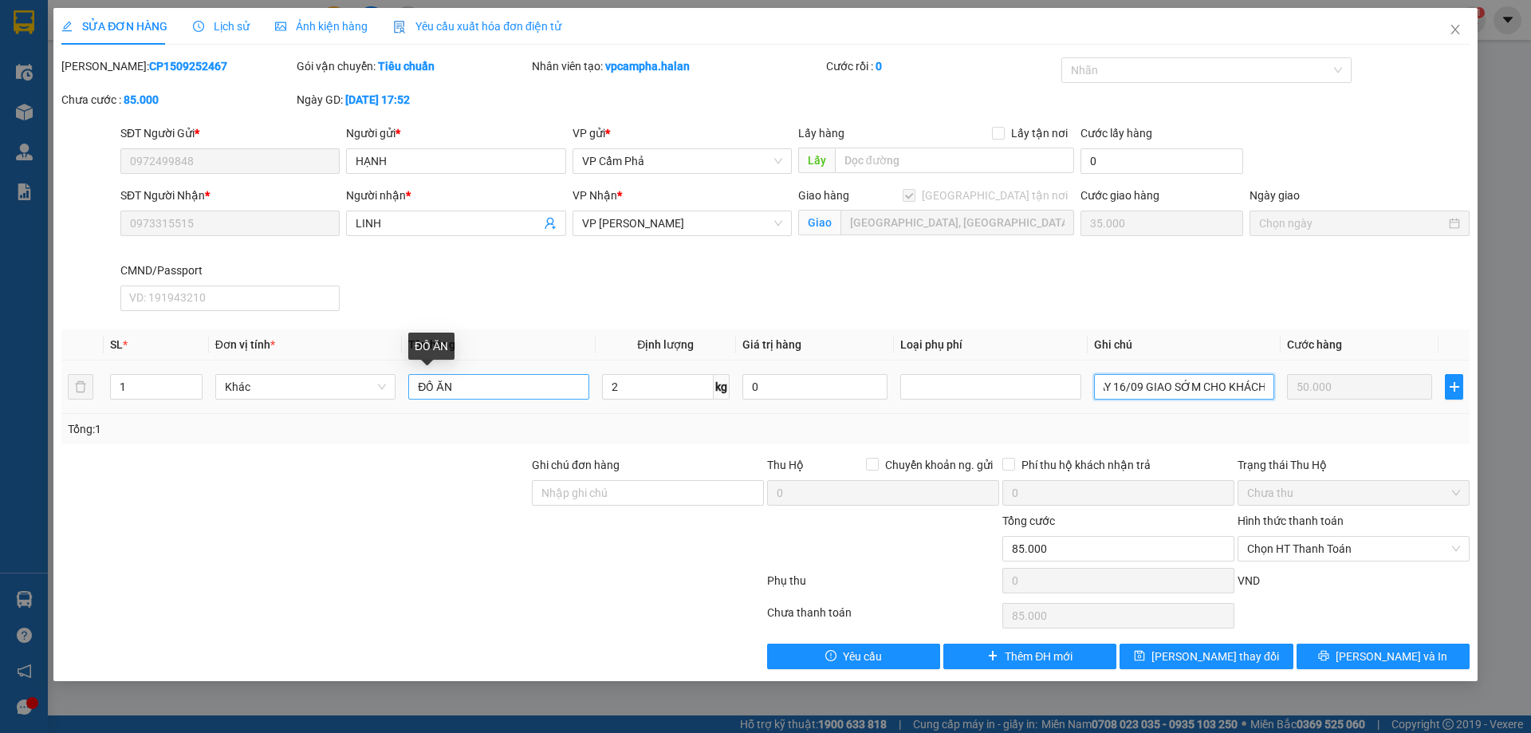
type input "SÁNG NGÀY 16/09 GIAO SỚM CHO KHÁCH"
click at [411, 384] on input "ĐỒ ĂN" at bounding box center [498, 387] width 180 height 26
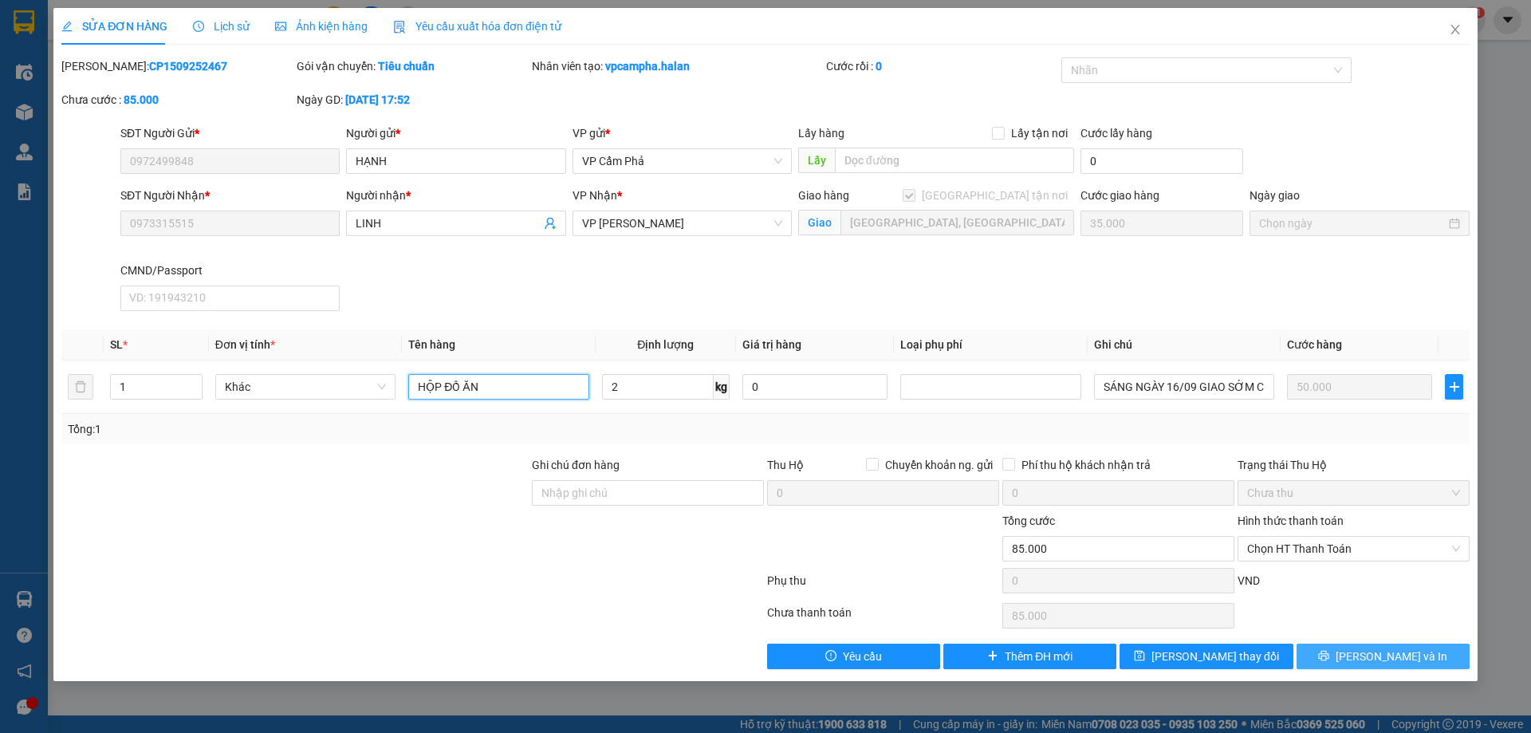
type input "HỘP ĐỒ ĂN"
click at [1371, 661] on span "[PERSON_NAME] và In" at bounding box center [1391, 656] width 112 height 18
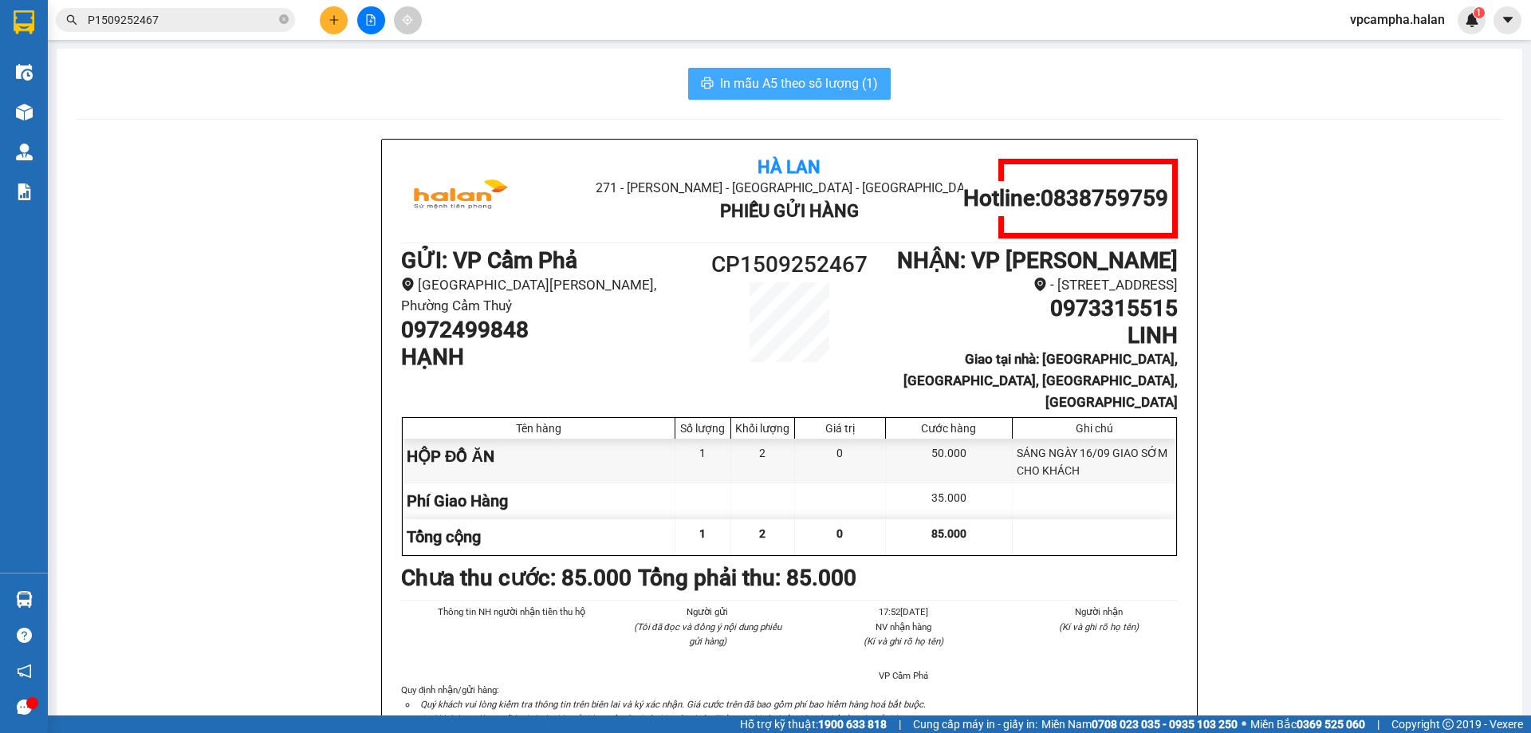
click at [762, 81] on span "In mẫu A5 theo số lượng (1)" at bounding box center [799, 83] width 158 height 20
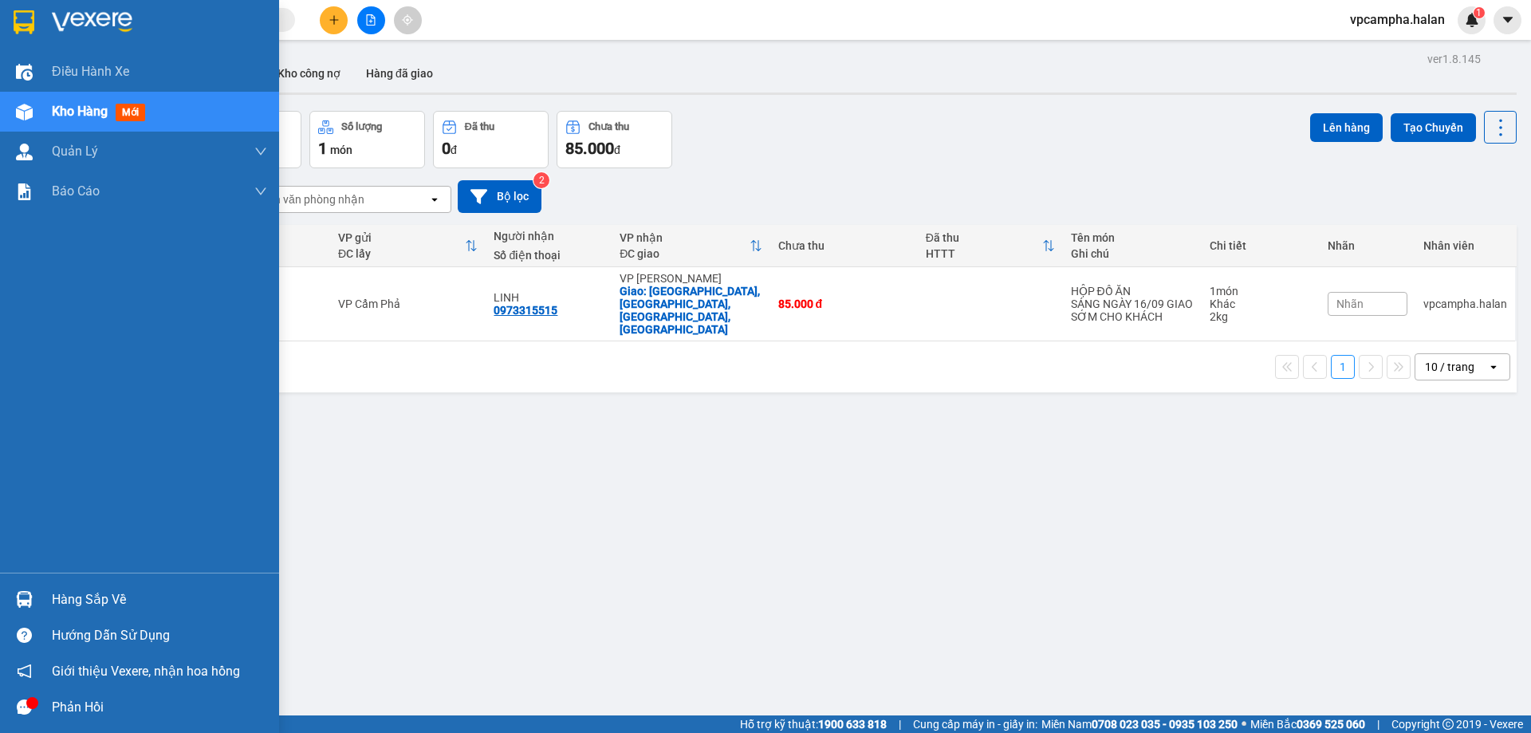
click at [96, 599] on div "Hàng sắp về" at bounding box center [159, 600] width 215 height 24
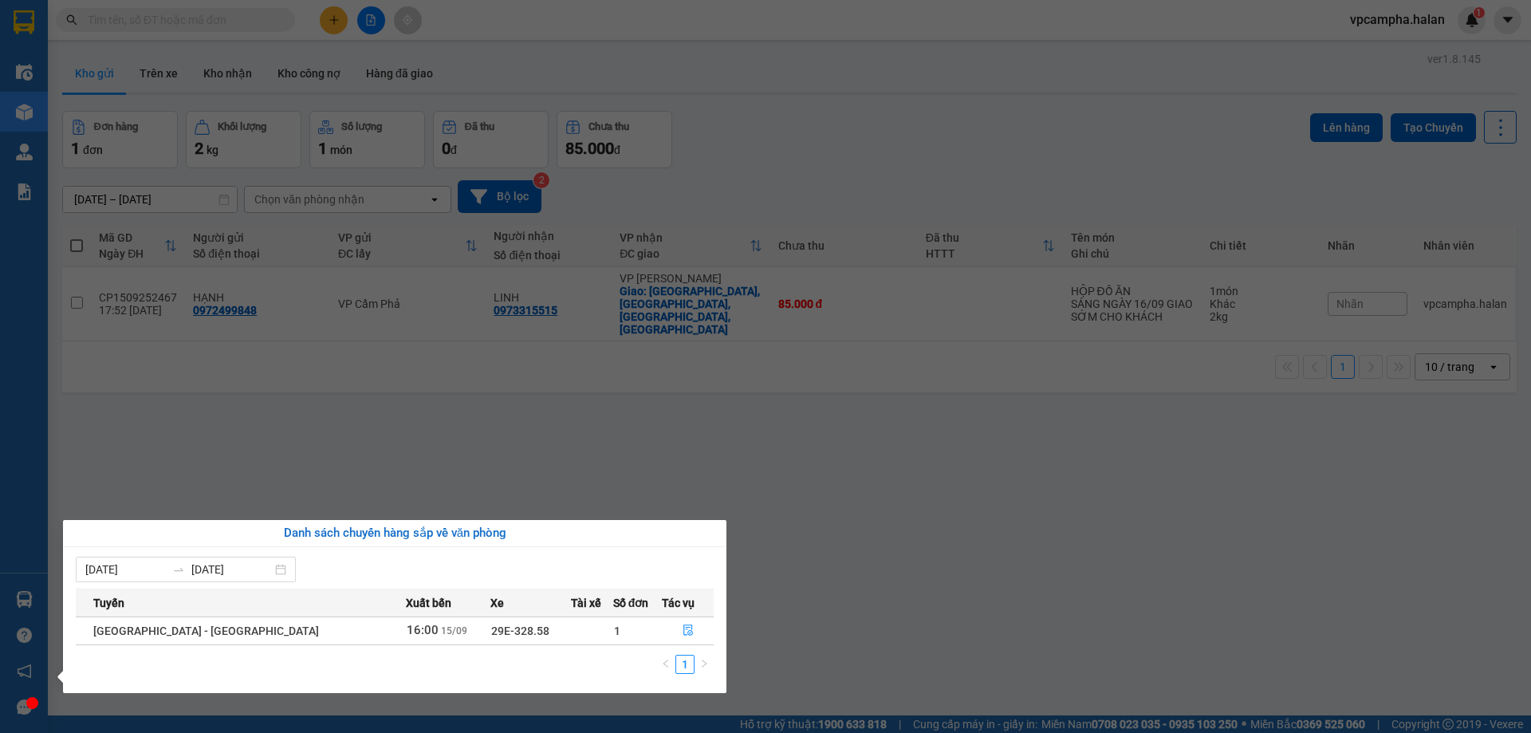
click at [764, 535] on section "Kết quả tìm kiếm ( 0 ) Bộ lọc No Data vpcampha.halan 1 Điều hành xe Kho hàng mớ…" at bounding box center [765, 366] width 1531 height 733
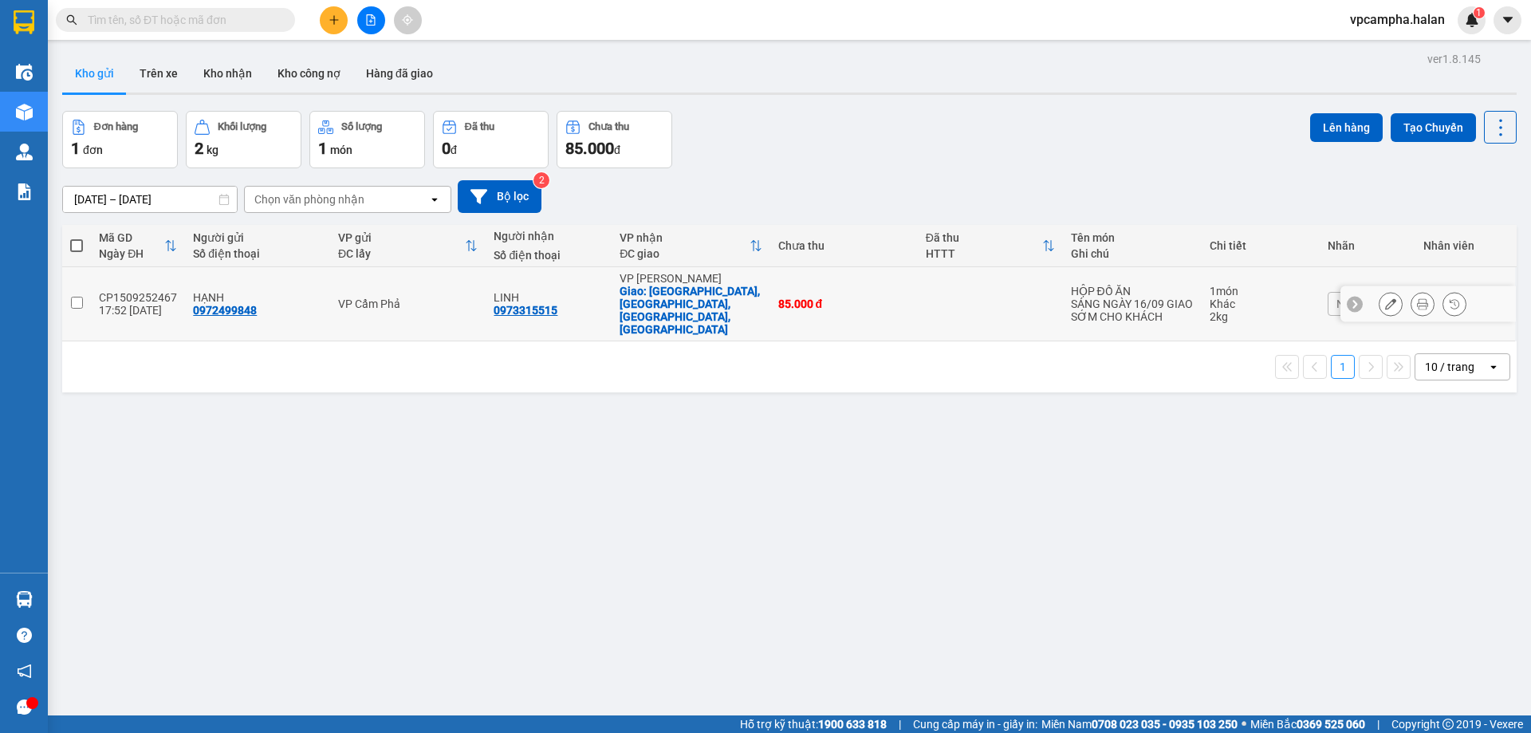
click at [81, 297] on input "checkbox" at bounding box center [77, 303] width 12 height 12
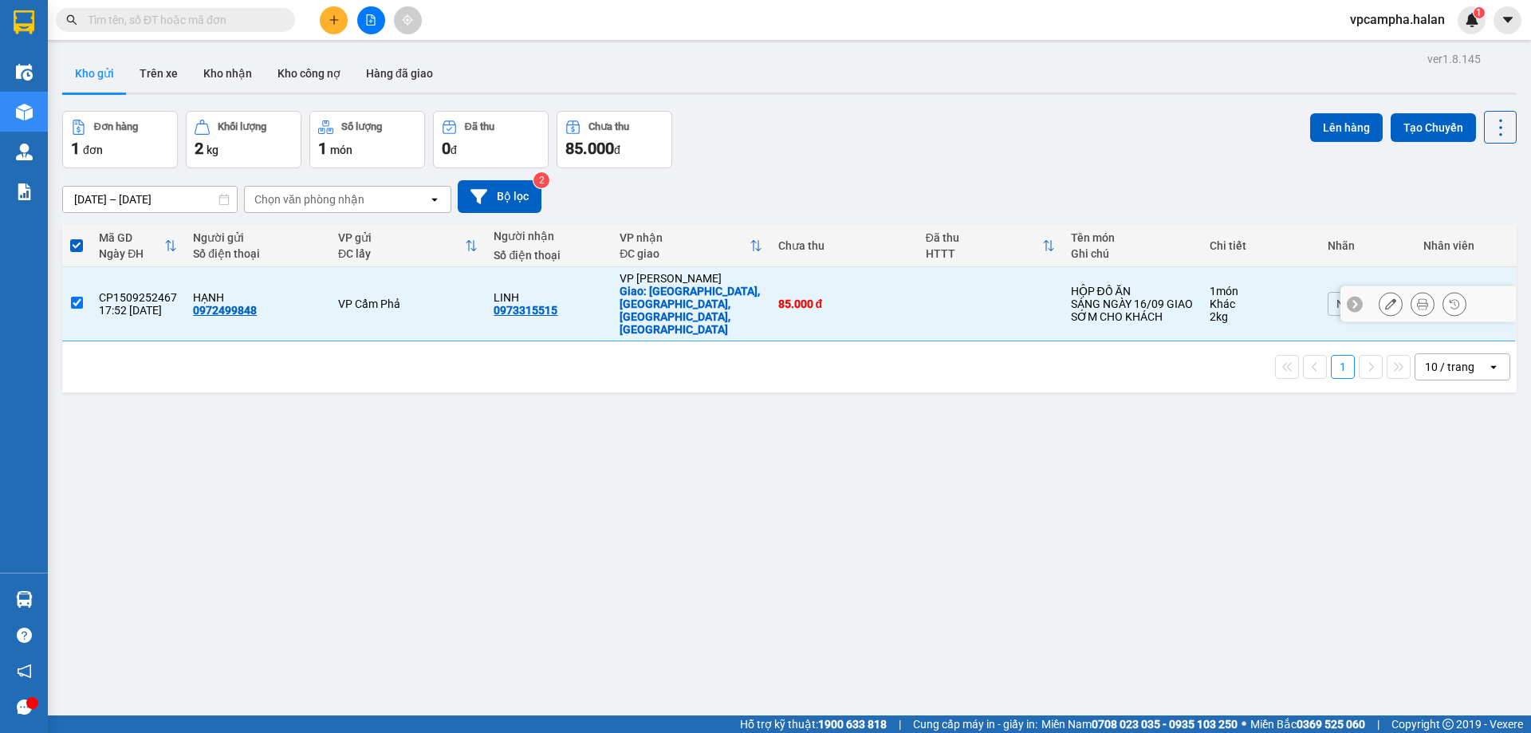
click at [80, 297] on input "checkbox" at bounding box center [77, 303] width 12 height 12
checkbox input "false"
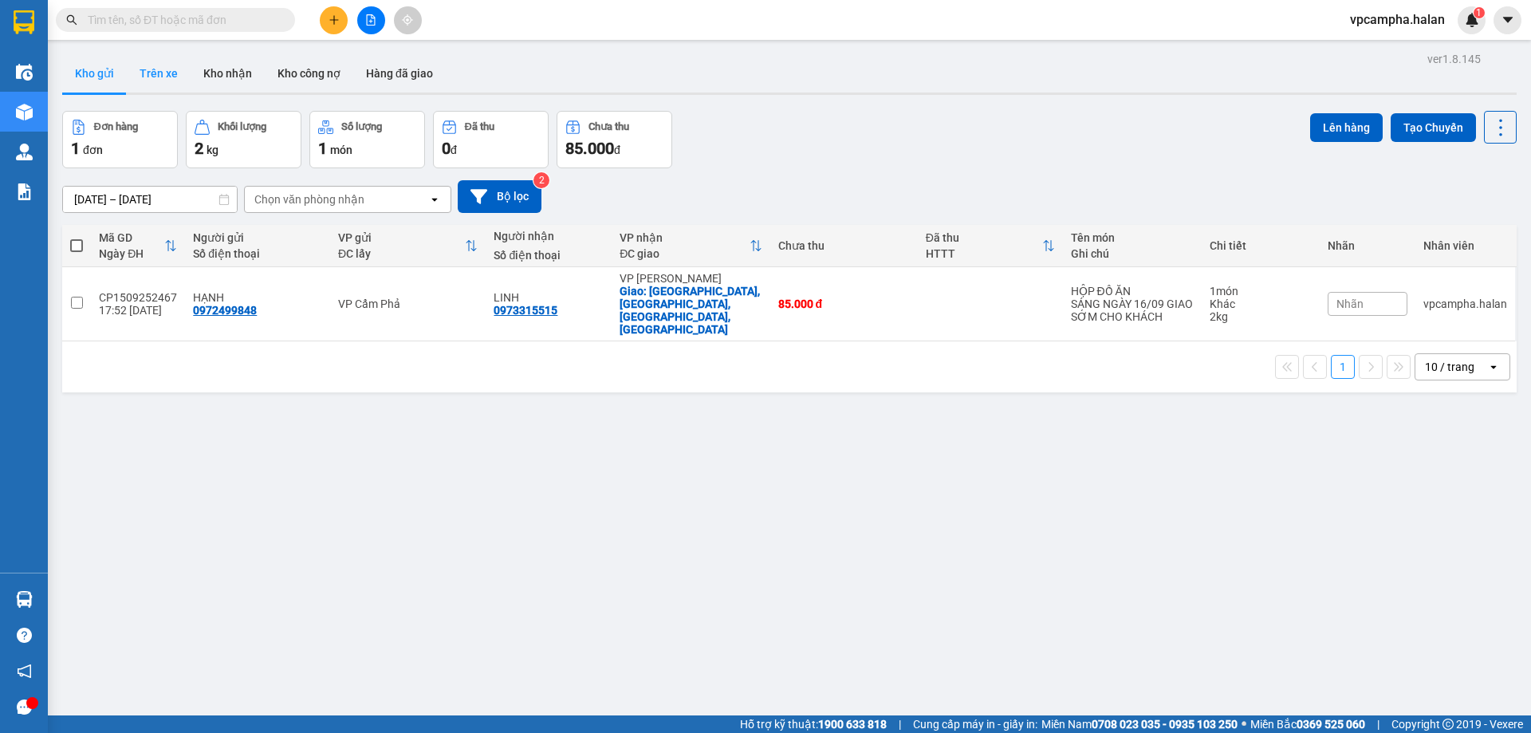
click at [164, 76] on button "Trên xe" at bounding box center [159, 73] width 64 height 38
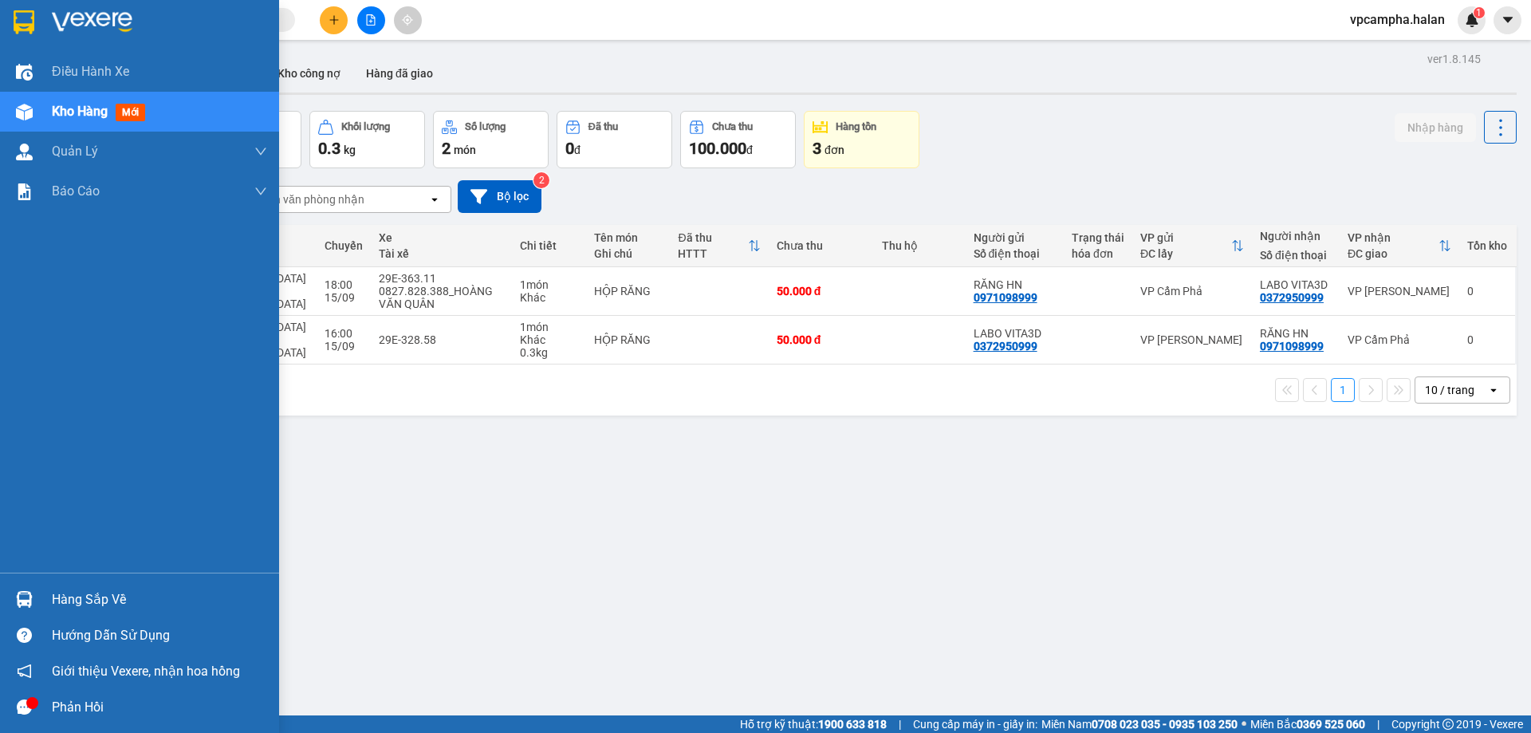
click at [107, 603] on div "Hàng sắp về" at bounding box center [159, 600] width 215 height 24
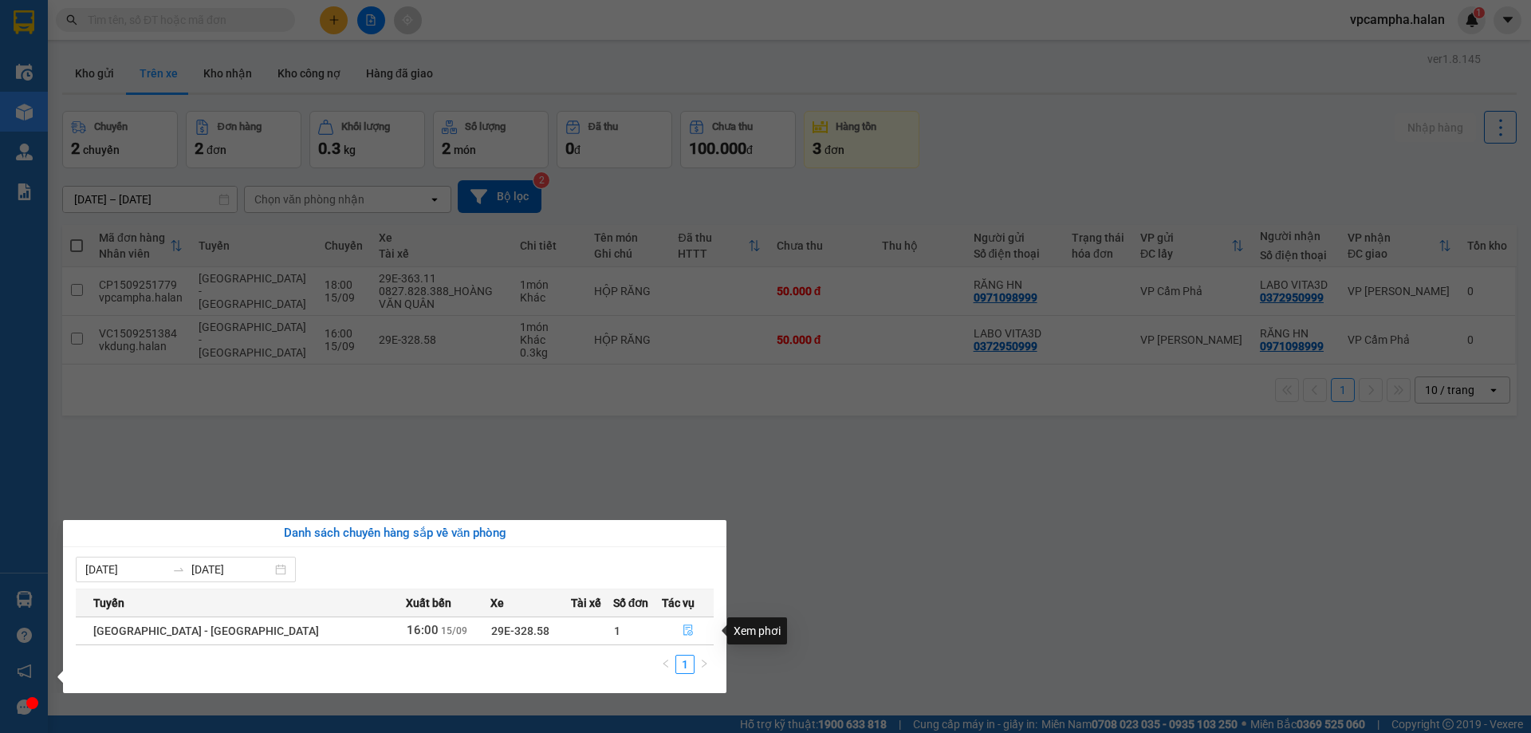
click at [684, 630] on icon "file-done" at bounding box center [687, 629] width 11 height 11
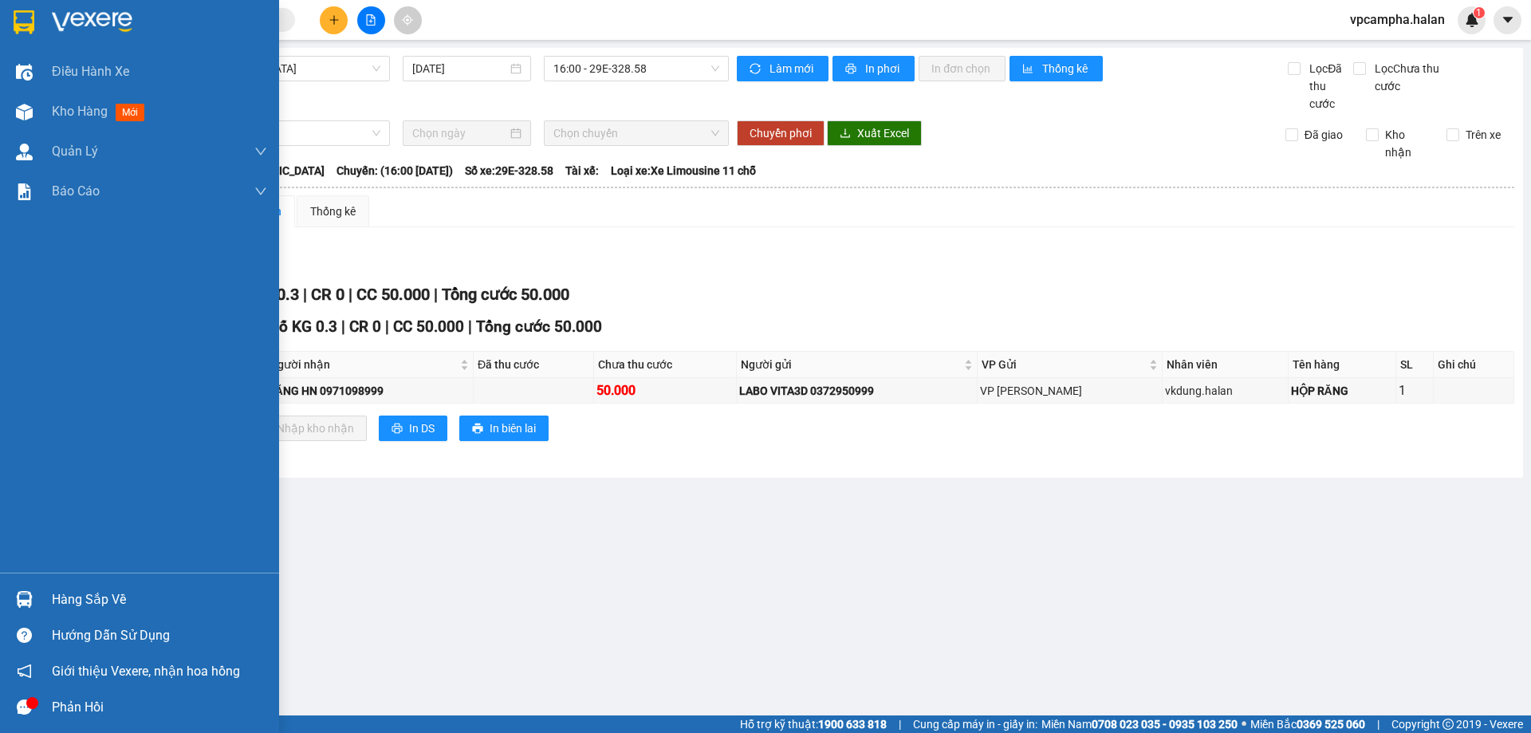
click at [76, 599] on div "Hàng sắp về" at bounding box center [159, 600] width 215 height 24
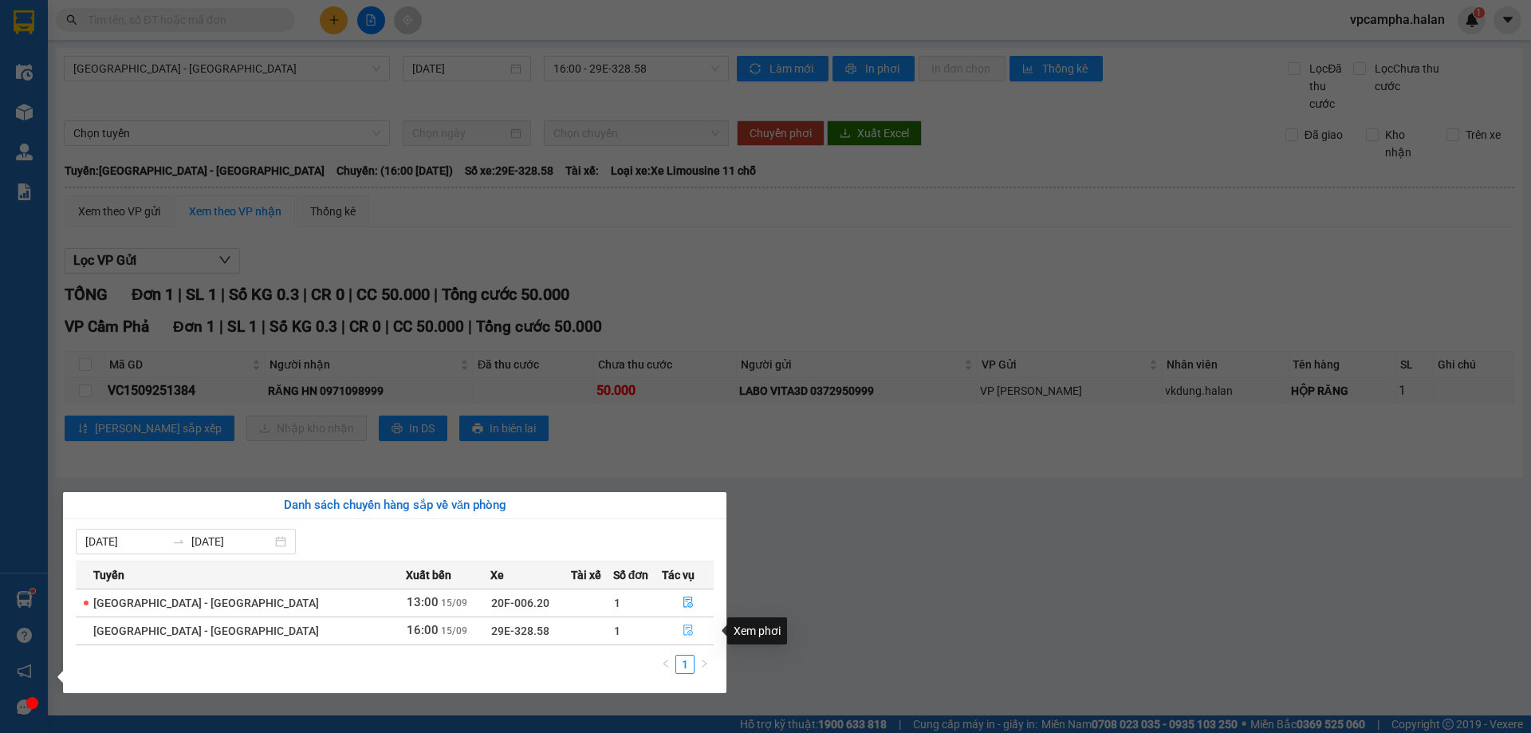
click at [683, 635] on icon "file-done" at bounding box center [687, 629] width 11 height 11
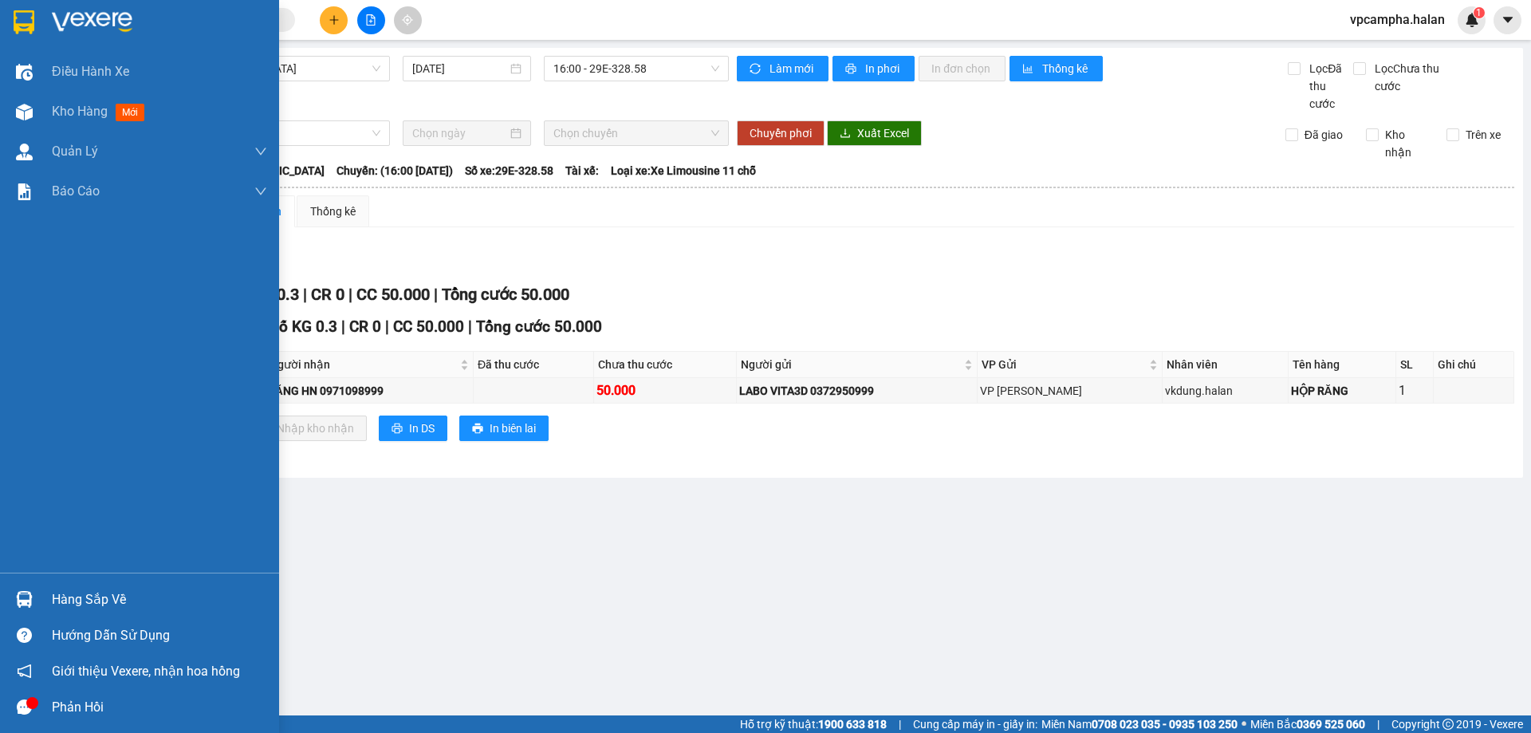
click at [134, 597] on div "Hàng sắp về" at bounding box center [159, 600] width 215 height 24
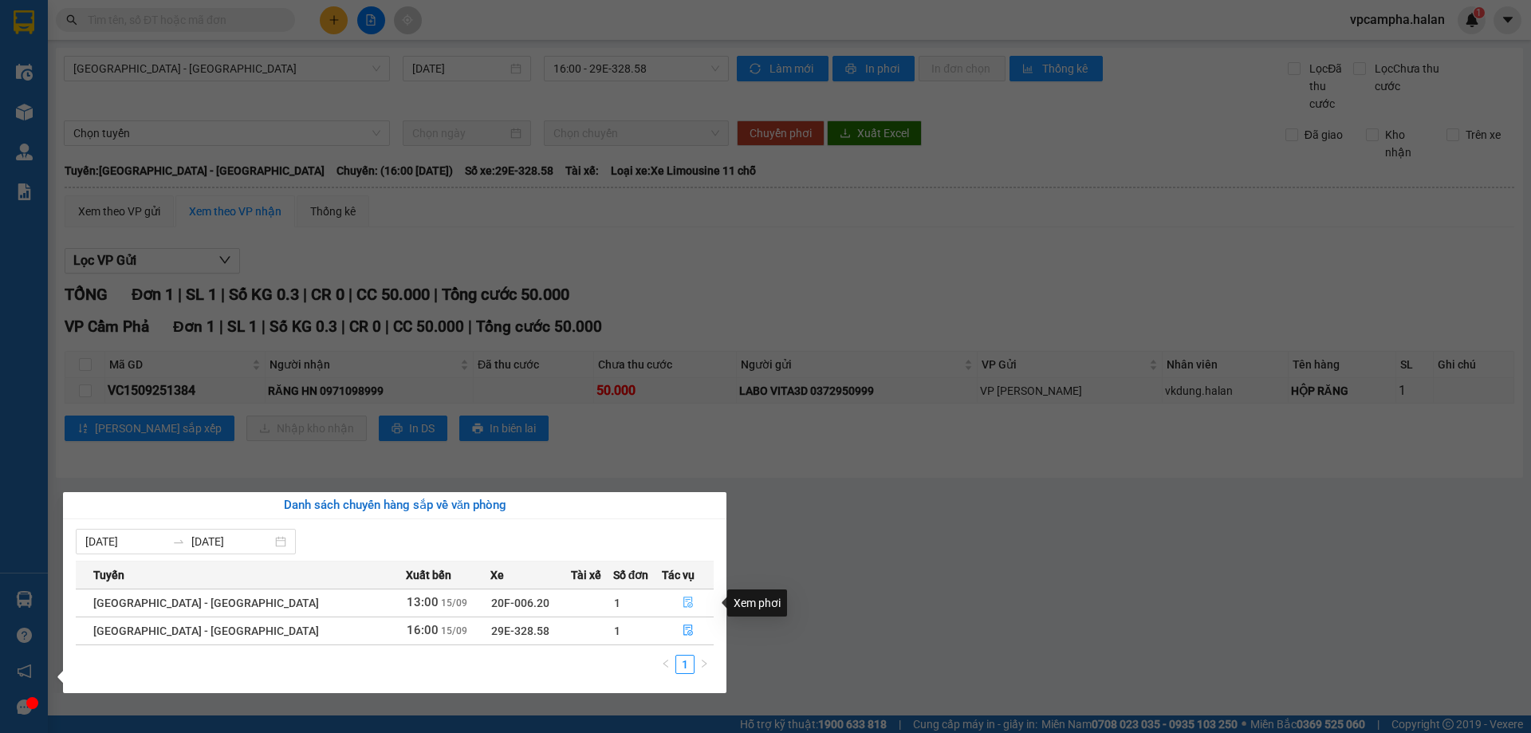
click at [682, 606] on icon "file-done" at bounding box center [687, 601] width 11 height 11
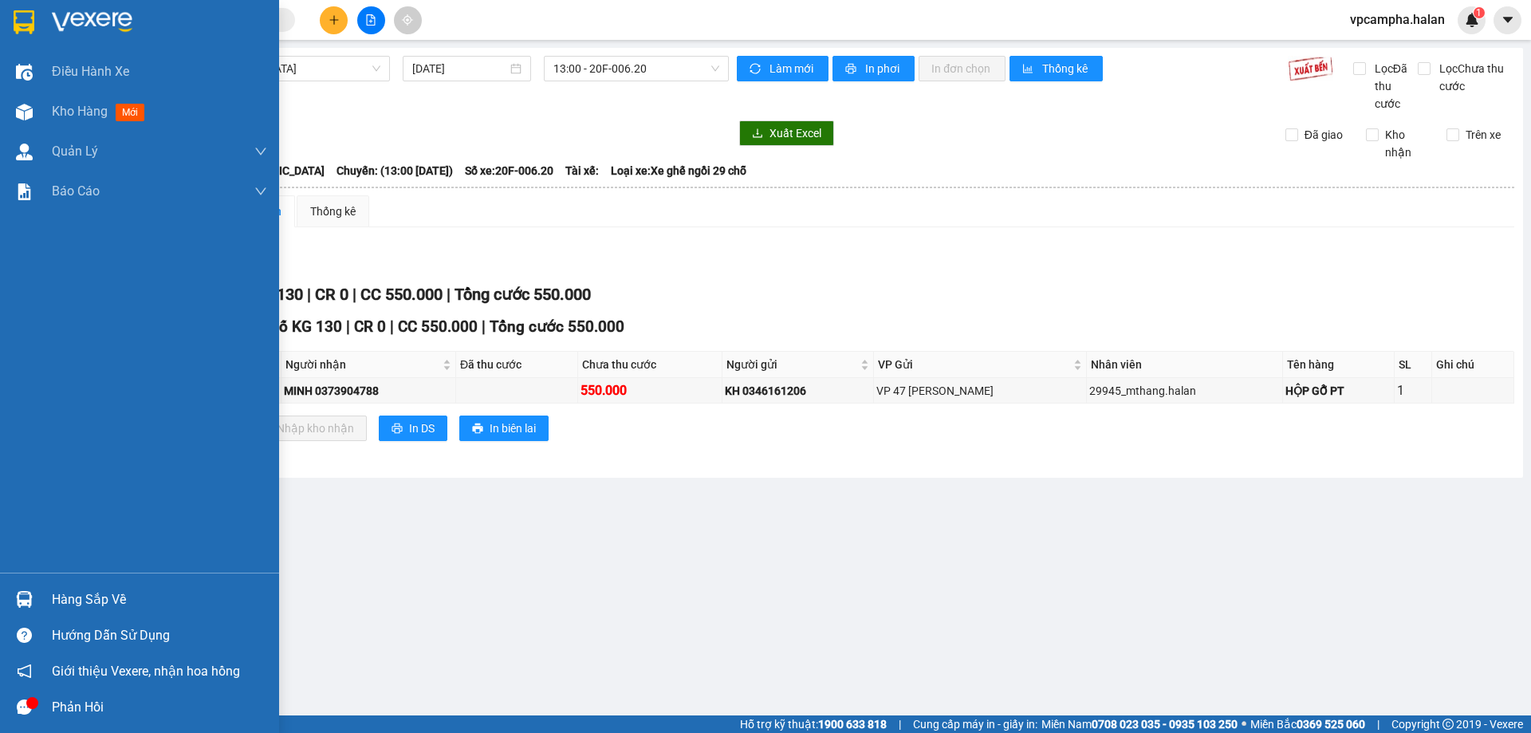
click at [104, 595] on div "Hàng sắp về" at bounding box center [159, 600] width 215 height 24
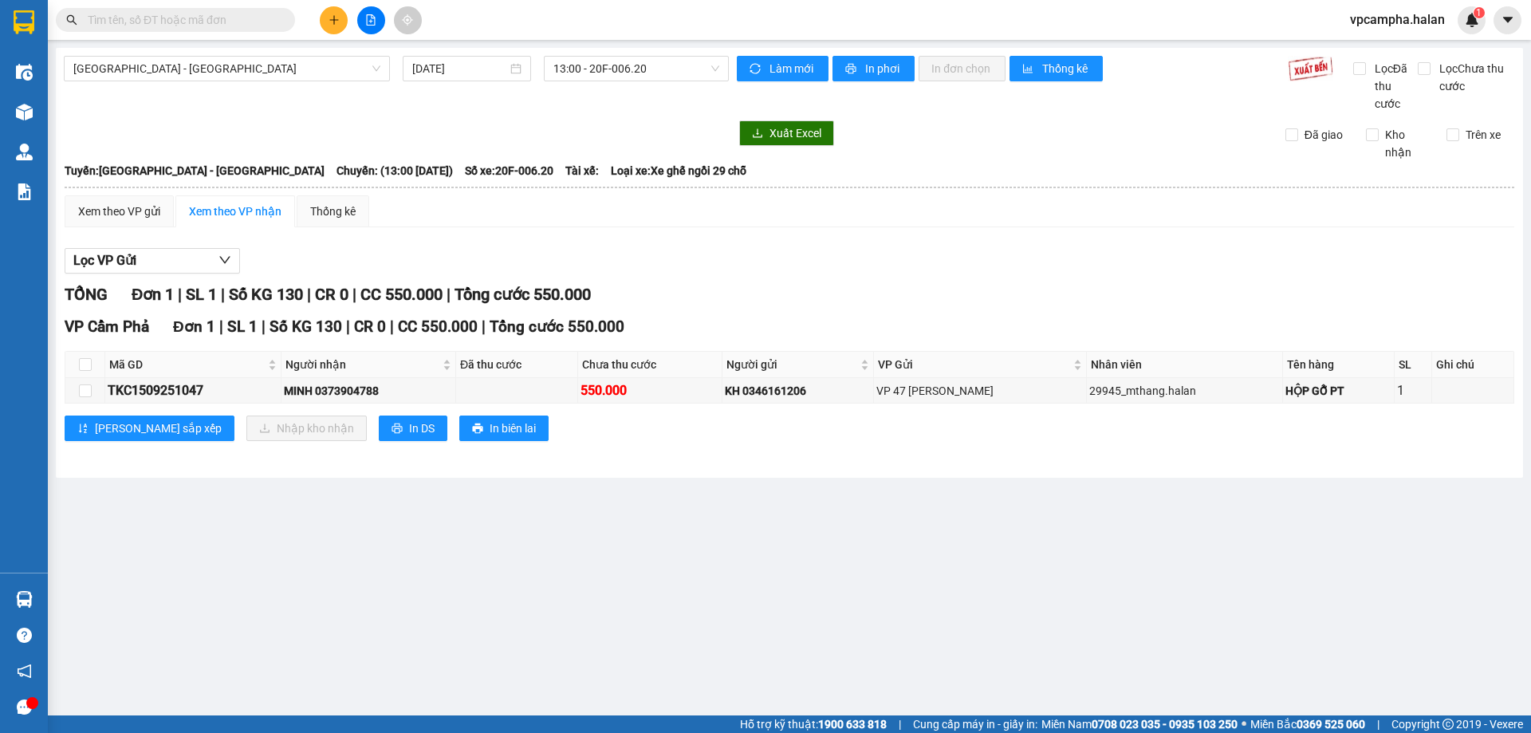
click at [1068, 570] on section "Kết quả tìm kiếm ( 0 ) Bộ lọc No Data vpcampha.halan 1 Điều hành xe Kho hàng mớ…" at bounding box center [765, 366] width 1531 height 733
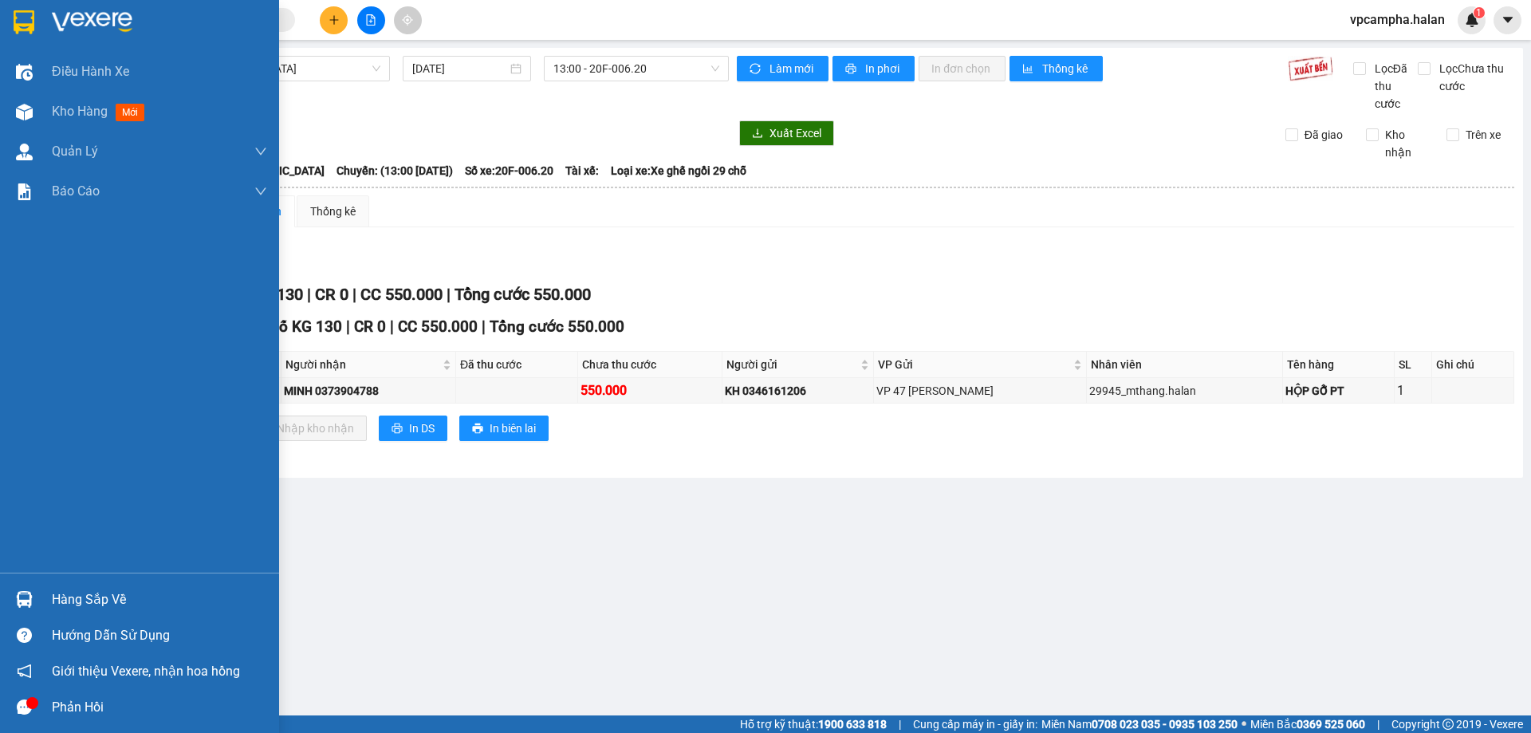
click at [115, 607] on div "Hàng sắp về" at bounding box center [159, 600] width 215 height 24
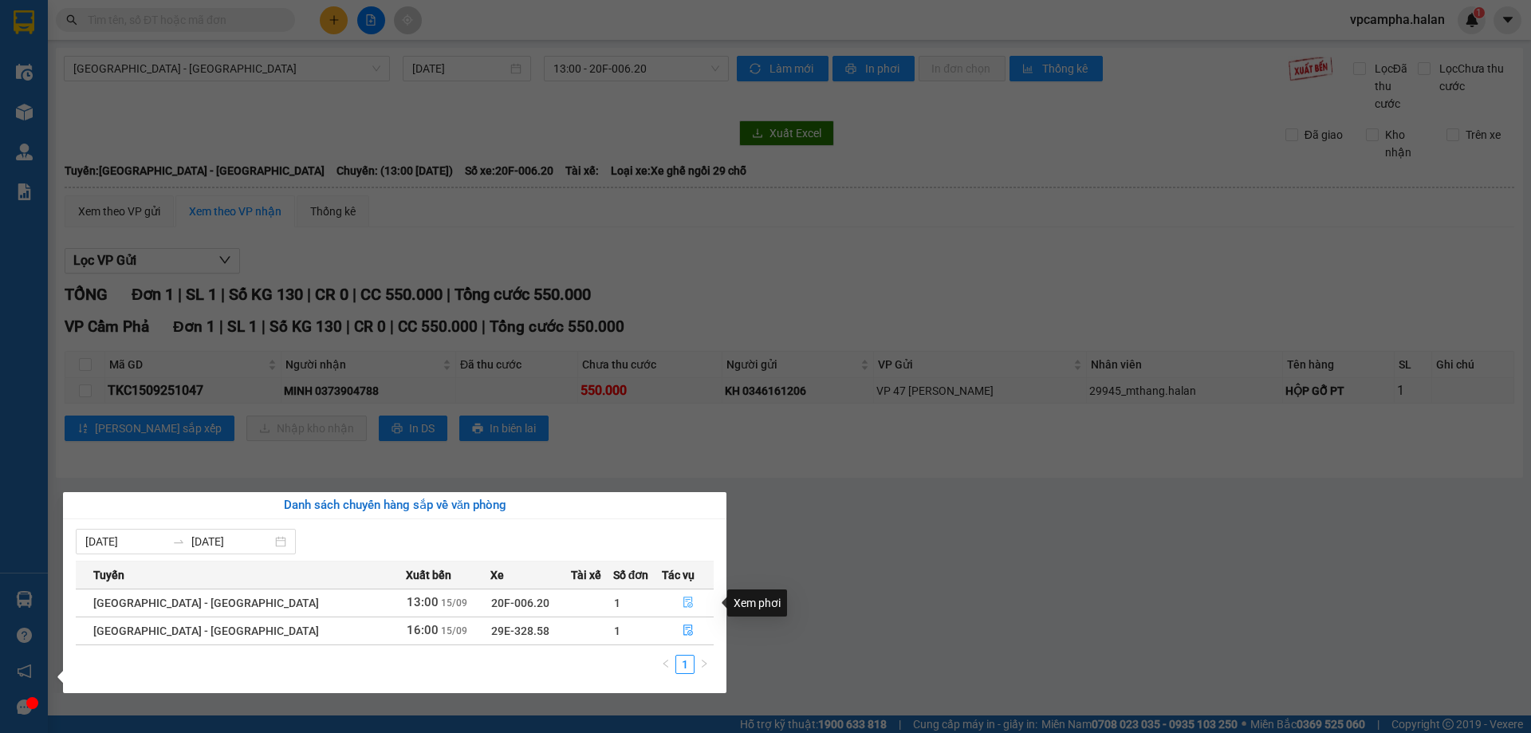
click at [682, 601] on icon "file-done" at bounding box center [687, 601] width 11 height 11
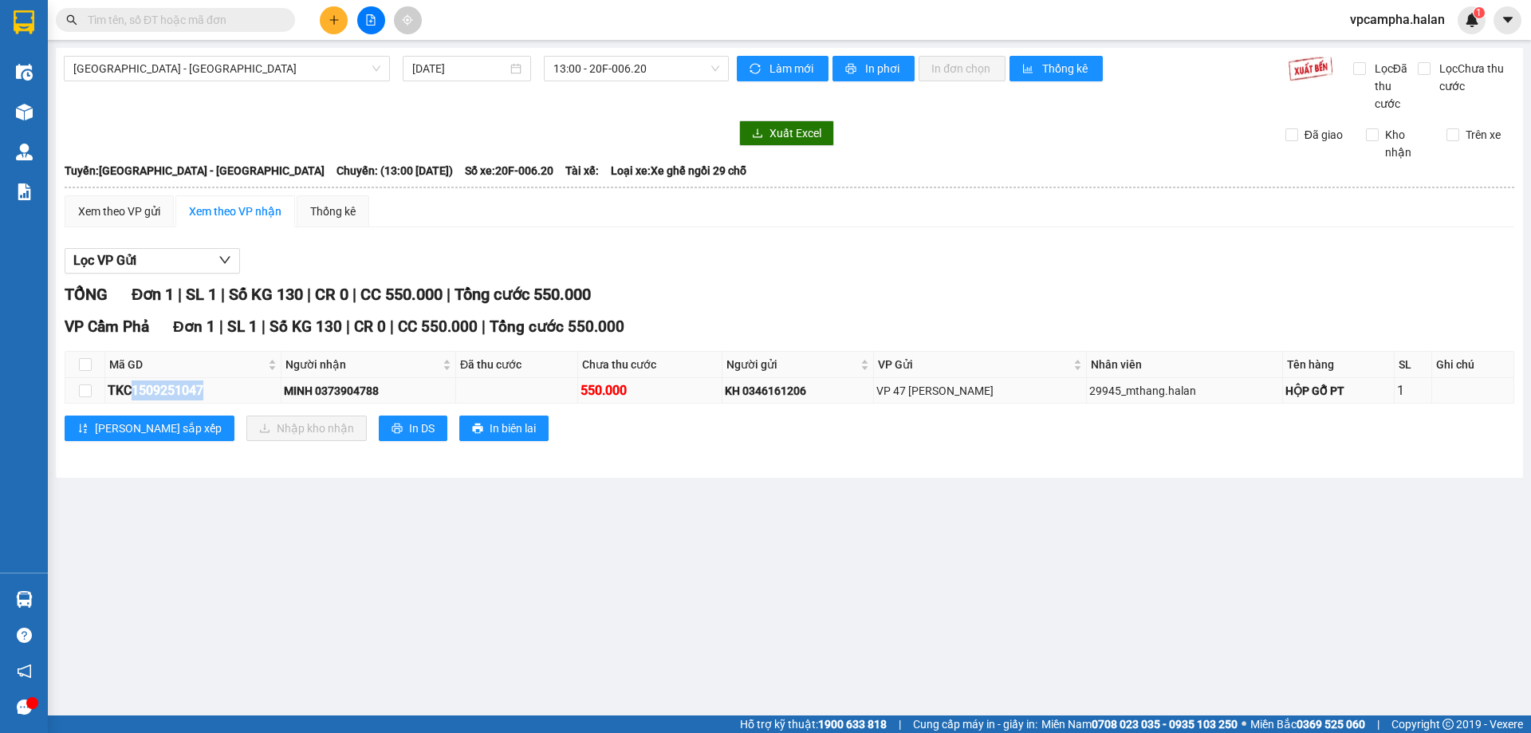
drag, startPoint x: 205, startPoint y: 391, endPoint x: 130, endPoint y: 399, distance: 75.3
click at [130, 399] on div "TKC1509251047" at bounding box center [193, 390] width 171 height 20
copy div "1509251047"
click at [136, 21] on input "text" at bounding box center [182, 20] width 188 height 18
paste input "1509251047"
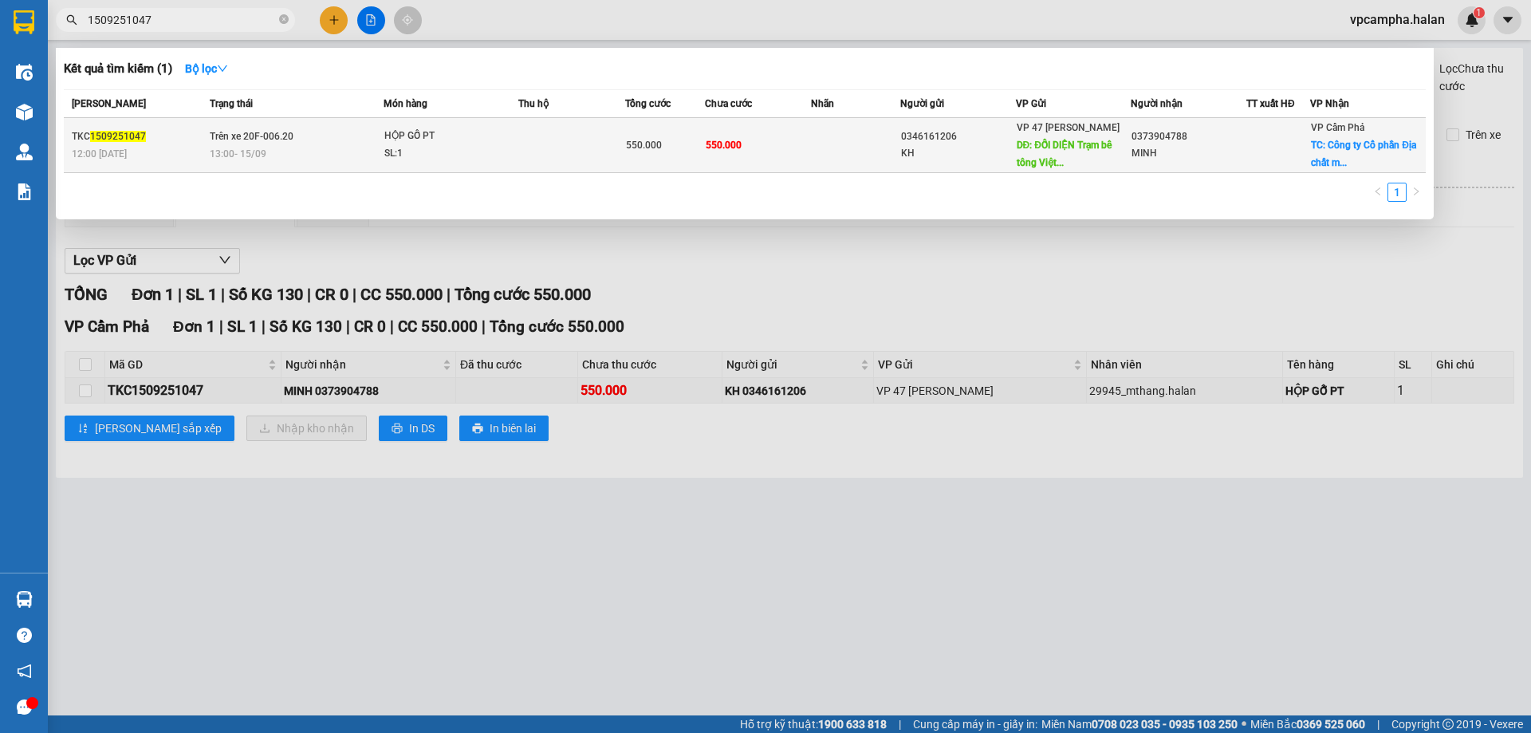
type input "1509251047"
click at [336, 154] on div "13:00 [DATE]" at bounding box center [296, 154] width 173 height 18
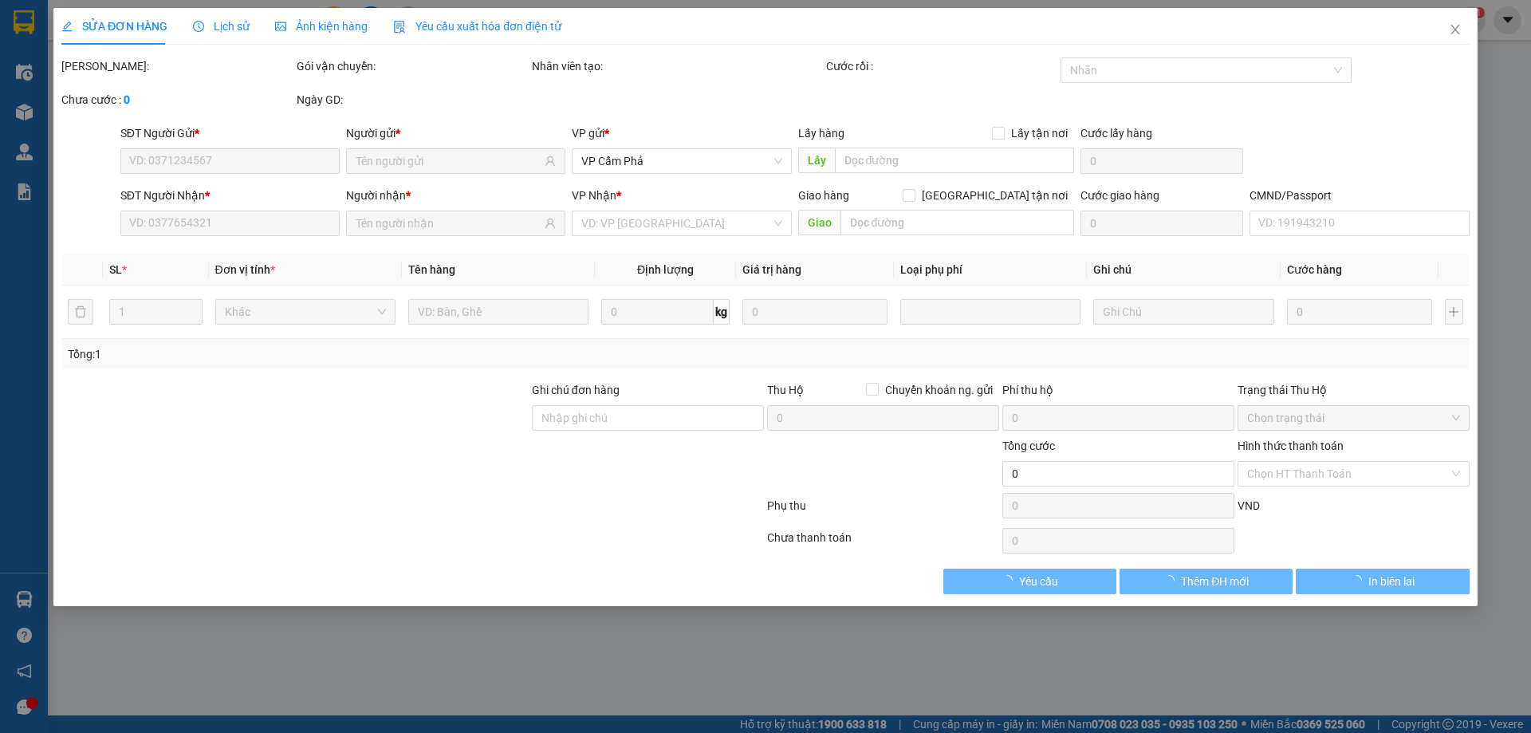
type input "0346161206"
type input "KH"
type input "ĐỐI DIỆN Trạm bê tông Việt Nam, [PERSON_NAME], [PERSON_NAME], [GEOGRAPHIC_DATA]…"
type input "100.000"
type input "0373904788"
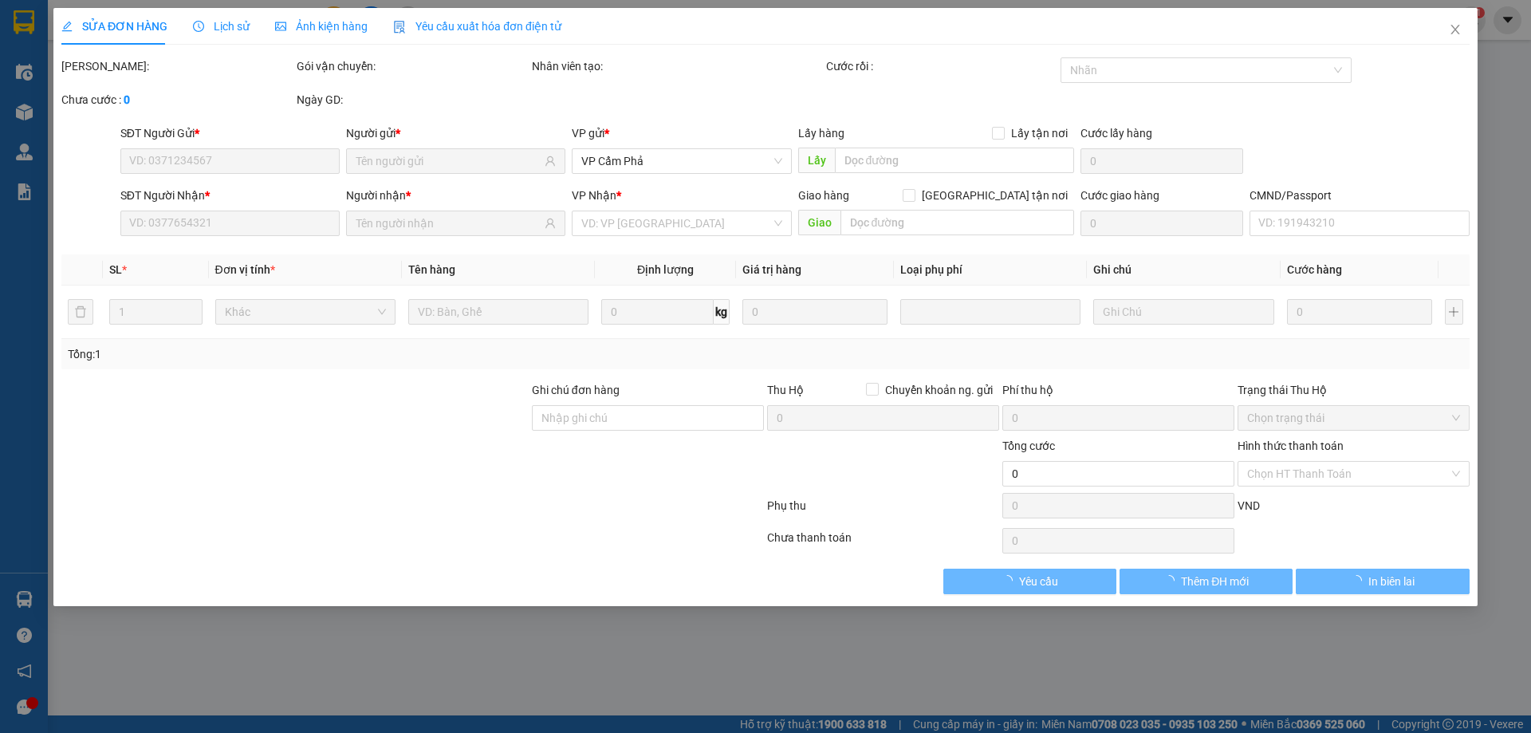
type input "MINH"
checkbox input "true"
type input "Công ty Cổ phần Địa chất mỏ - TKV, [GEOGRAPHIC_DATA], [GEOGRAPHIC_DATA], [GEOGR…"
type input "50.000"
type input "LH SĐT 0941683762 ĐỌC MÃ NZQ-21-2"
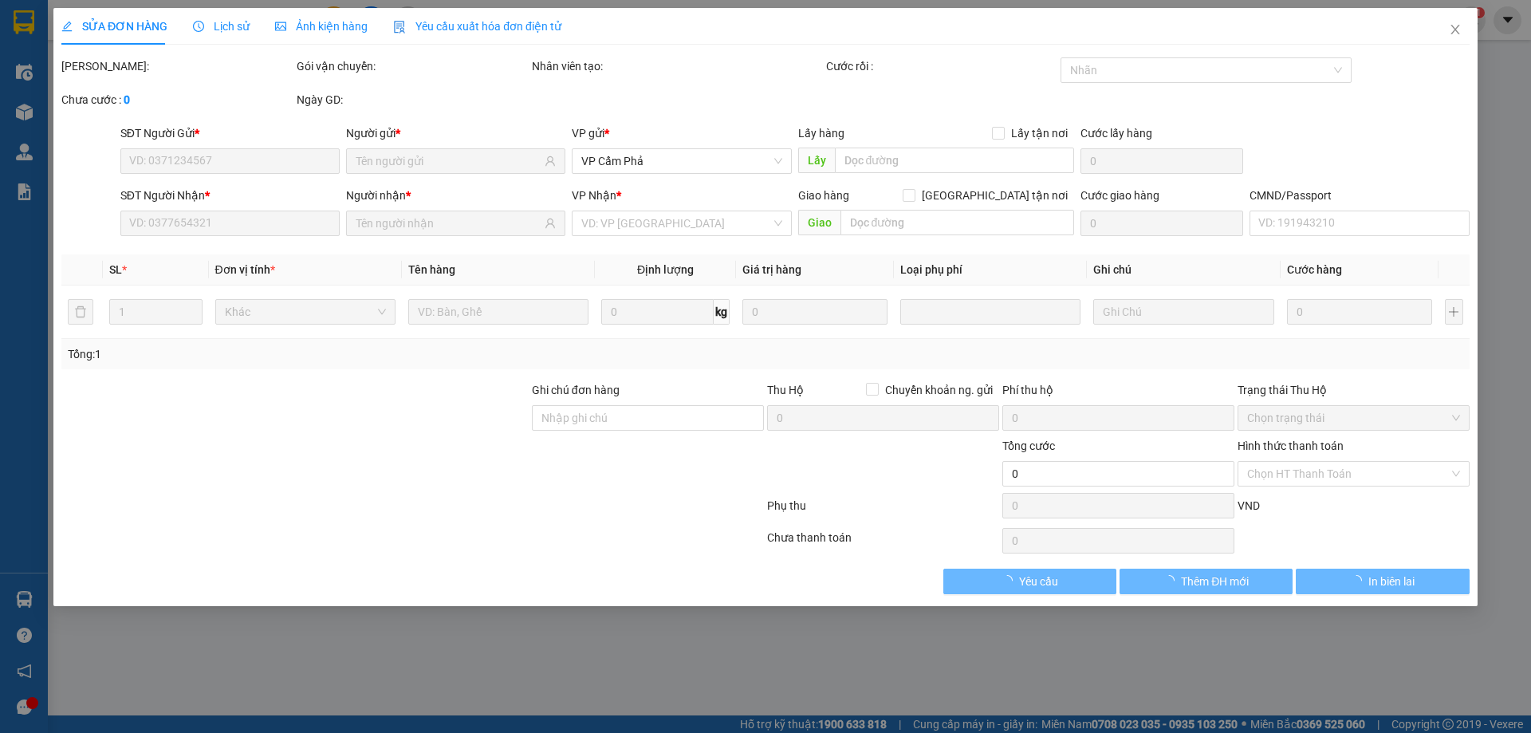
type input "550.000"
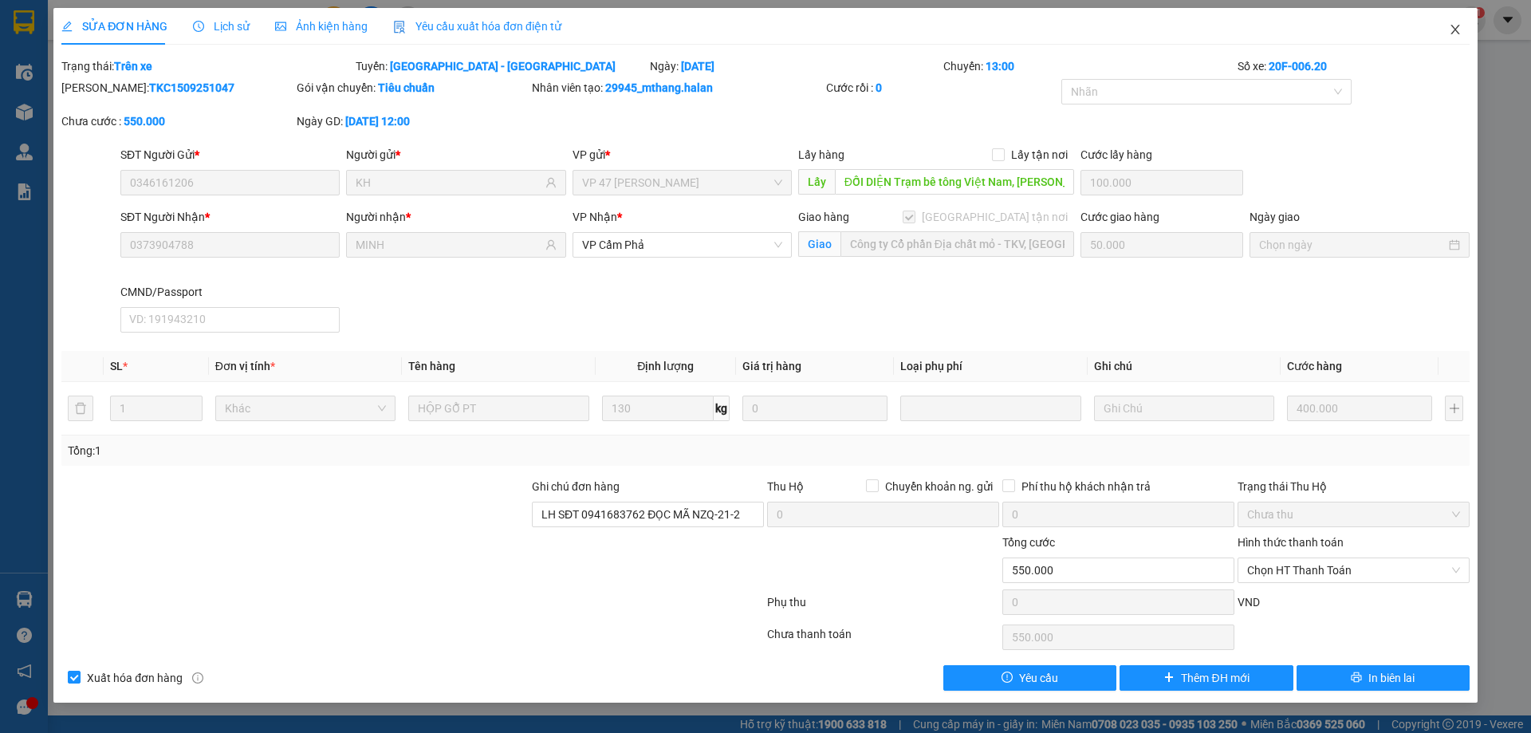
click at [1448, 20] on span "Close" at bounding box center [1454, 30] width 45 height 45
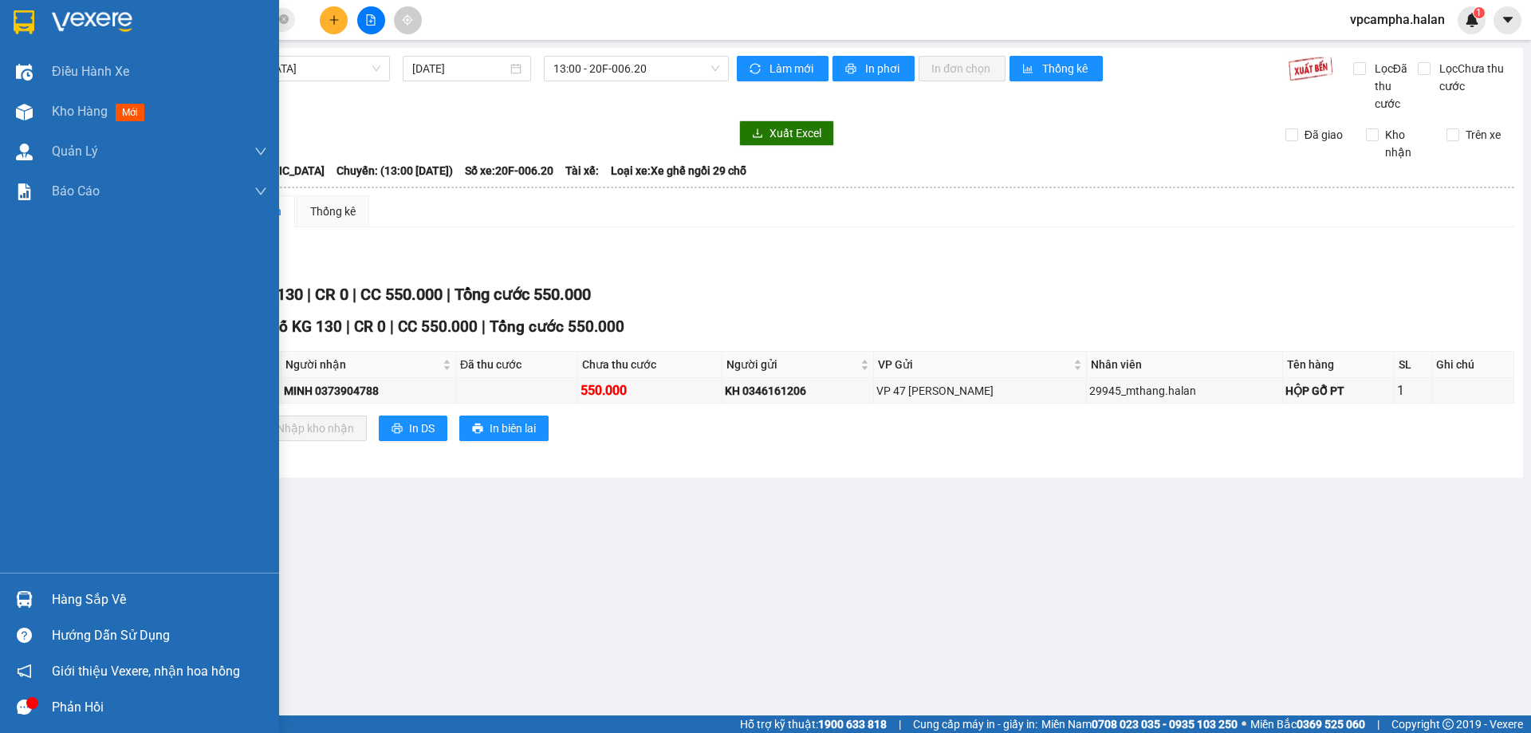
click at [45, 607] on div "Hàng sắp về" at bounding box center [139, 599] width 279 height 36
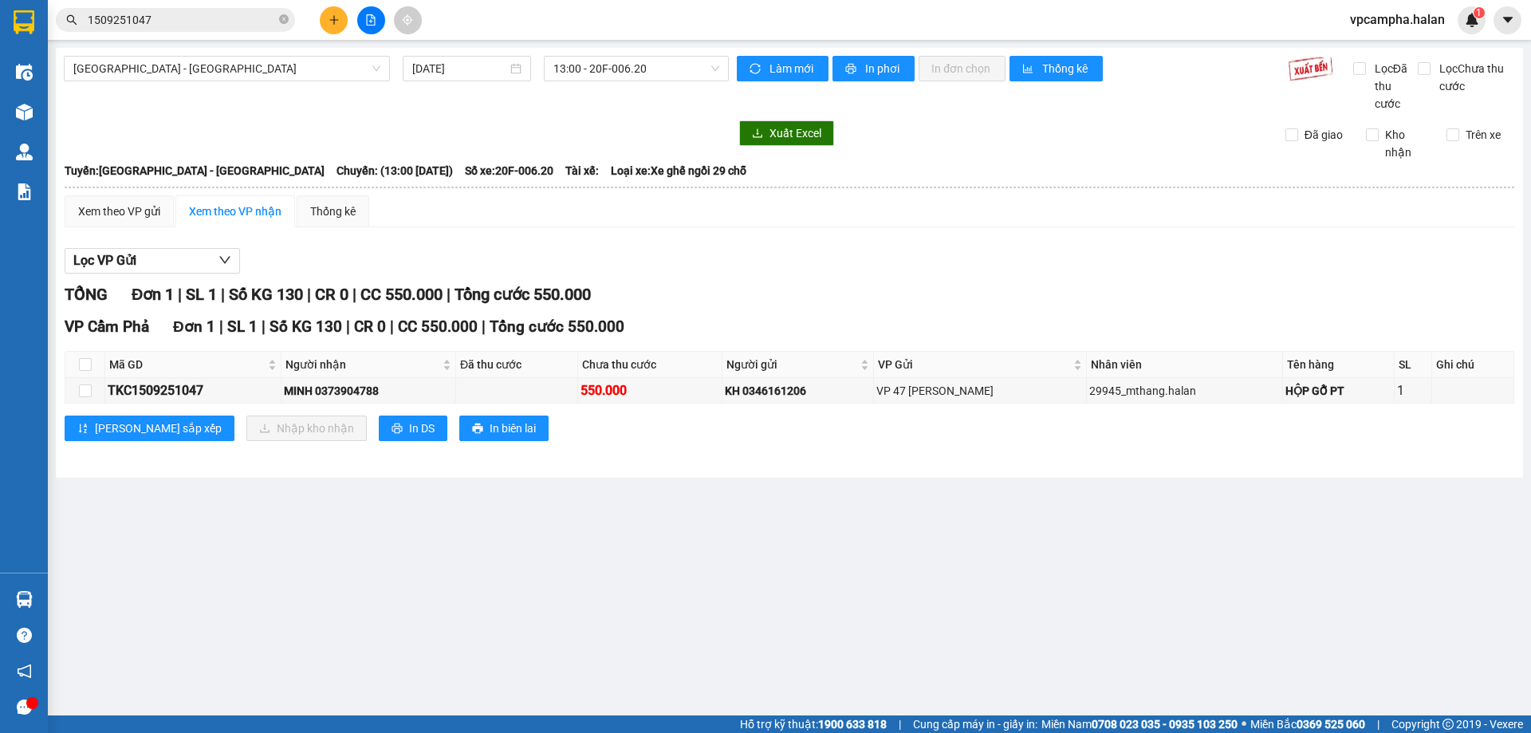
click at [928, 674] on section "Kết quả tìm kiếm ( 1 ) Bộ lọc Mã ĐH Trạng thái Món hàng Thu hộ Tổng cước Chưa c…" at bounding box center [765, 366] width 1531 height 733
click at [1503, 31] on button at bounding box center [1507, 20] width 28 height 28
click at [1372, 253] on div "Lọc VP Gửi" at bounding box center [789, 261] width 1449 height 26
click at [345, 631] on main "[GEOGRAPHIC_DATA] - [GEOGRAPHIC_DATA] [DATE] 13:00 - 20F-006.20 Làm mới In phơi…" at bounding box center [765, 357] width 1531 height 715
click at [331, 18] on icon "plus" at bounding box center [333, 19] width 11 height 11
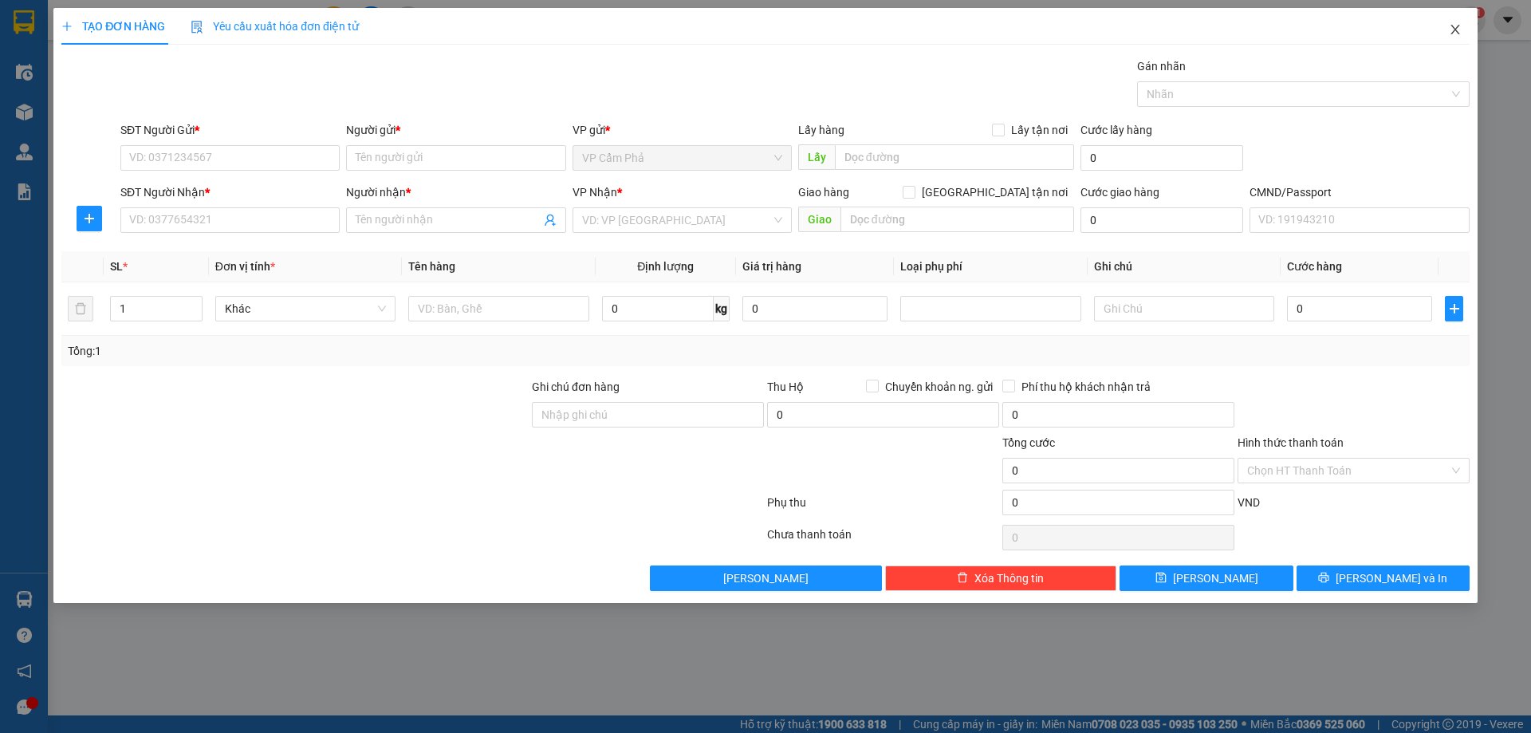
click at [1449, 29] on icon "close" at bounding box center [1454, 29] width 13 height 13
